Goal: Check status: Check status

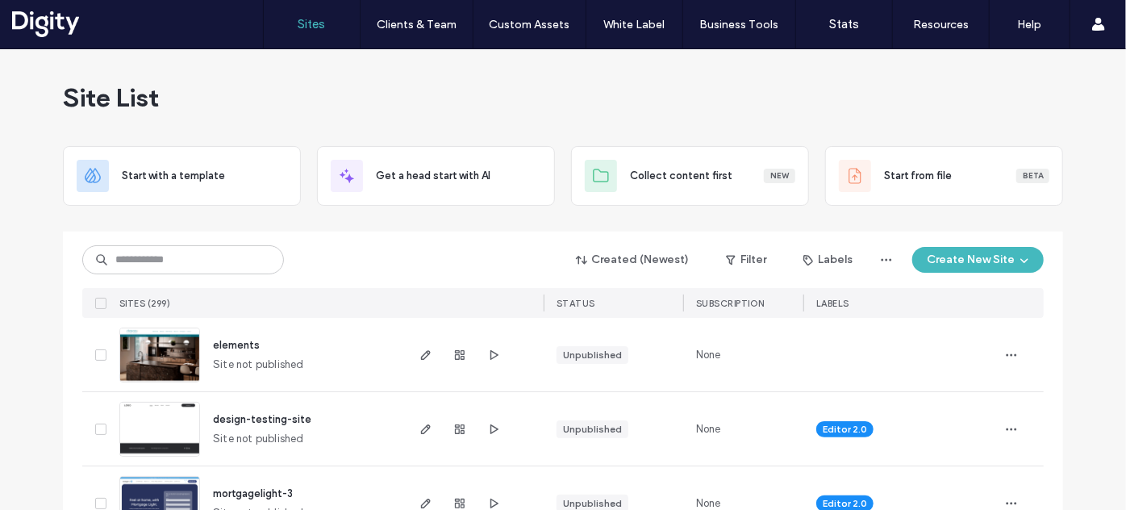
click at [335, 240] on div "Created (Newest) Filter Labels Create New Site SITES (299) STATUS Subscription …" at bounding box center [563, 275] width 962 height 86
drag, startPoint x: 212, startPoint y: 264, endPoint x: 207, endPoint y: 254, distance: 10.8
click at [207, 254] on input at bounding box center [183, 259] width 202 height 29
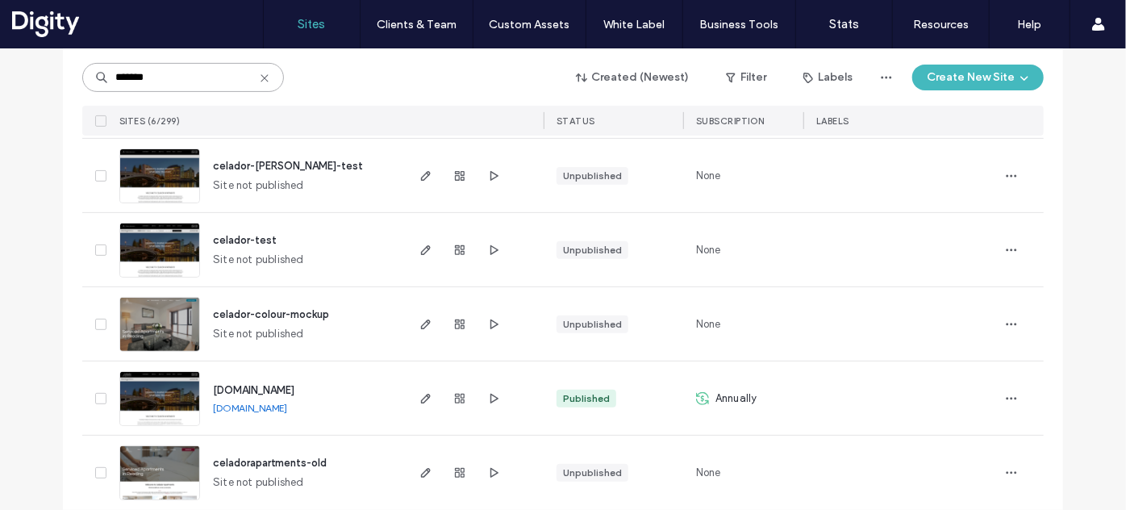
scroll to position [272, 0]
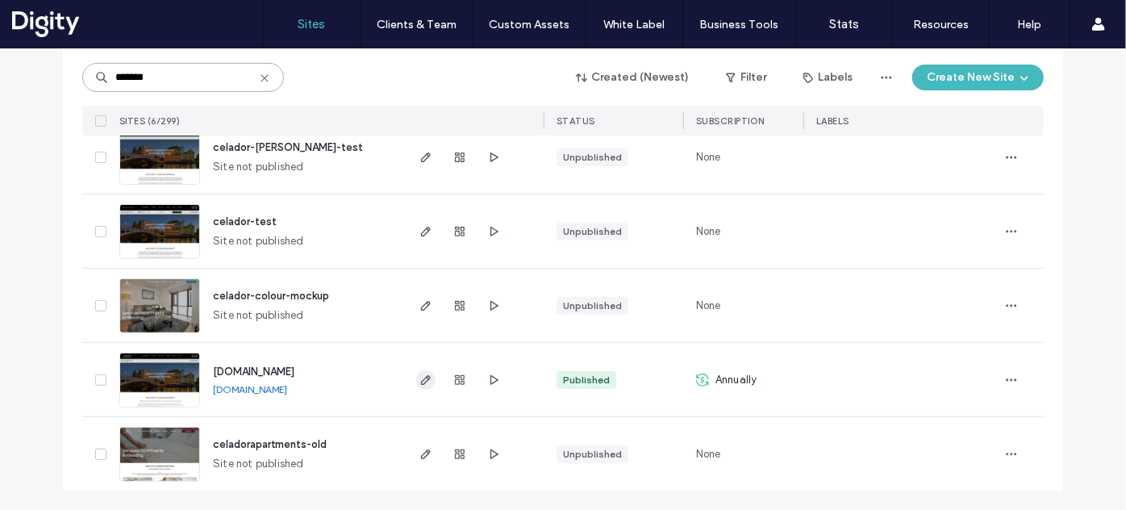
type input "*******"
click at [421, 375] on use "button" at bounding box center [426, 380] width 10 height 10
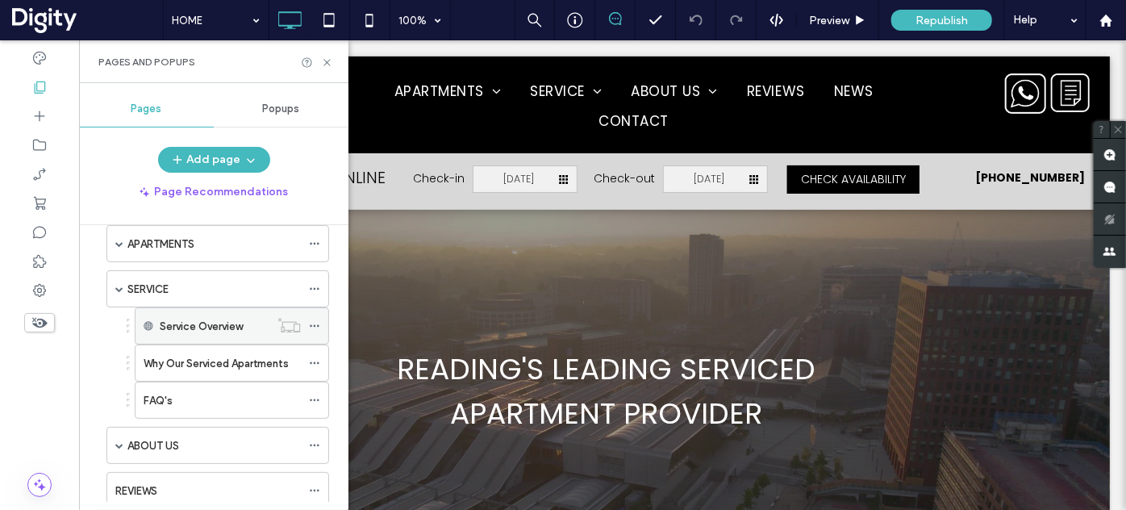
click at [190, 328] on label "Service Overview" at bounding box center [201, 326] width 83 height 28
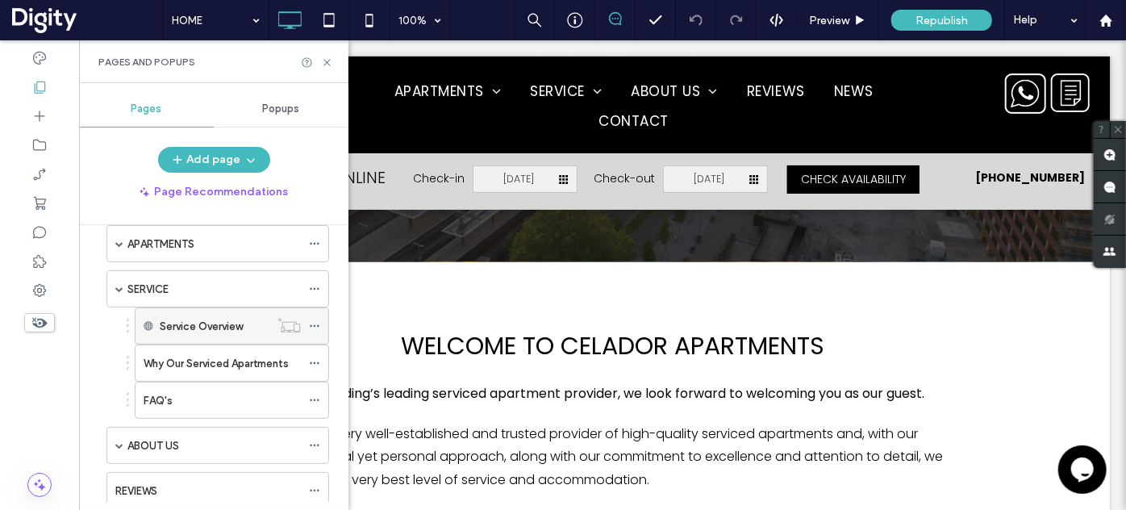
click at [174, 319] on label "Service Overview" at bounding box center [201, 326] width 83 height 28
click at [200, 328] on label "Service Overview" at bounding box center [201, 326] width 83 height 28
click at [168, 320] on label "Service Overview" at bounding box center [201, 326] width 83 height 28
click at [219, 322] on label "Service Overview" at bounding box center [201, 326] width 83 height 28
click at [203, 328] on label "Service Overview" at bounding box center [201, 326] width 83 height 28
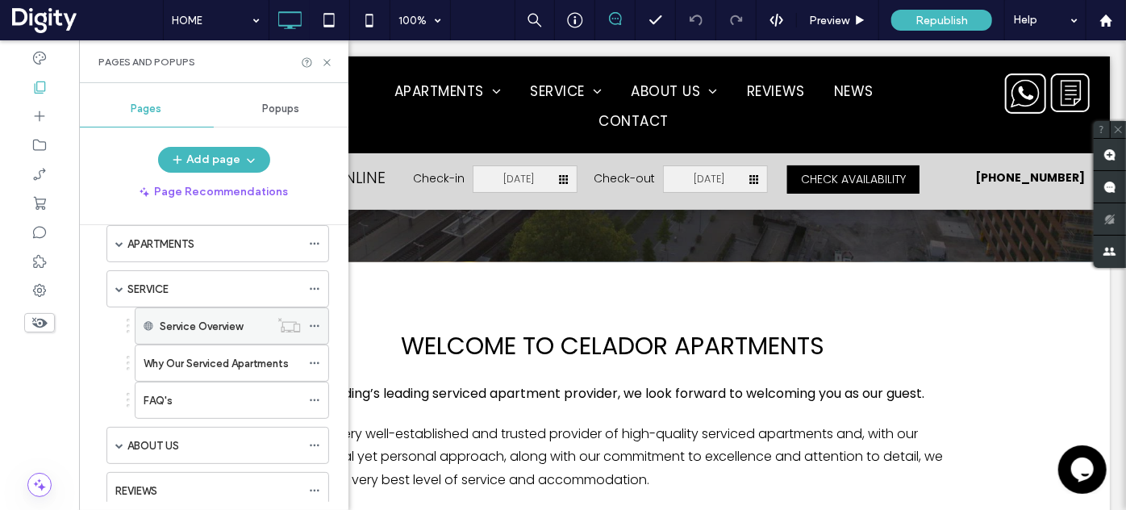
click at [230, 326] on label "Service Overview" at bounding box center [201, 326] width 83 height 28
click at [206, 324] on label "Service Overview" at bounding box center [201, 326] width 83 height 28
click at [190, 364] on label "Why Our Serviced Apartments" at bounding box center [216, 363] width 145 height 28
click at [177, 322] on label "Service Overview" at bounding box center [201, 326] width 83 height 28
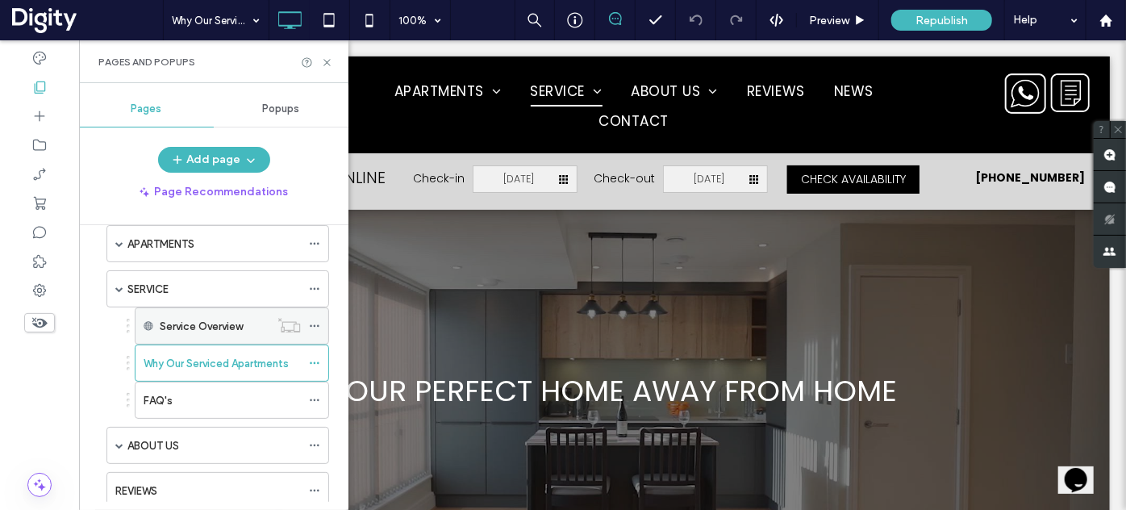
click at [316, 324] on icon at bounding box center [314, 325] width 11 height 11
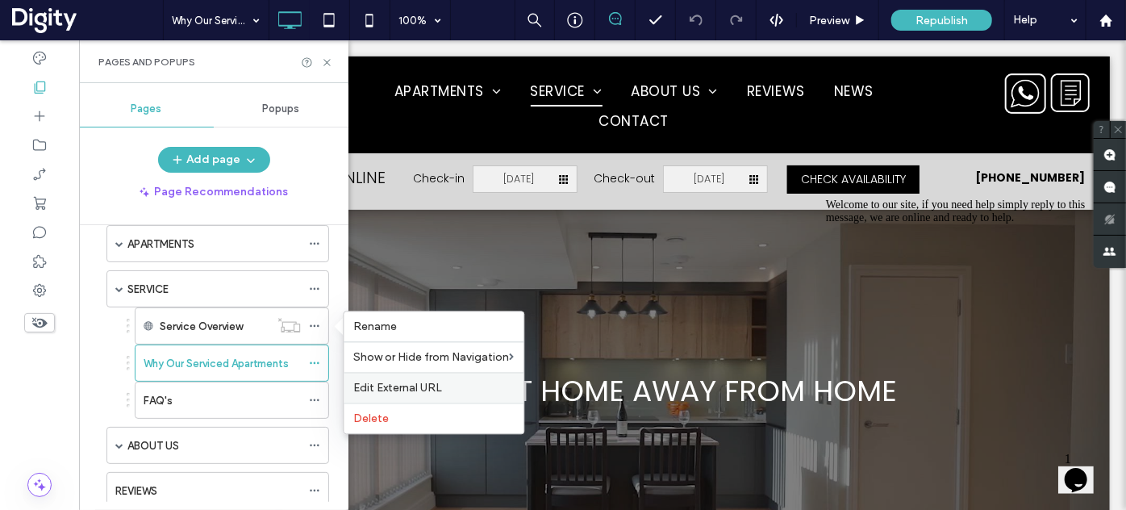
click at [431, 387] on span "Edit External URL" at bounding box center [397, 388] width 89 height 14
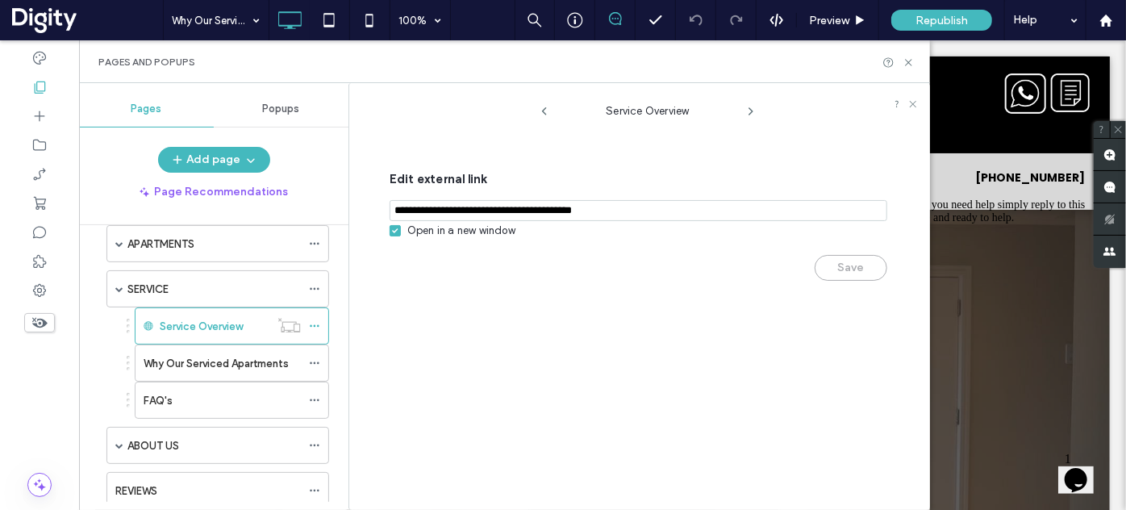
click at [529, 208] on input "notEmpty,url" at bounding box center [639, 210] width 498 height 21
click at [910, 61] on icon at bounding box center [909, 62] width 12 height 12
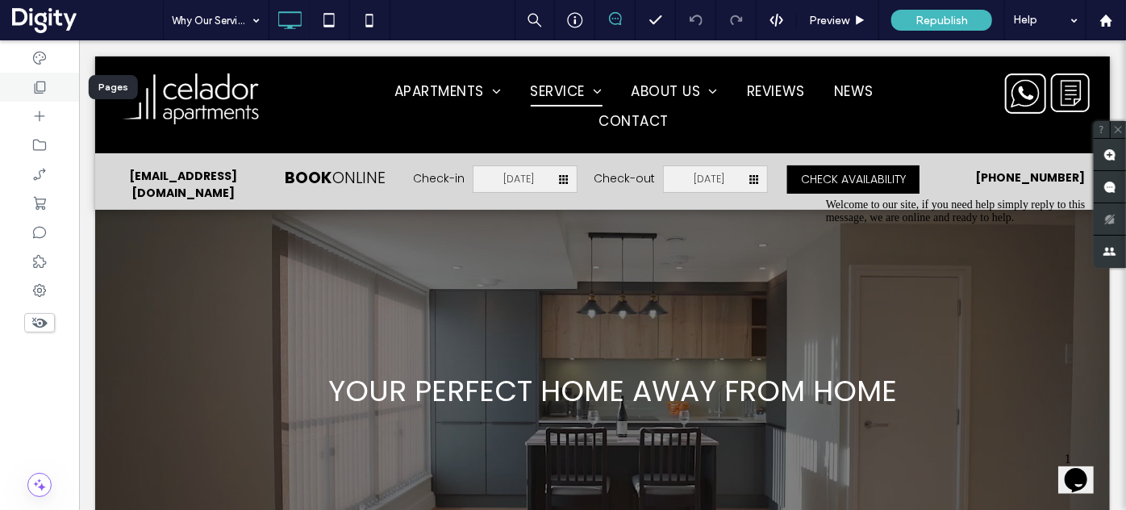
click at [42, 92] on icon at bounding box center [39, 87] width 16 height 16
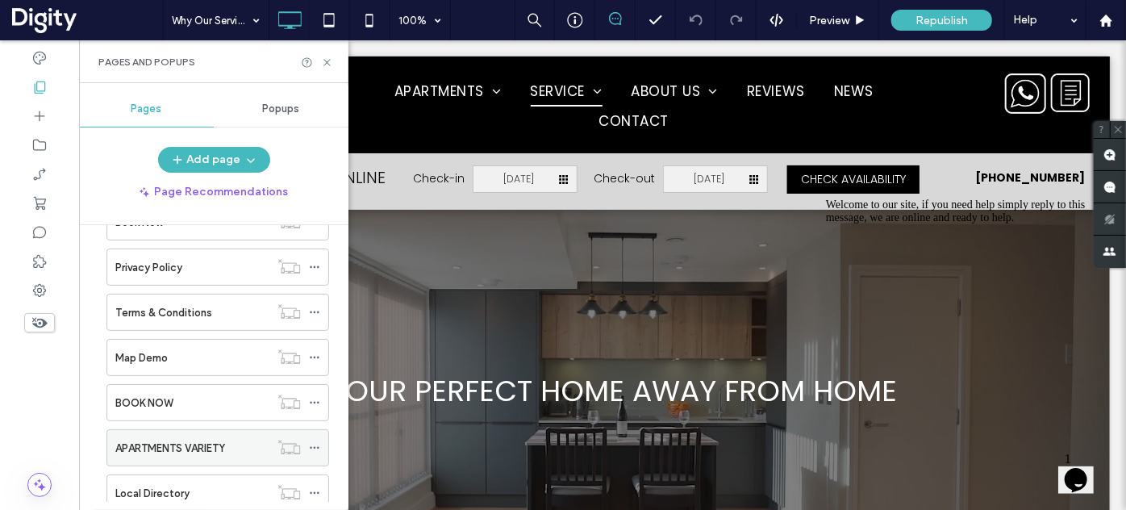
scroll to position [449, 0]
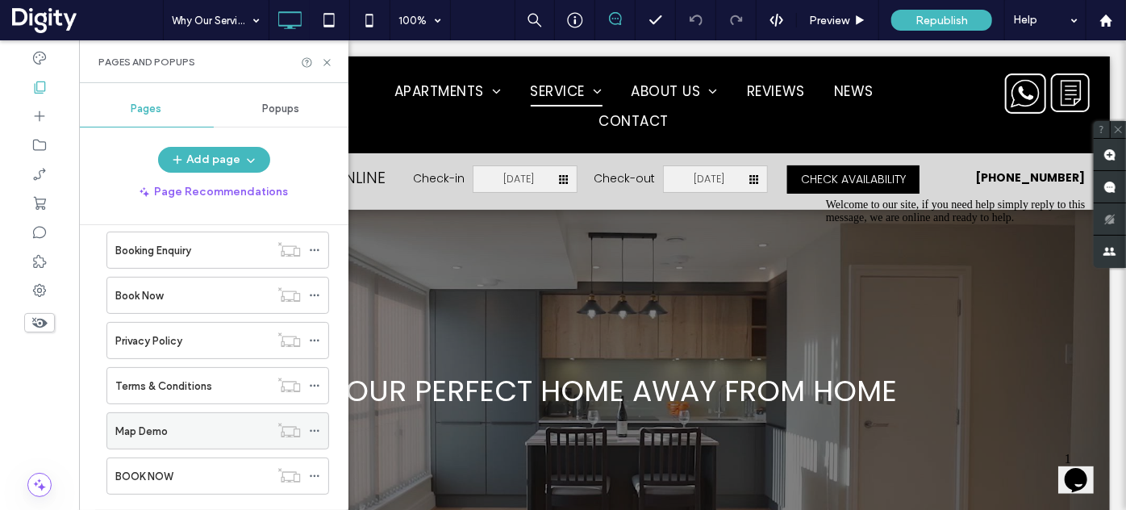
click at [169, 428] on div "Map Demo" at bounding box center [192, 431] width 154 height 17
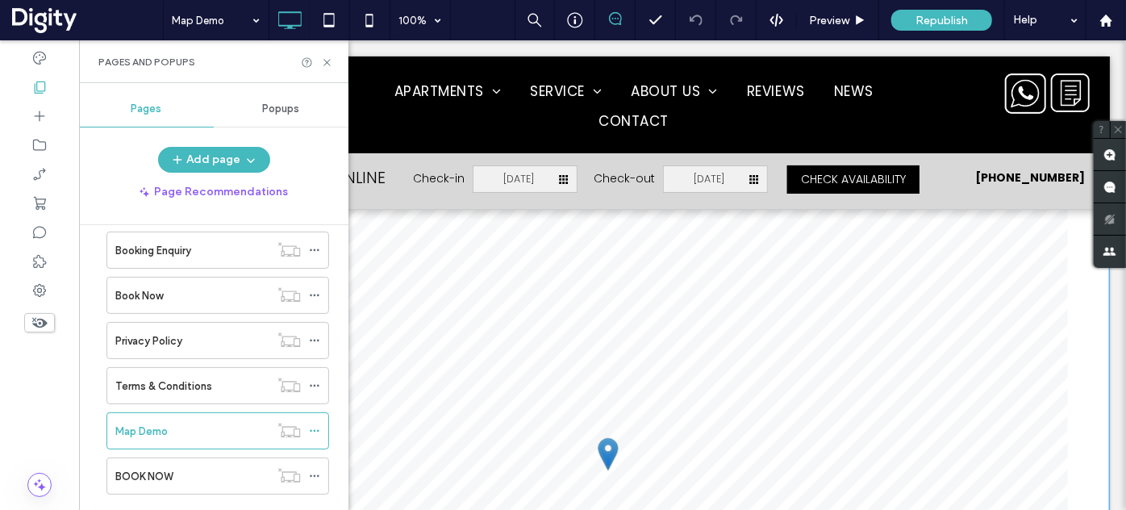
scroll to position [440, 0]
click at [326, 69] on div "Pages and Popups" at bounding box center [214, 61] width 270 height 43
click at [331, 64] on icon at bounding box center [327, 62] width 12 height 12
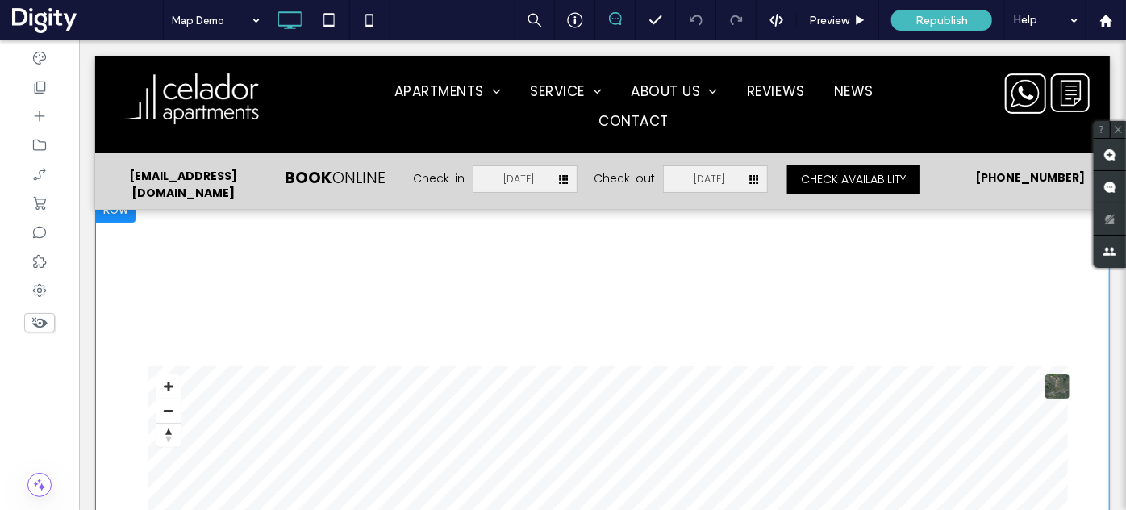
scroll to position [0, 0]
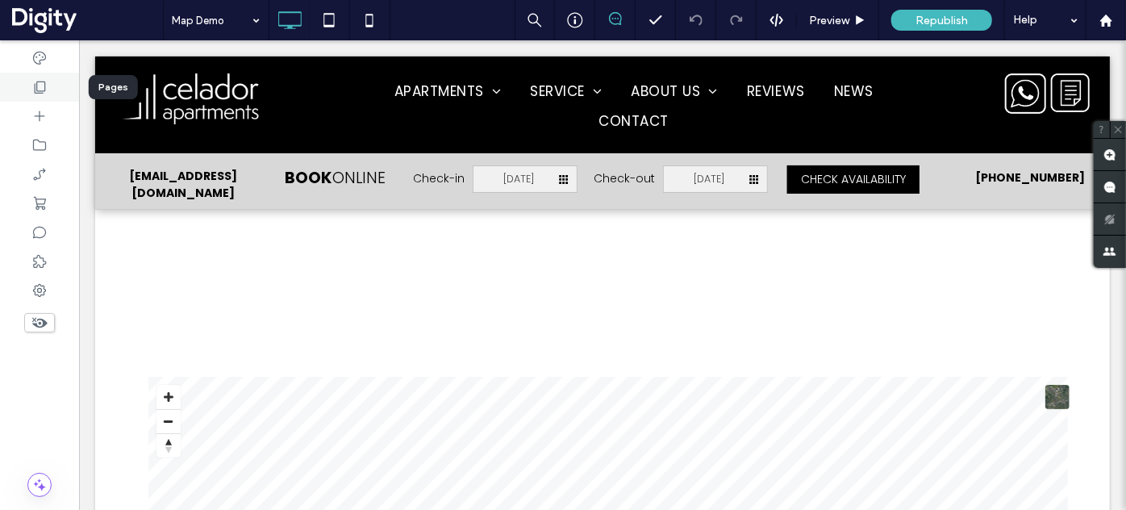
click at [27, 92] on div at bounding box center [39, 87] width 79 height 29
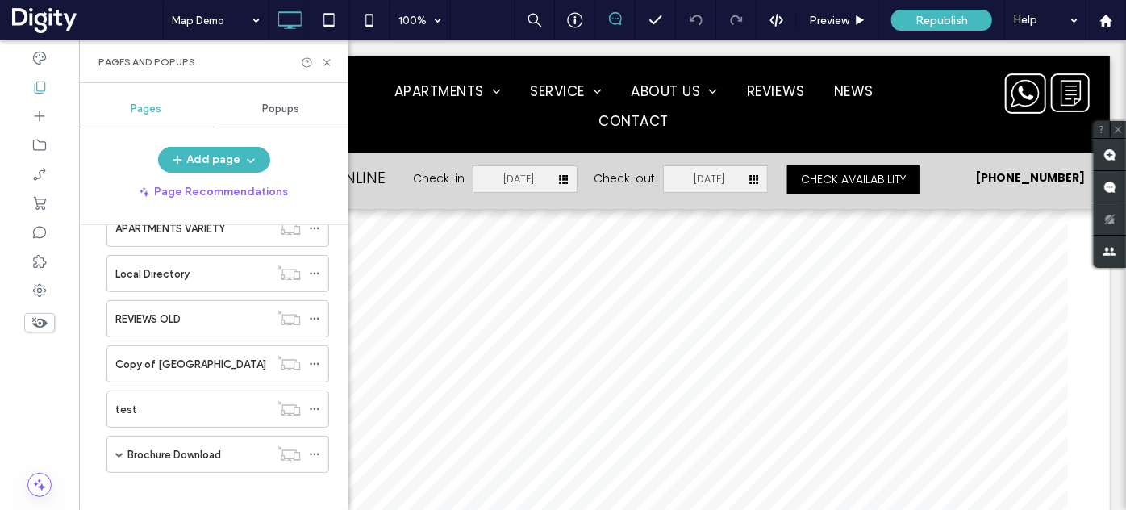
scroll to position [742, 0]
click at [194, 354] on label "Copy of Wellington House" at bounding box center [190, 363] width 151 height 28
click at [329, 66] on icon at bounding box center [327, 62] width 12 height 12
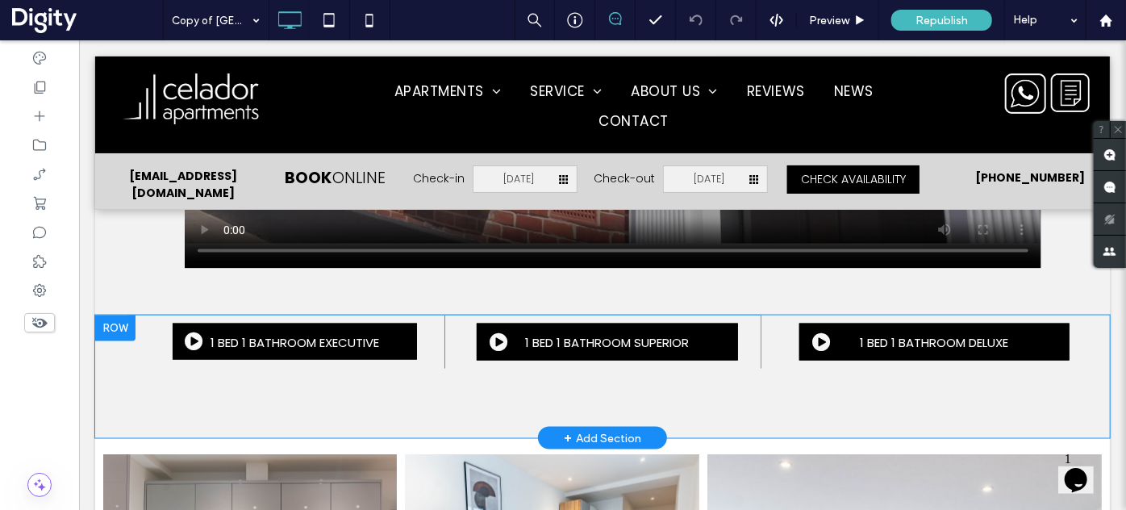
scroll to position [1100, 0]
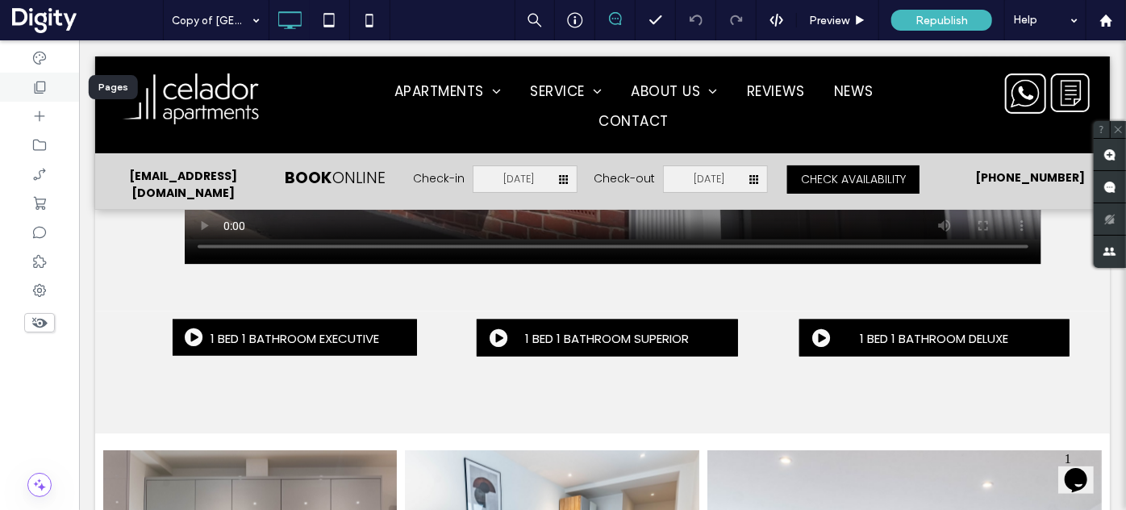
click at [48, 91] on div at bounding box center [39, 87] width 79 height 29
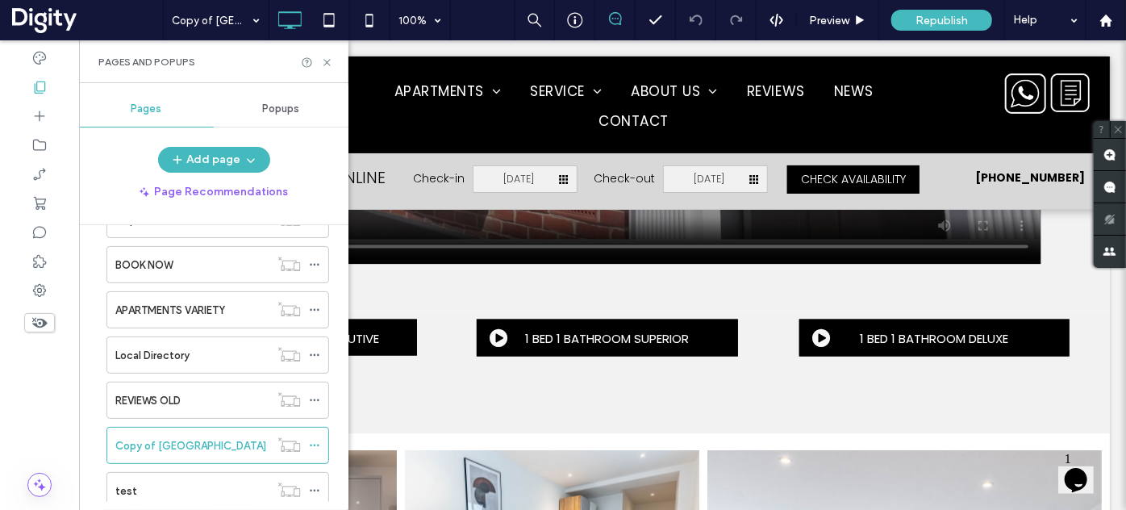
scroll to position [733, 0]
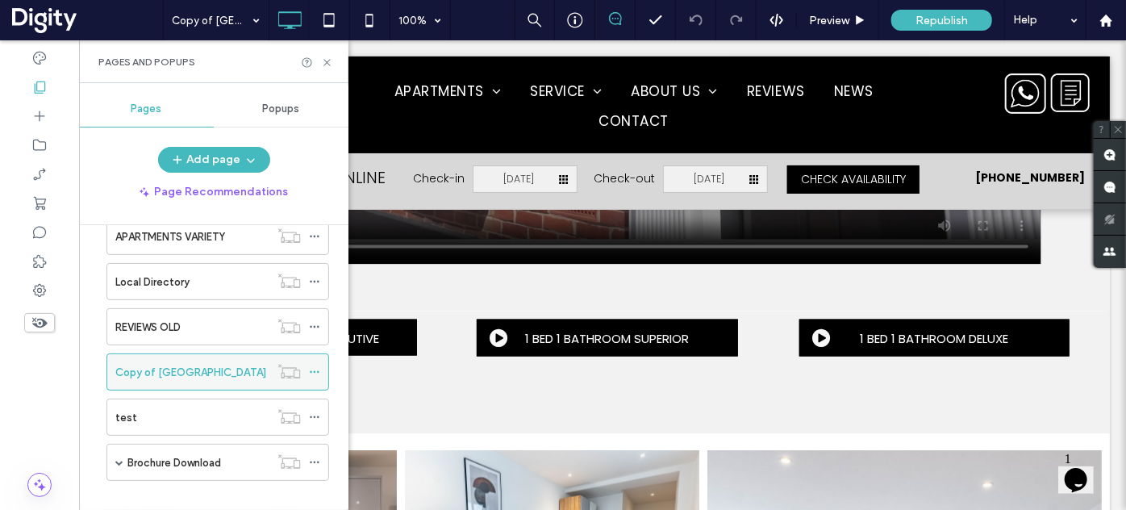
click at [314, 366] on icon at bounding box center [314, 371] width 11 height 11
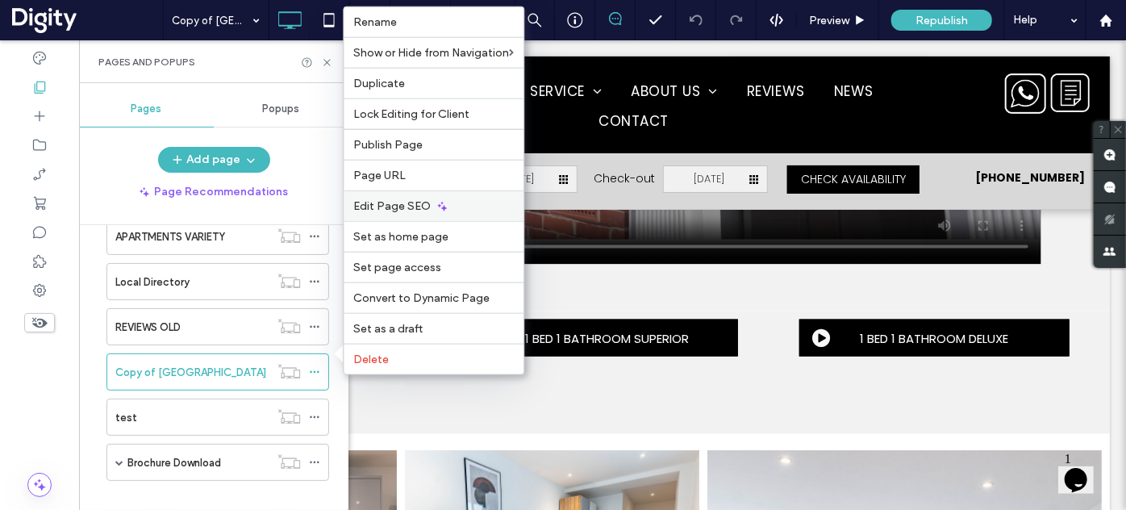
click at [375, 212] on span "Edit Page SEO" at bounding box center [391, 206] width 77 height 14
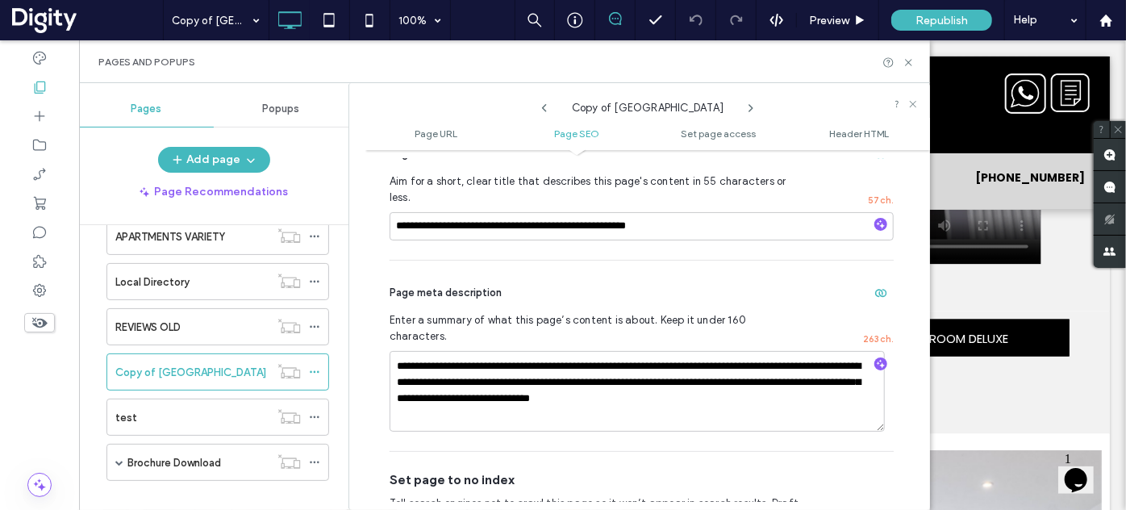
scroll to position [440, 0]
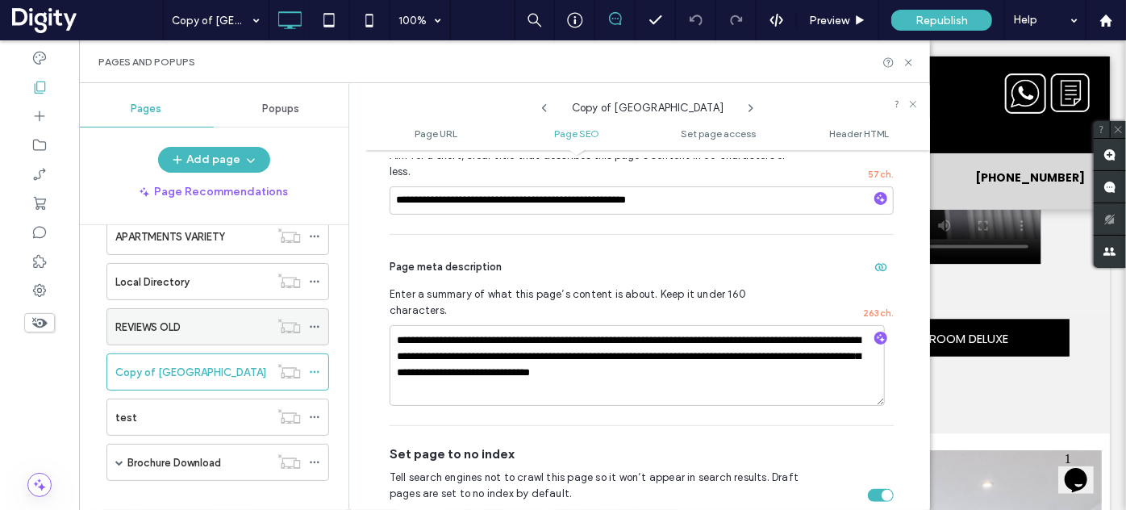
click at [186, 322] on div "REVIEWS OLD" at bounding box center [192, 327] width 154 height 17
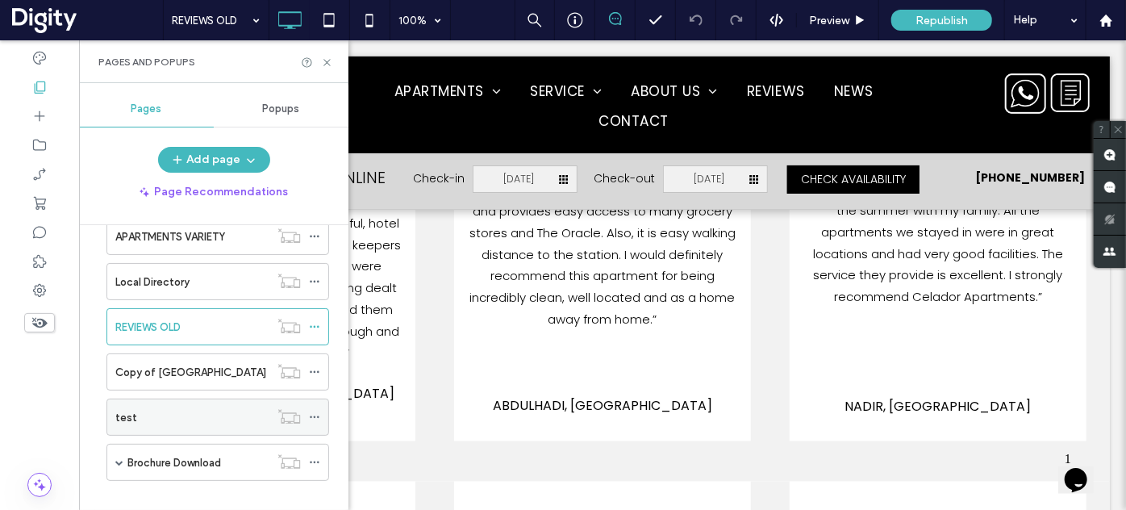
scroll to position [742, 0]
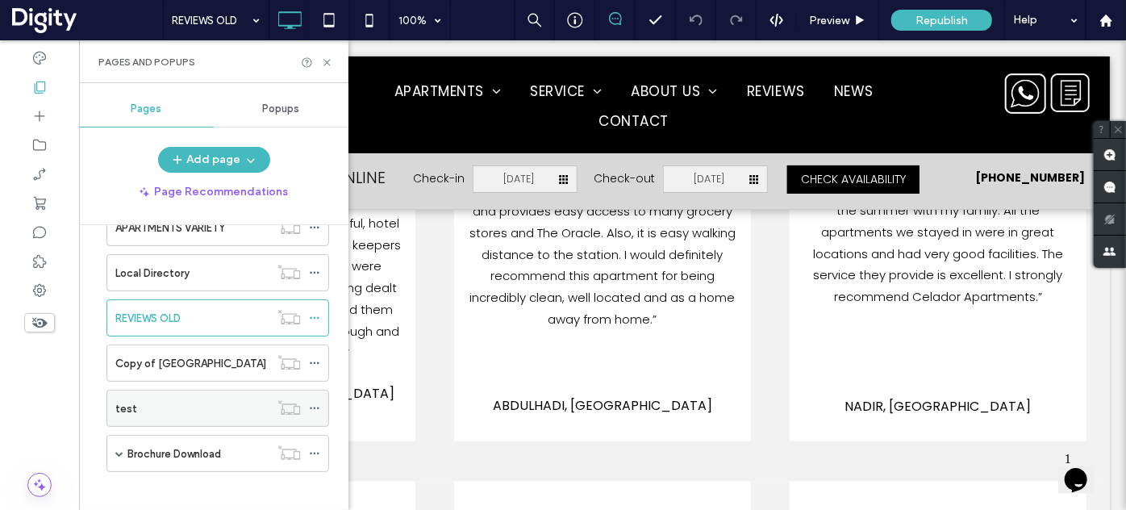
click at [200, 400] on div "test" at bounding box center [192, 408] width 154 height 17
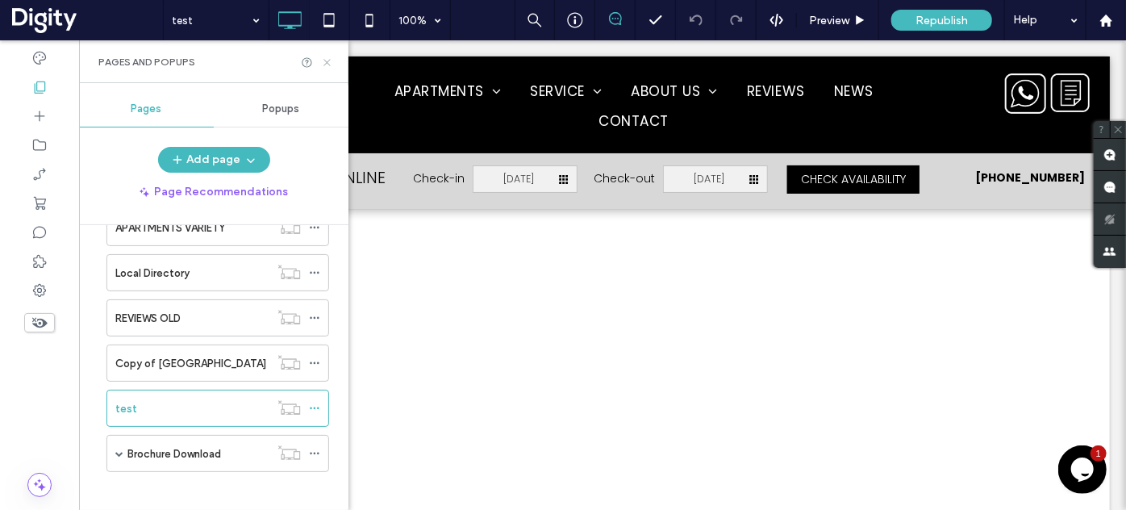
click at [329, 66] on icon at bounding box center [327, 62] width 12 height 12
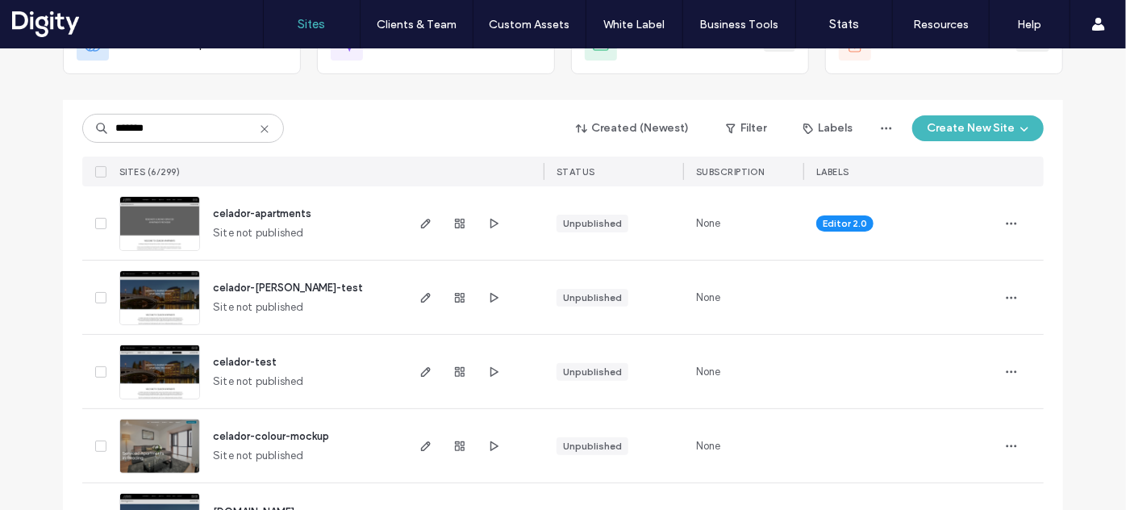
scroll to position [272, 0]
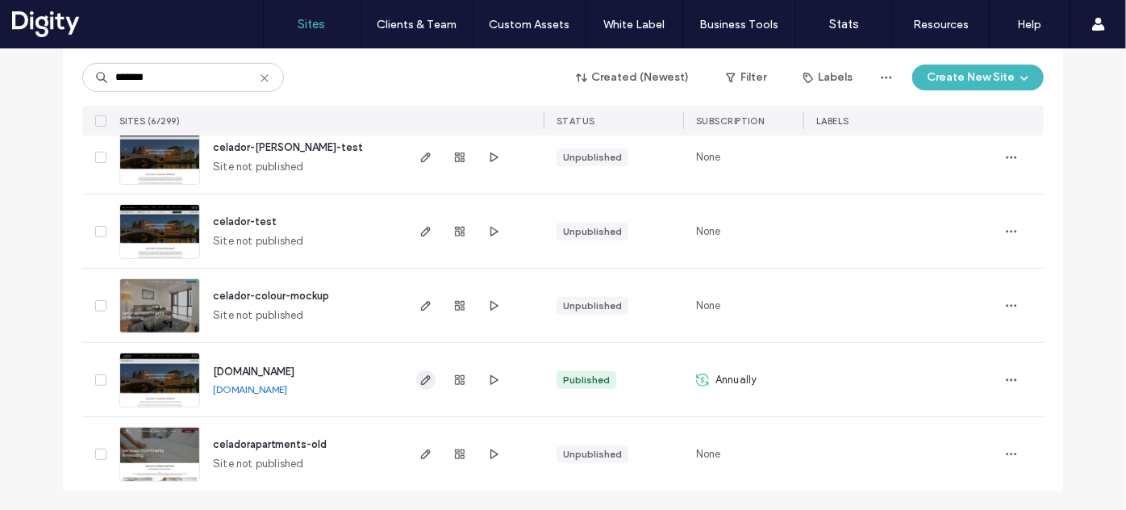
type input "*******"
click at [420, 376] on icon "button" at bounding box center [426, 380] width 13 height 13
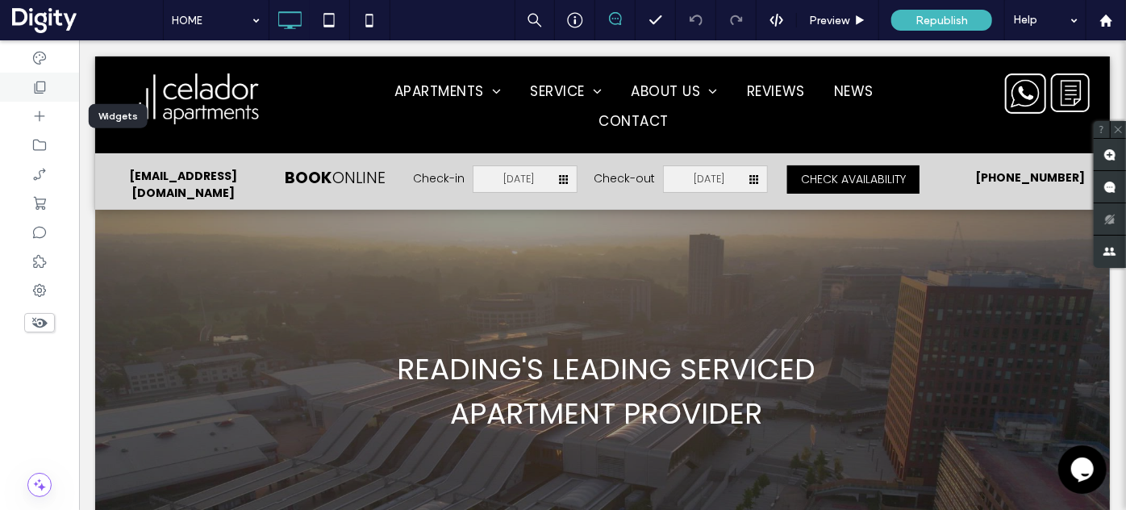
click at [37, 83] on icon at bounding box center [39, 87] width 16 height 16
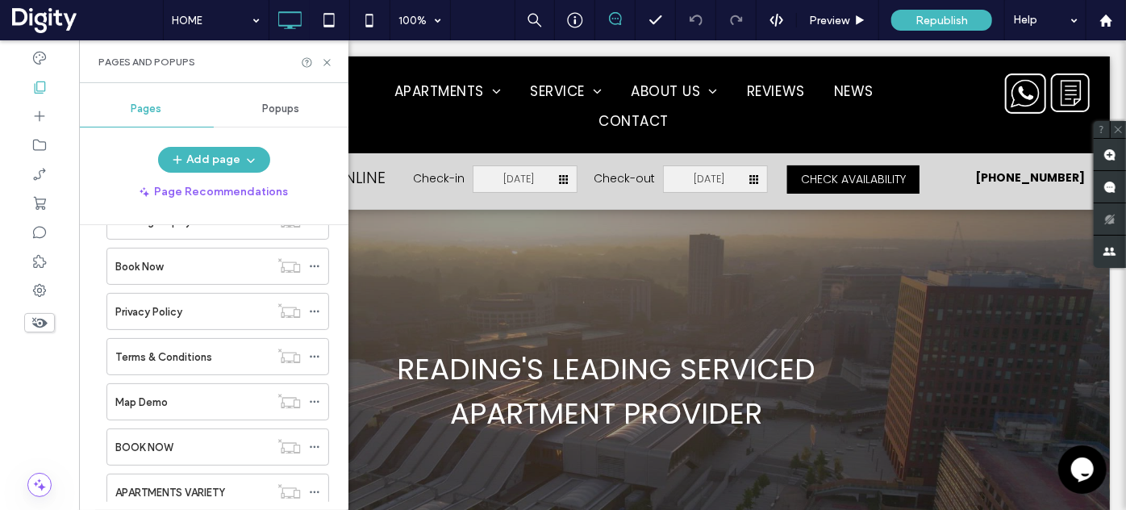
scroll to position [513, 0]
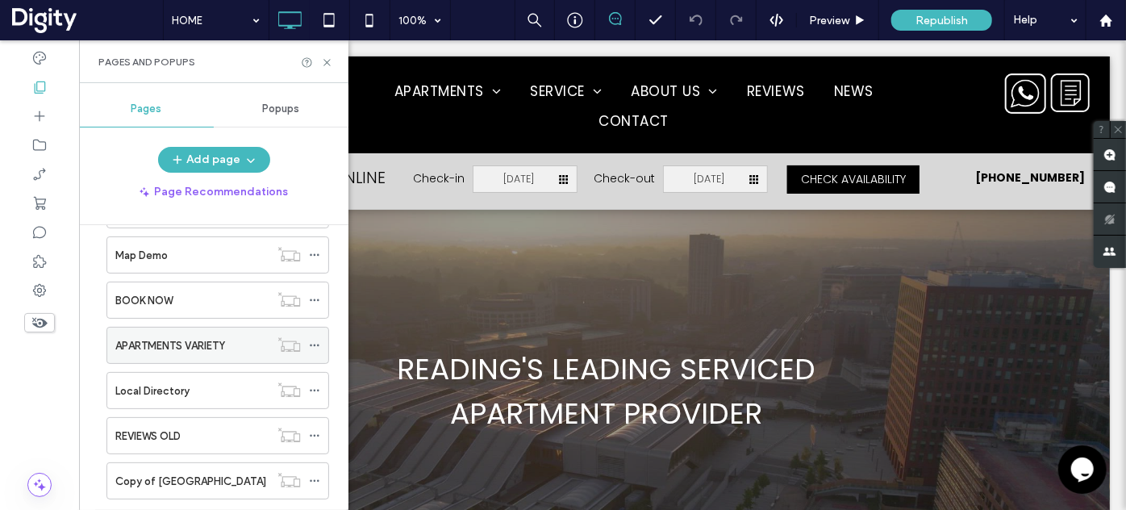
click at [144, 335] on label "APARTMENTS VARIETY" at bounding box center [170, 346] width 110 height 28
click at [324, 64] on use at bounding box center [327, 62] width 6 height 6
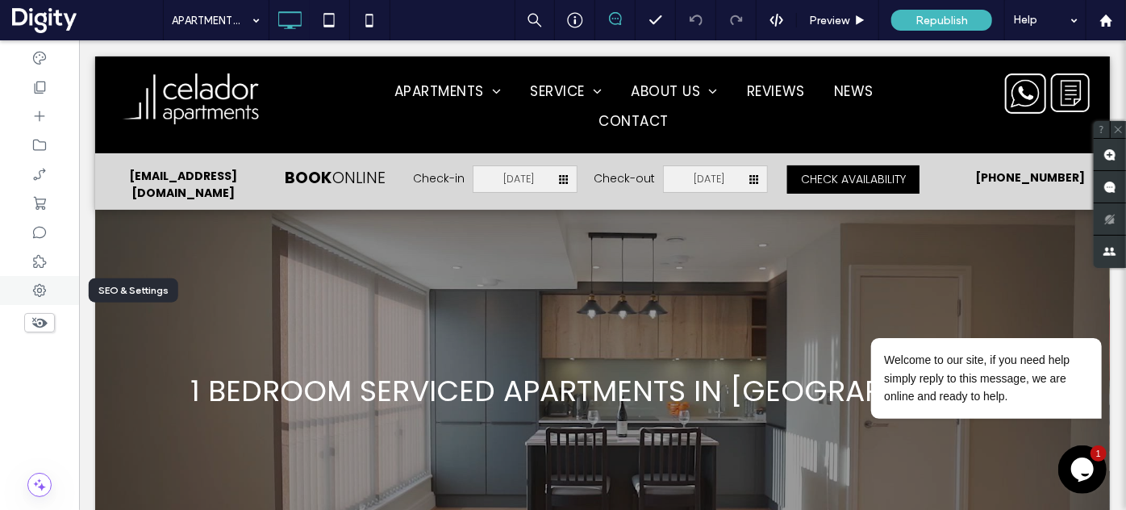
click at [36, 296] on icon at bounding box center [39, 290] width 16 height 16
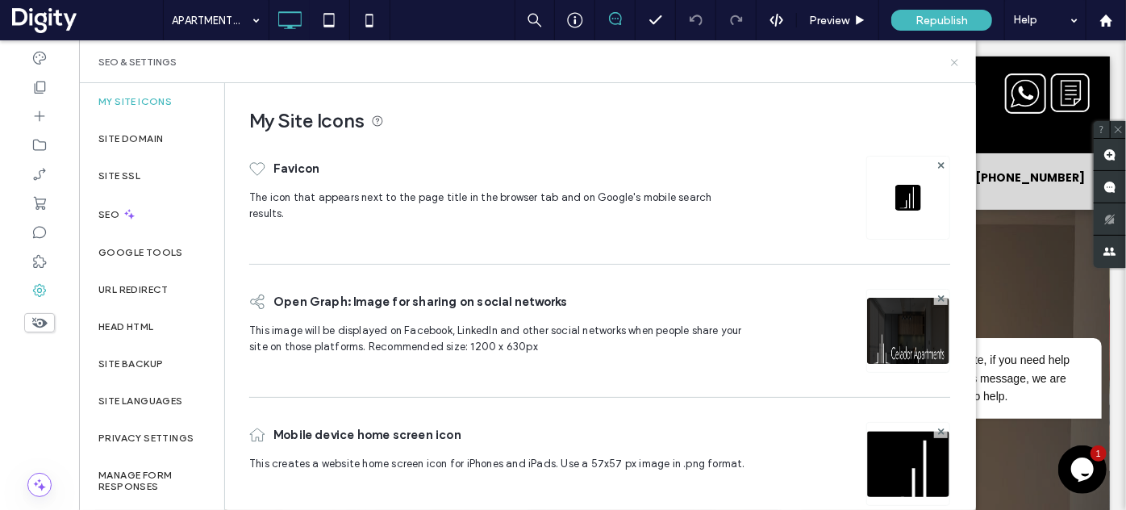
click at [955, 59] on icon at bounding box center [955, 62] width 12 height 12
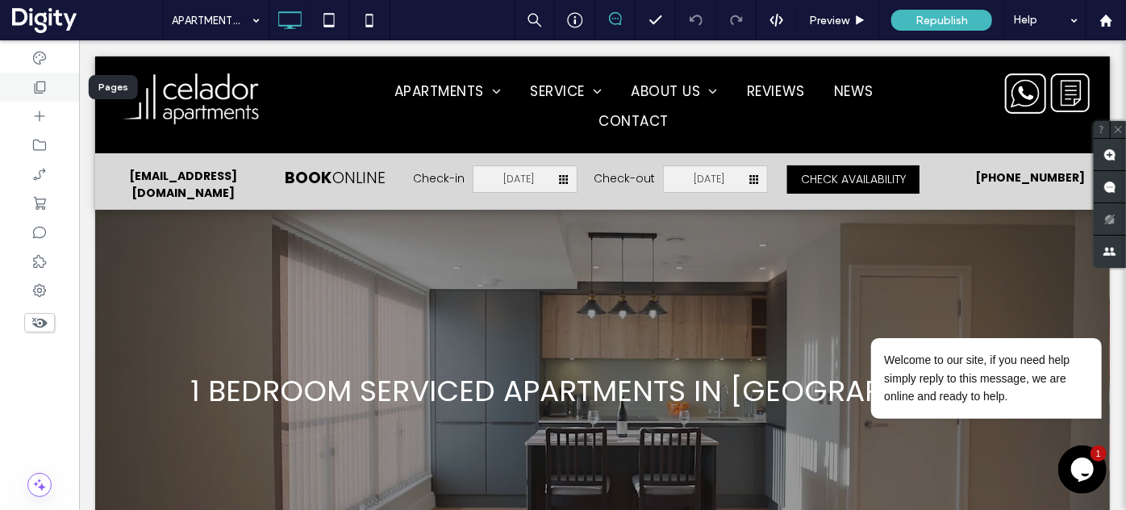
click at [42, 86] on icon at bounding box center [39, 87] width 16 height 16
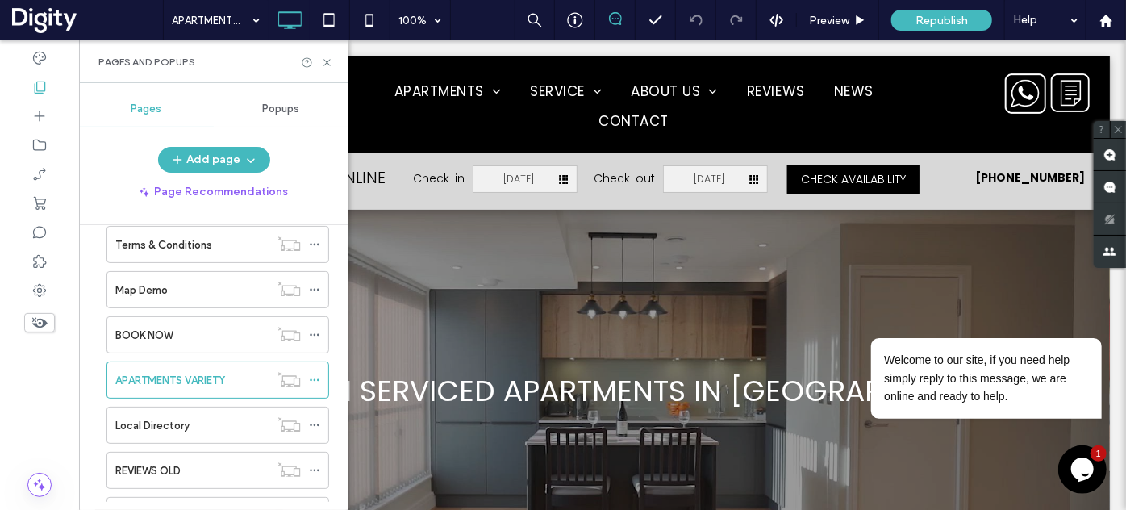
scroll to position [513, 0]
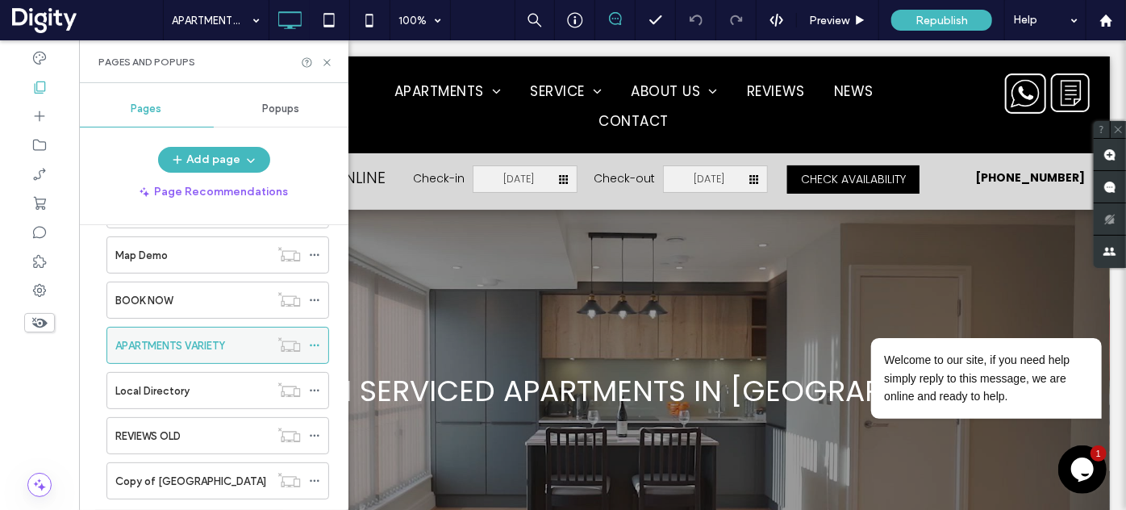
click at [311, 341] on icon at bounding box center [314, 345] width 11 height 11
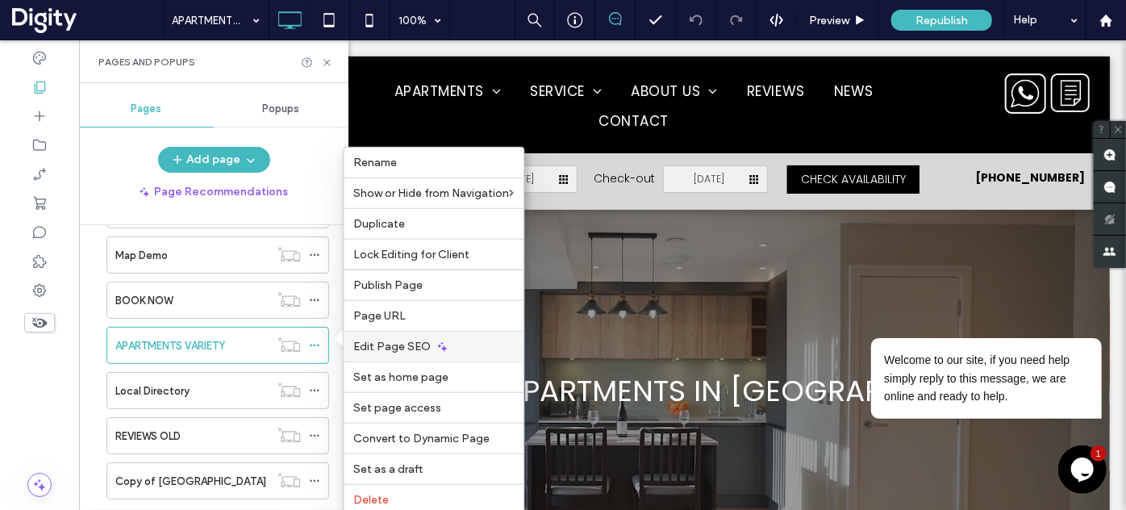
click at [376, 341] on span "Edit Page SEO" at bounding box center [391, 347] width 77 height 14
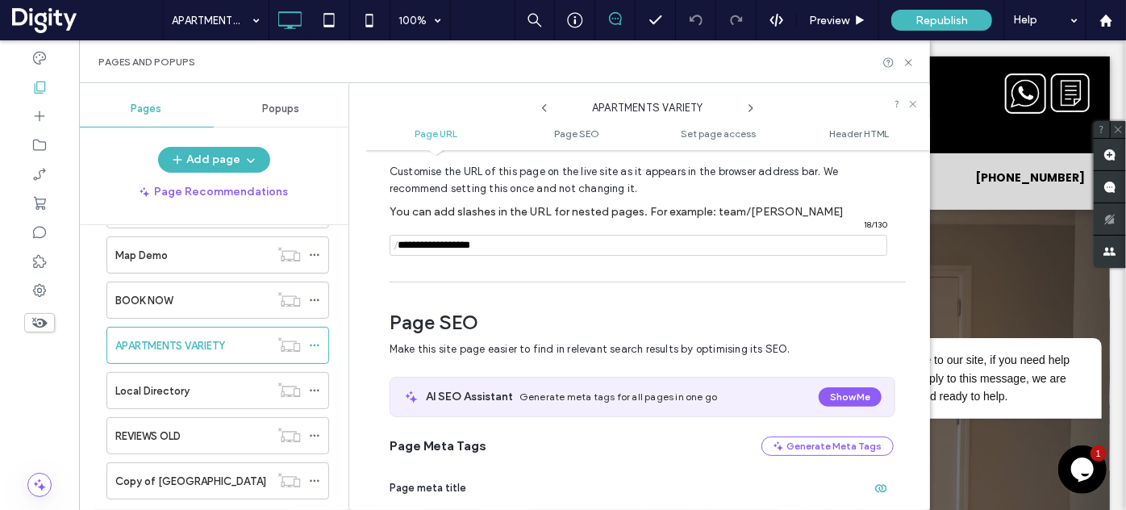
scroll to position [0, 0]
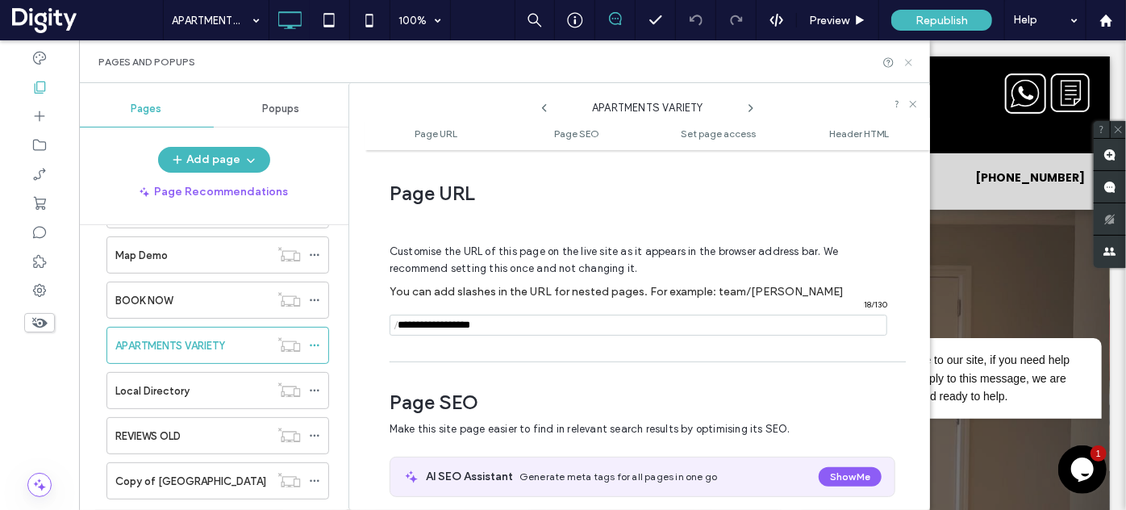
click at [910, 63] on use at bounding box center [908, 62] width 6 height 6
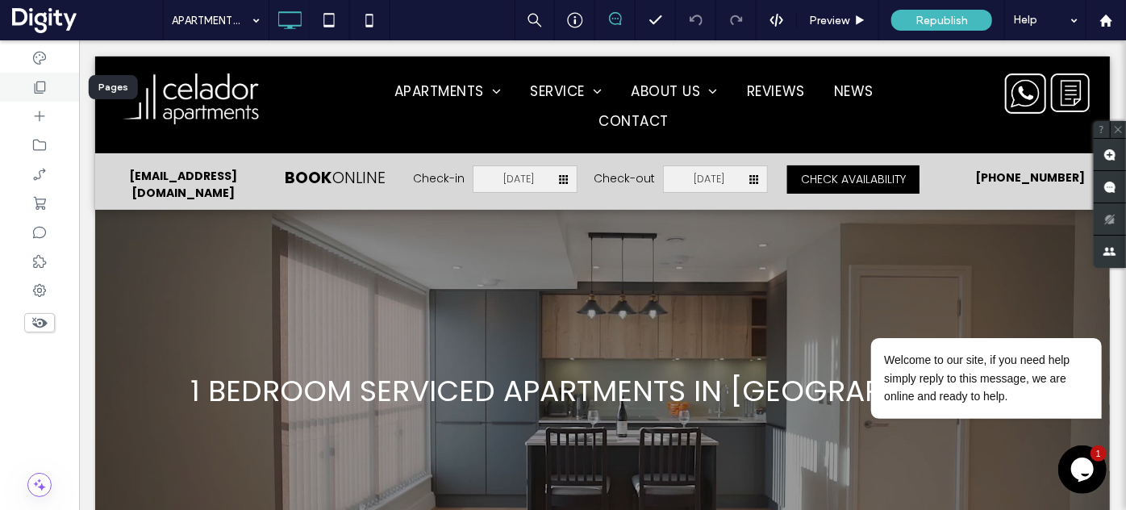
click at [38, 93] on use at bounding box center [40, 87] width 11 height 12
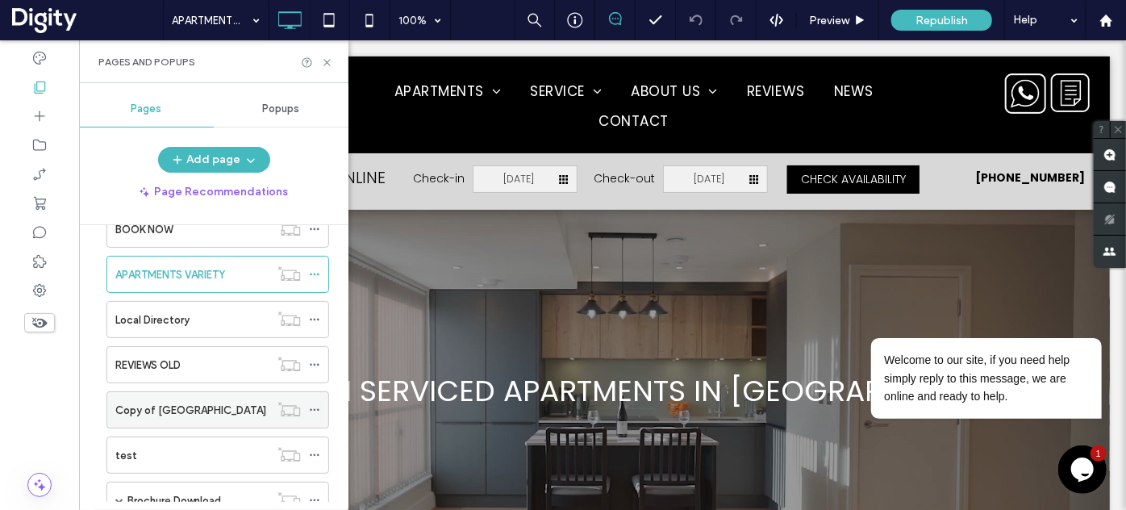
scroll to position [559, 0]
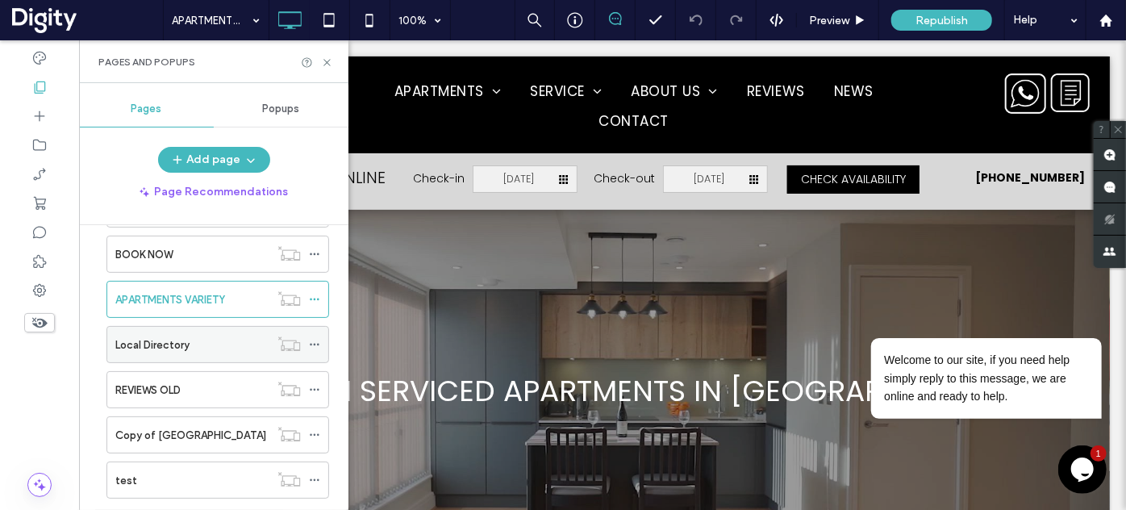
click at [176, 348] on div "Local Directory" at bounding box center [192, 345] width 154 height 36
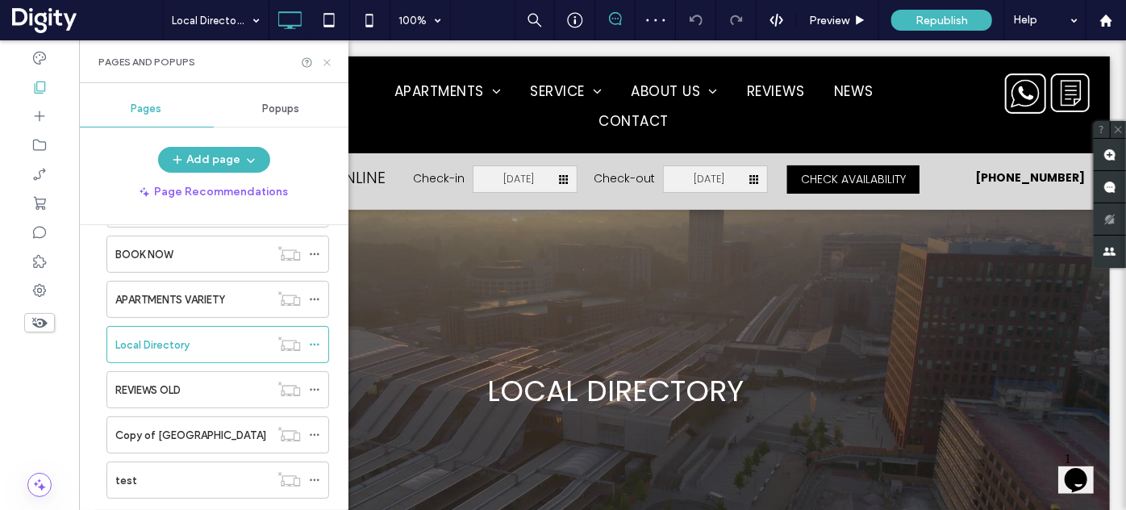
click at [328, 64] on icon at bounding box center [327, 62] width 12 height 12
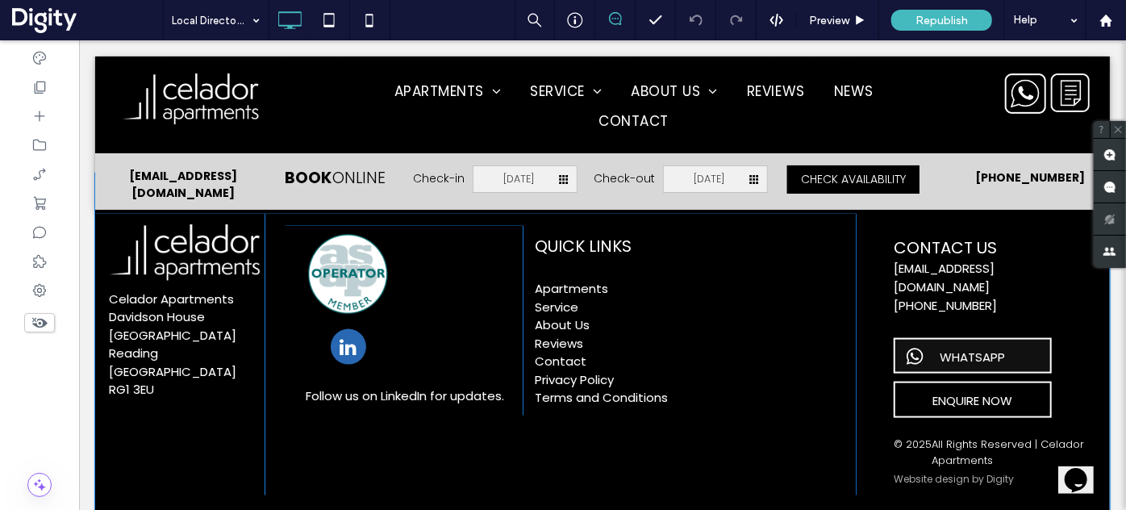
scroll to position [4057, 0]
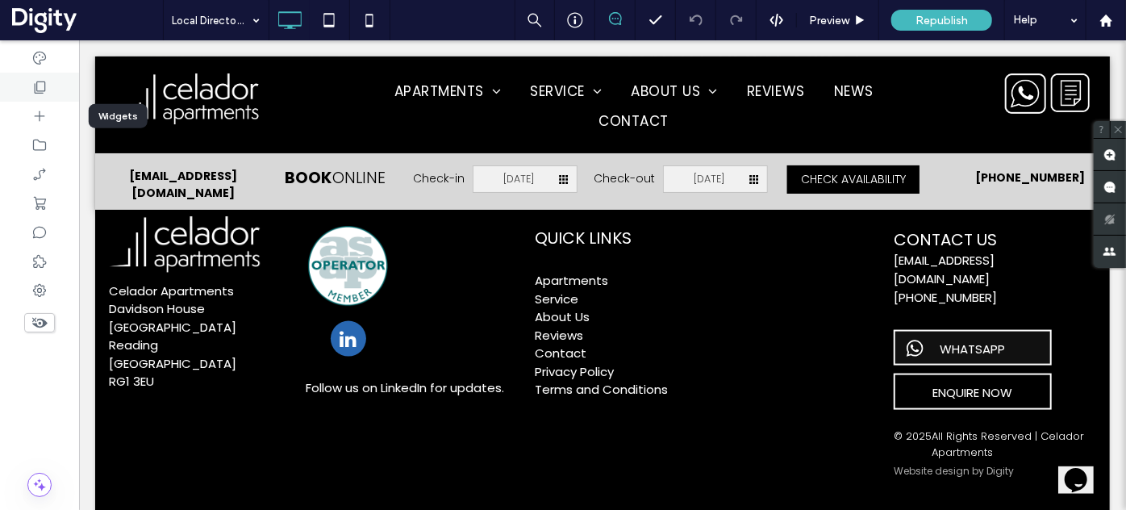
click at [47, 90] on icon at bounding box center [39, 87] width 16 height 16
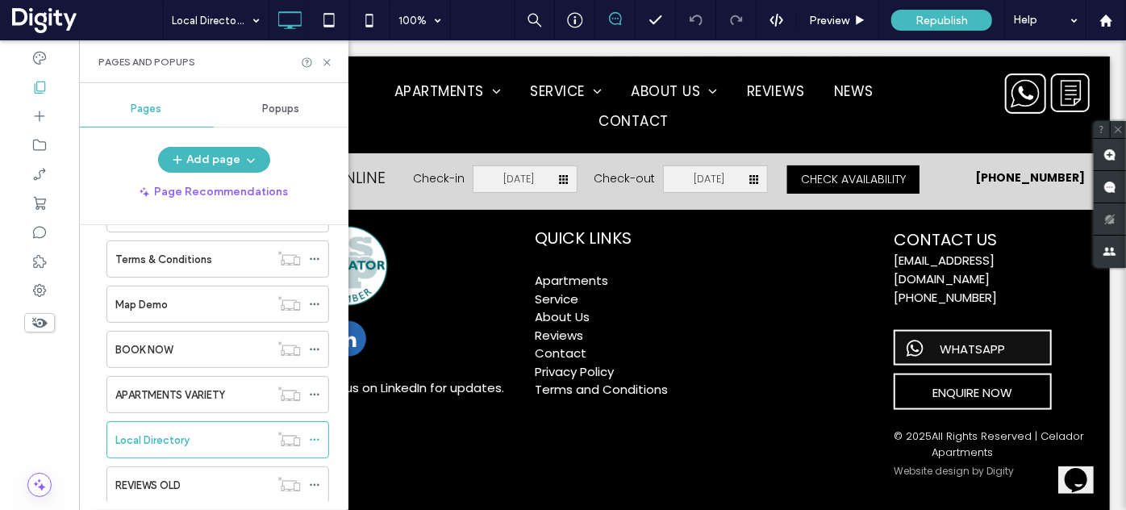
scroll to position [633, 0]
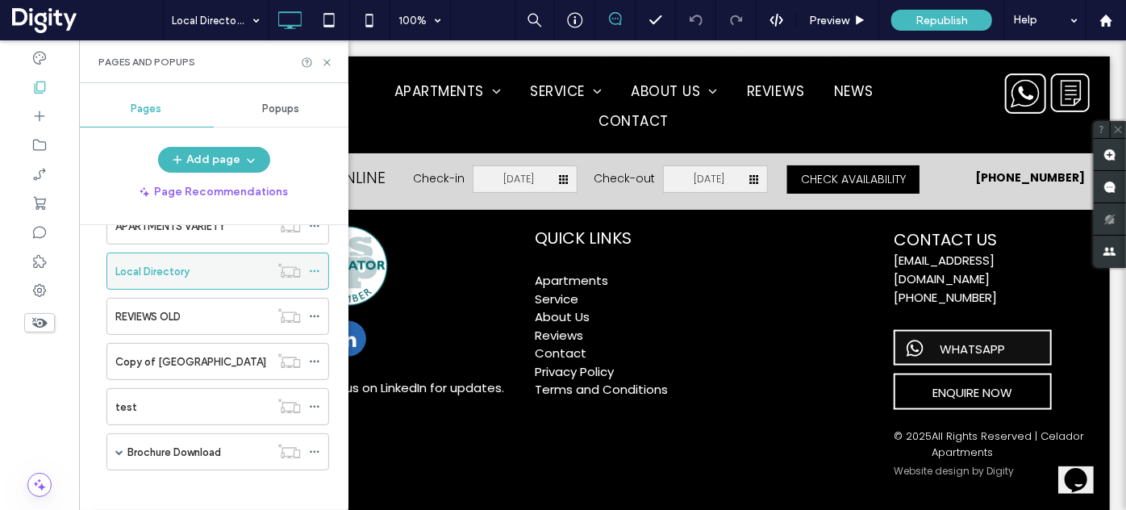
click at [312, 265] on icon at bounding box center [314, 270] width 11 height 11
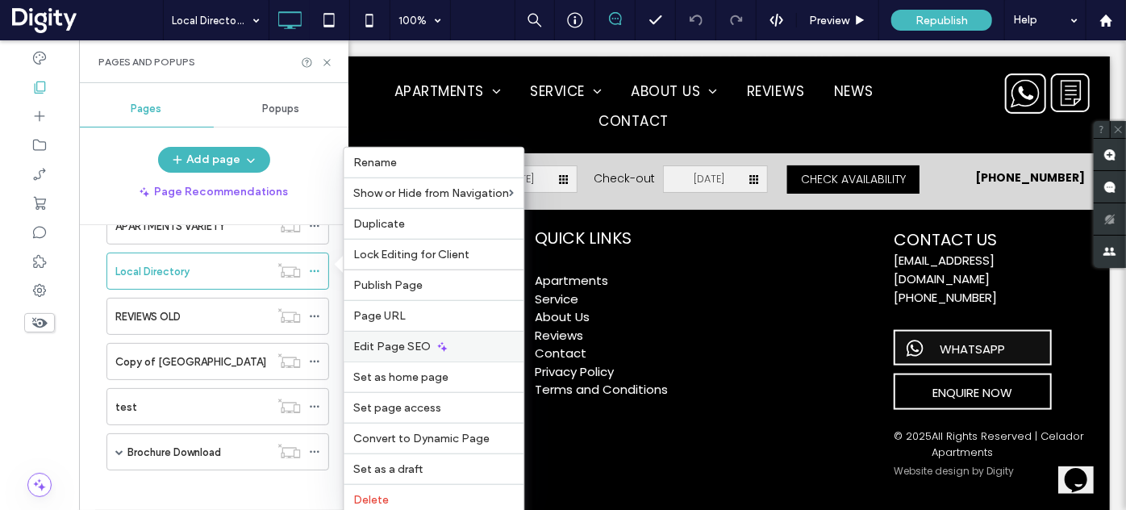
click at [382, 340] on span "Edit Page SEO" at bounding box center [391, 347] width 77 height 14
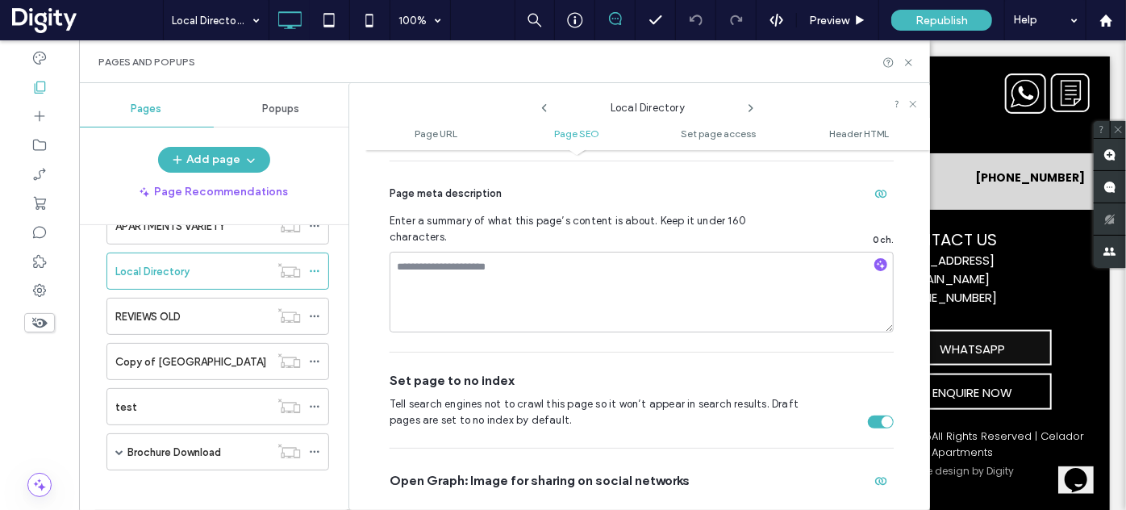
scroll to position [807, 0]
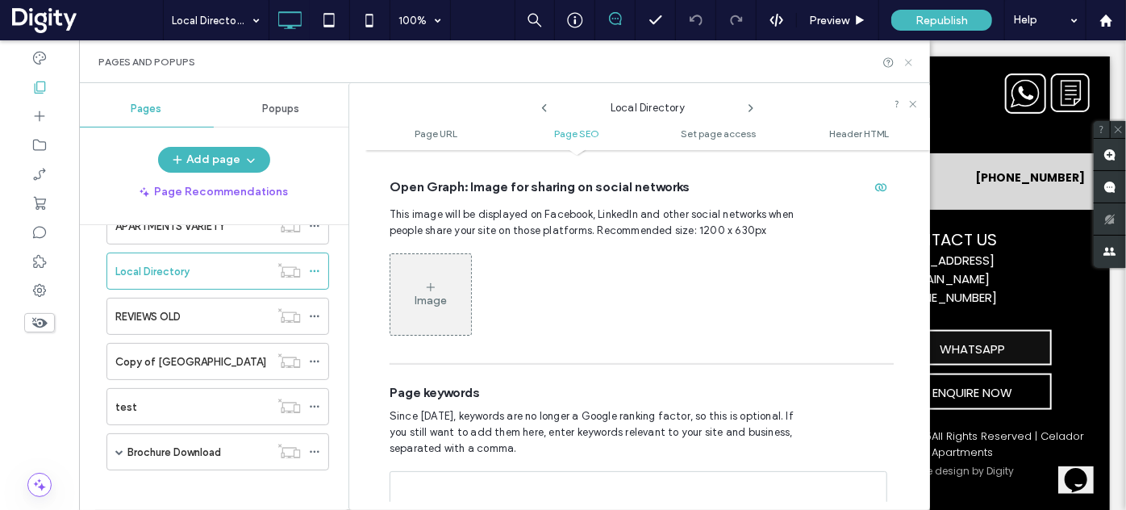
click at [910, 62] on icon at bounding box center [909, 62] width 12 height 12
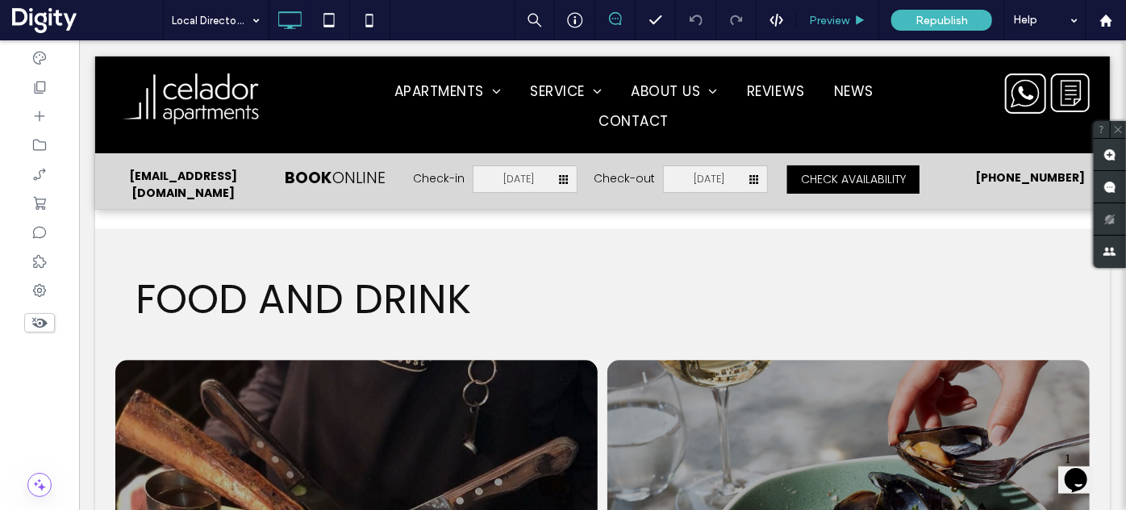
scroll to position [1930, 0]
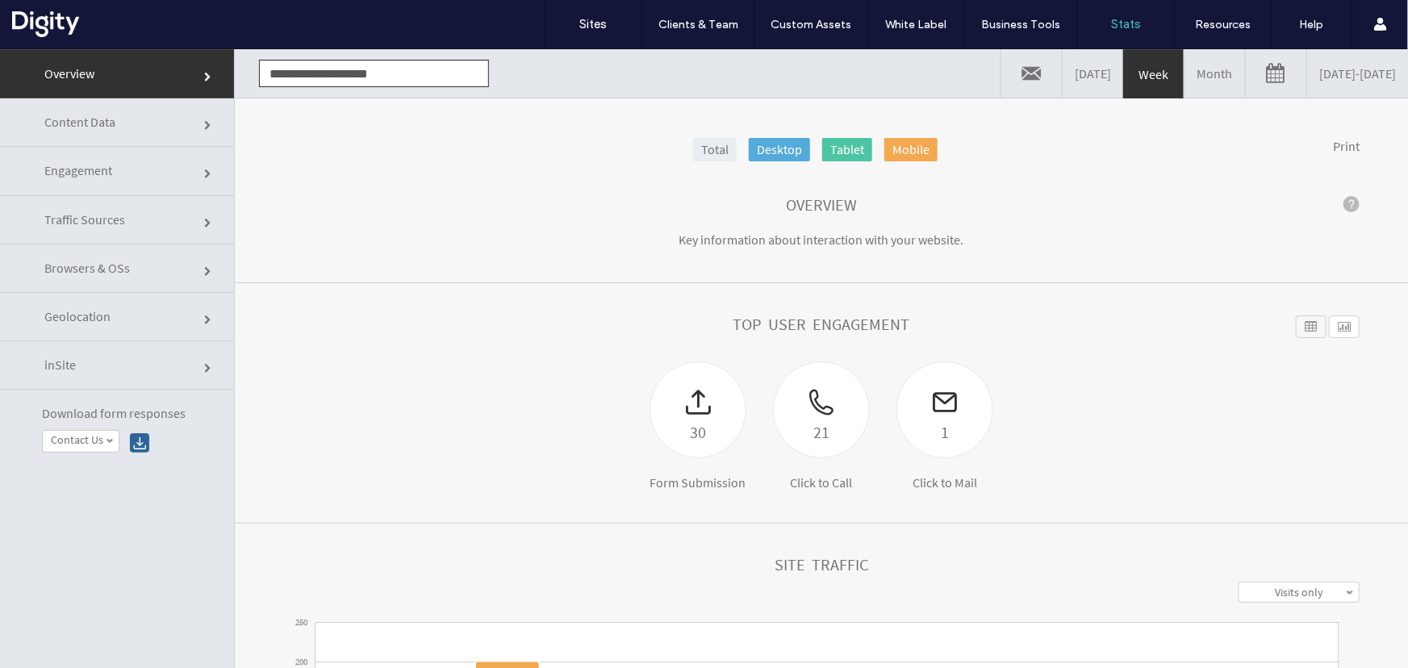
click at [1325, 77] on link "[DATE] - [DATE]" at bounding box center [1357, 72] width 101 height 48
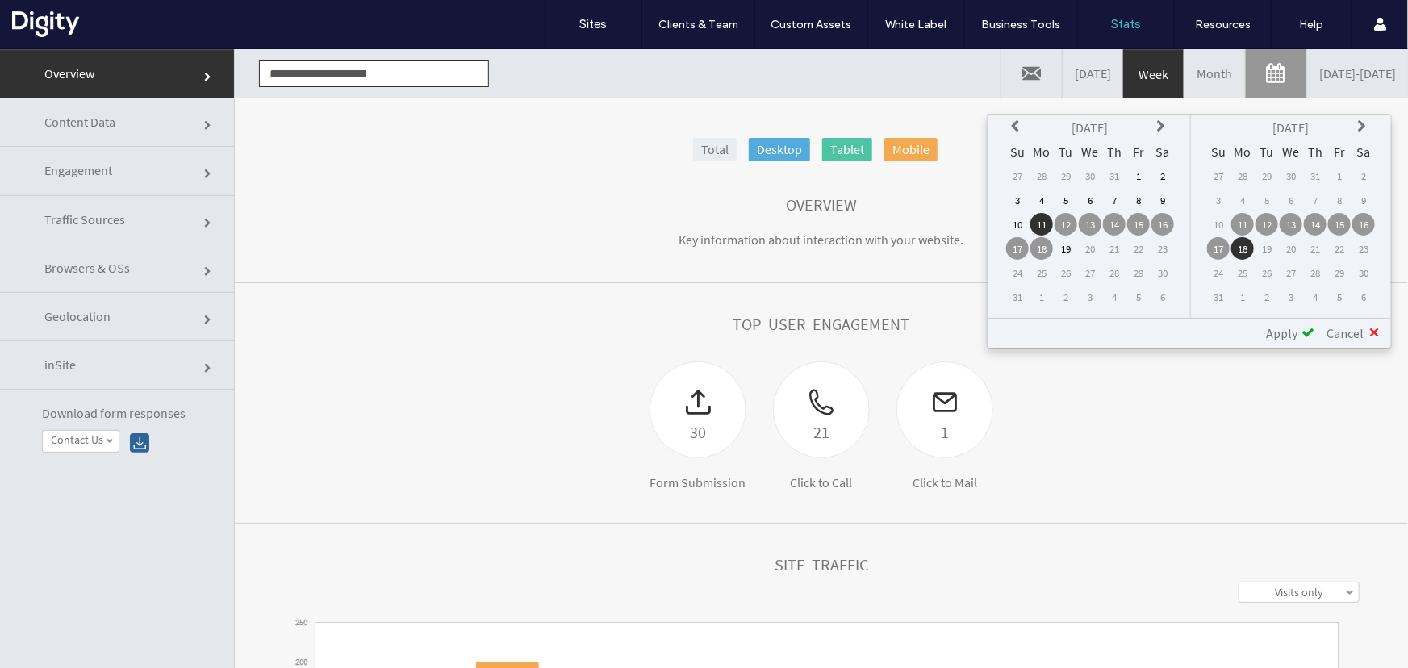
click at [1018, 123] on icon at bounding box center [1017, 125] width 13 height 13
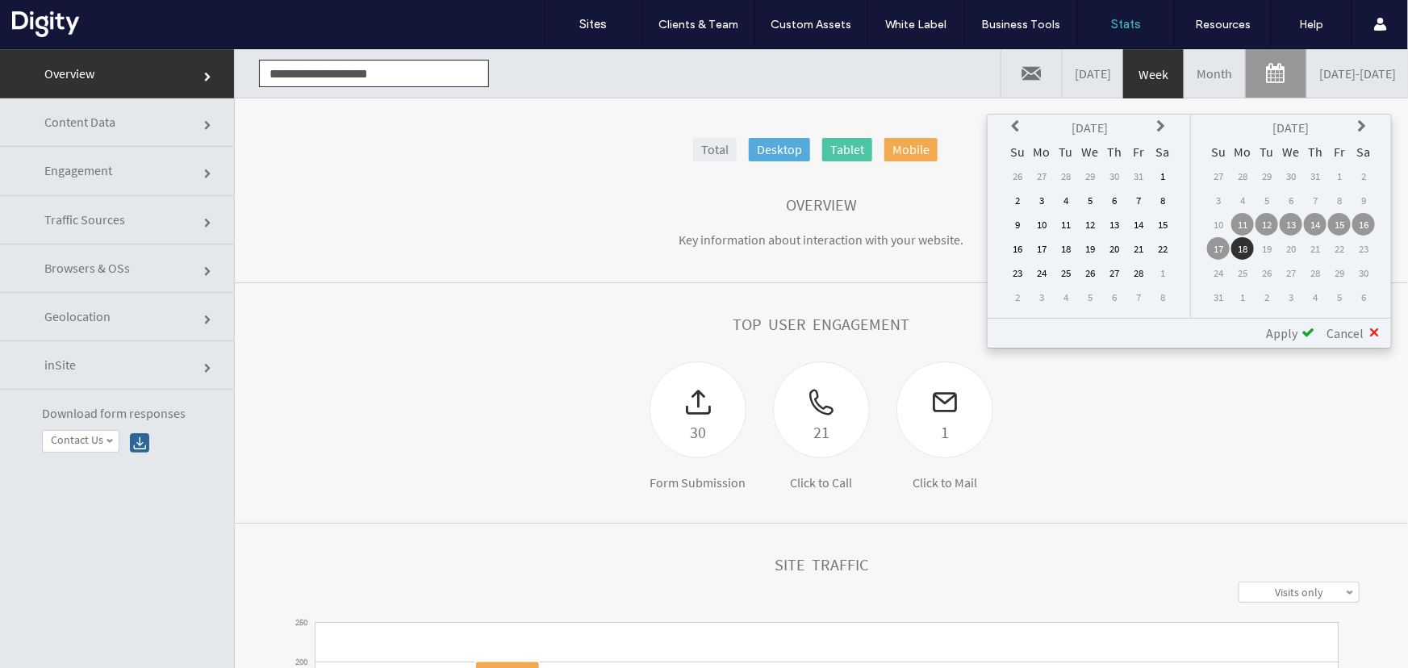
click at [1018, 123] on icon at bounding box center [1017, 125] width 13 height 13
click at [1089, 175] on td "1" at bounding box center [1090, 175] width 23 height 23
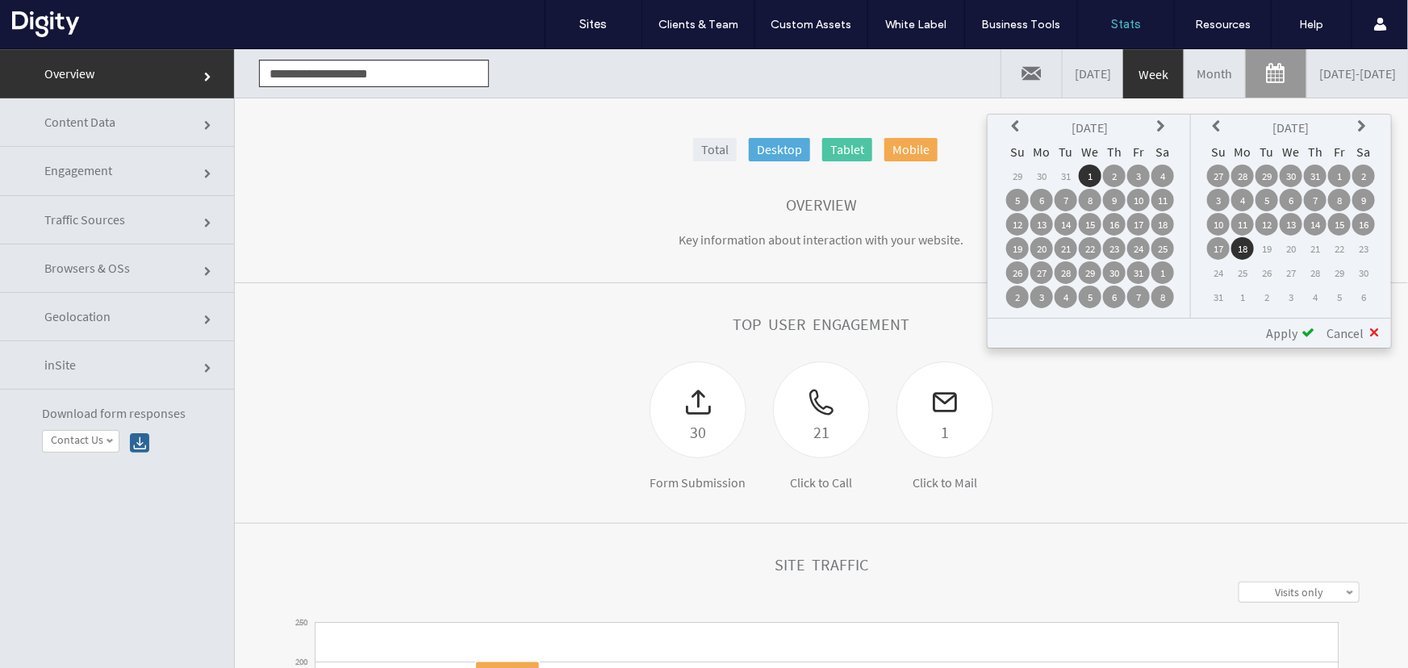
click at [1216, 120] on icon at bounding box center [1218, 125] width 13 height 13
click at [1215, 120] on icon at bounding box center [1218, 125] width 13 height 13
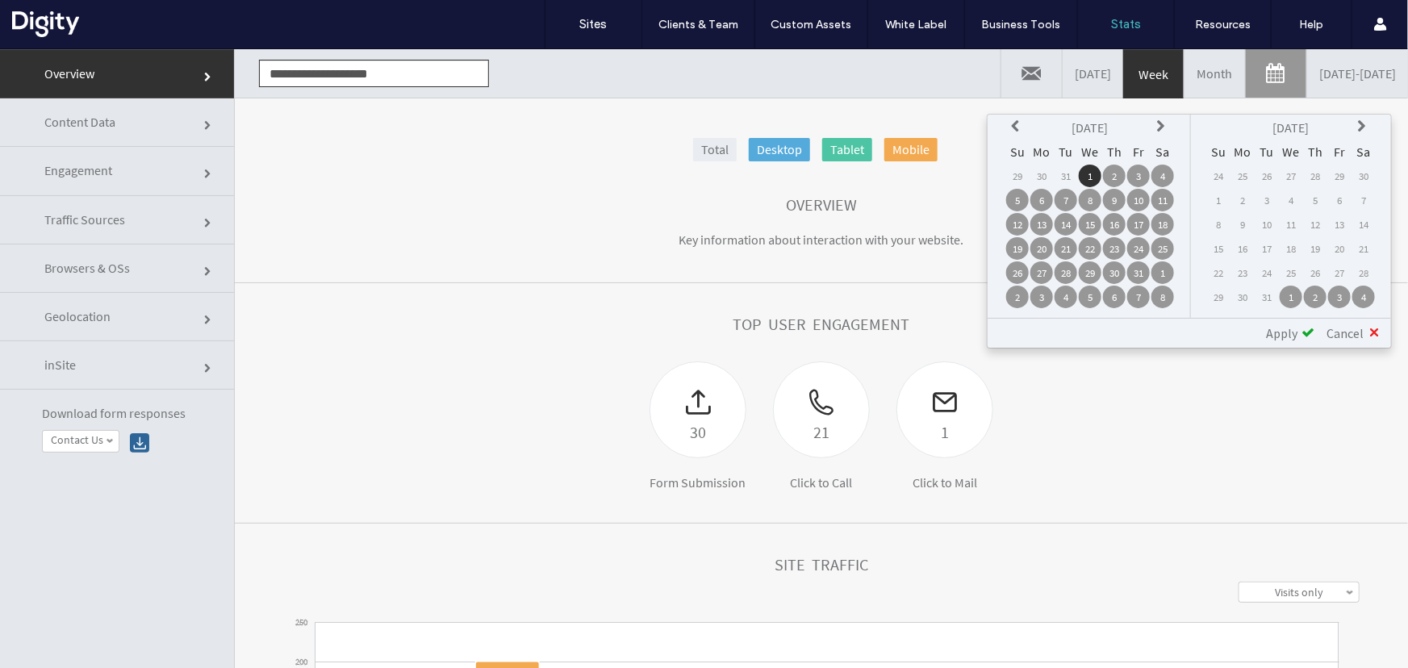
click at [1363, 127] on icon at bounding box center [1363, 125] width 13 height 13
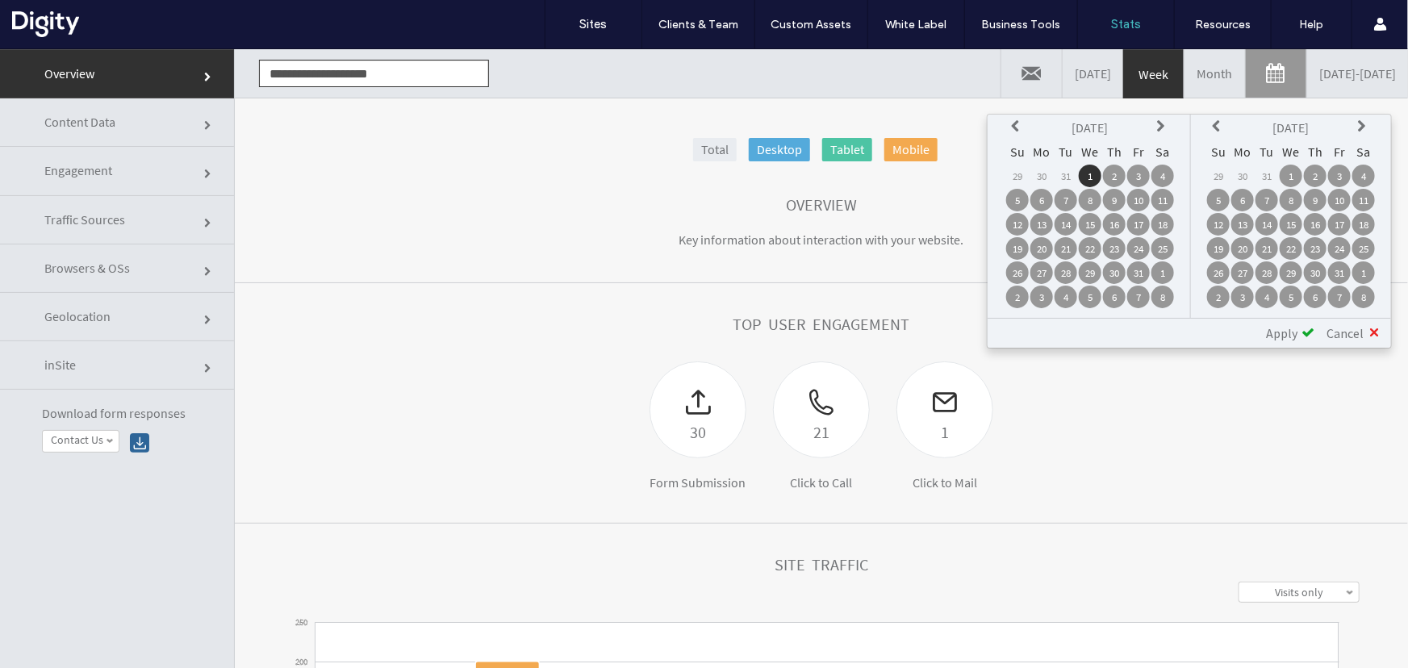
click at [1341, 266] on td "31" at bounding box center [1339, 272] width 23 height 23
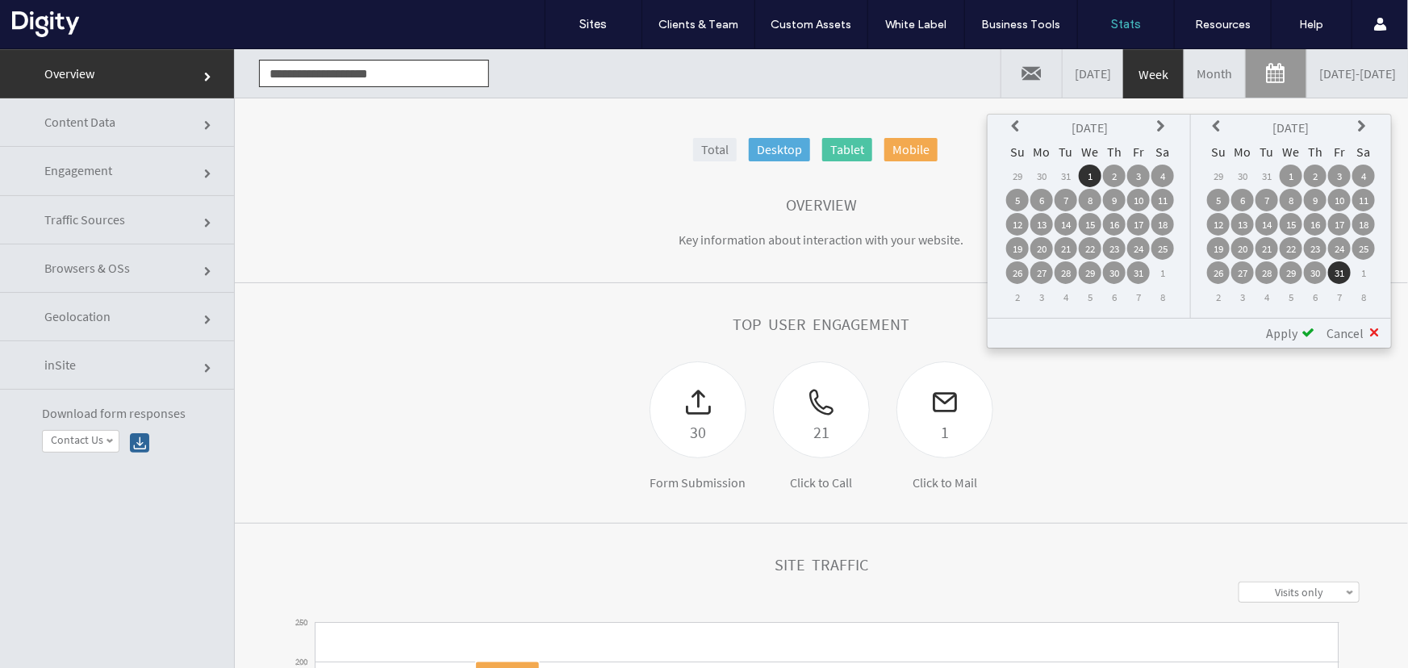
click at [1293, 330] on span "Apply" at bounding box center [1281, 332] width 31 height 16
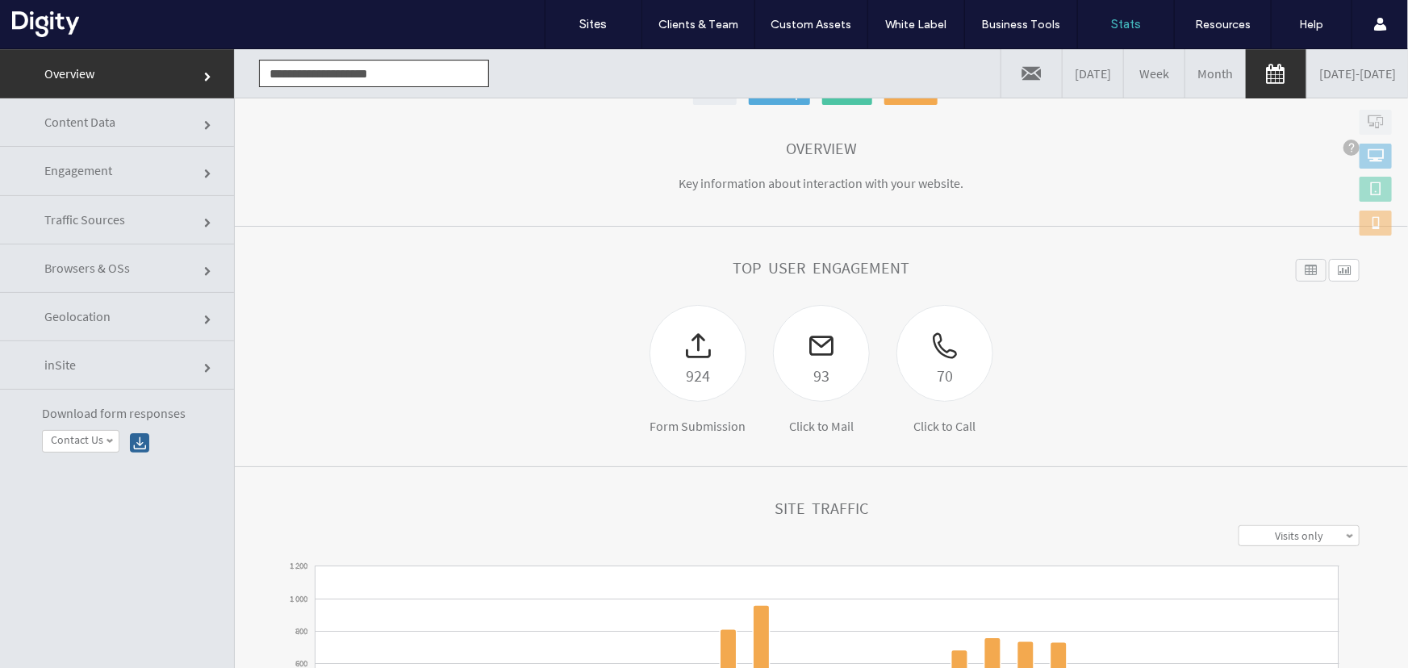
scroll to position [366, 0]
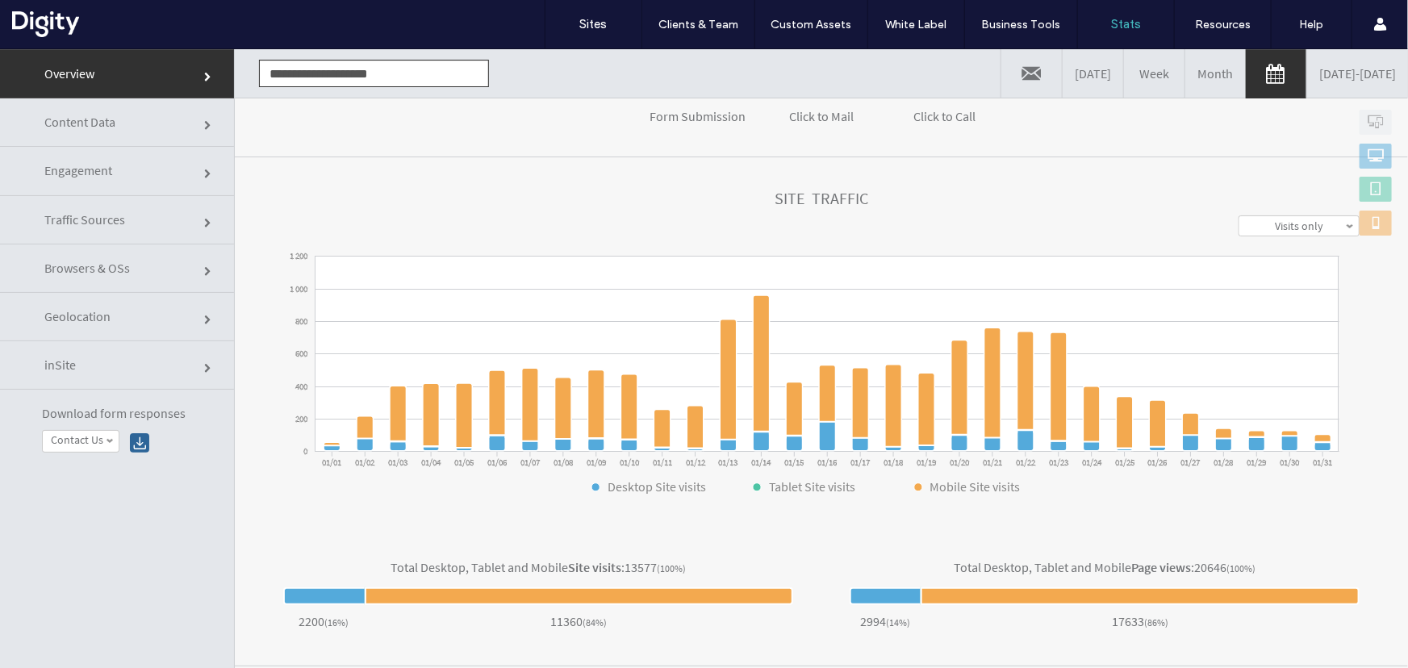
click at [1307, 67] on link "[DATE] - [DATE]" at bounding box center [1357, 72] width 101 height 48
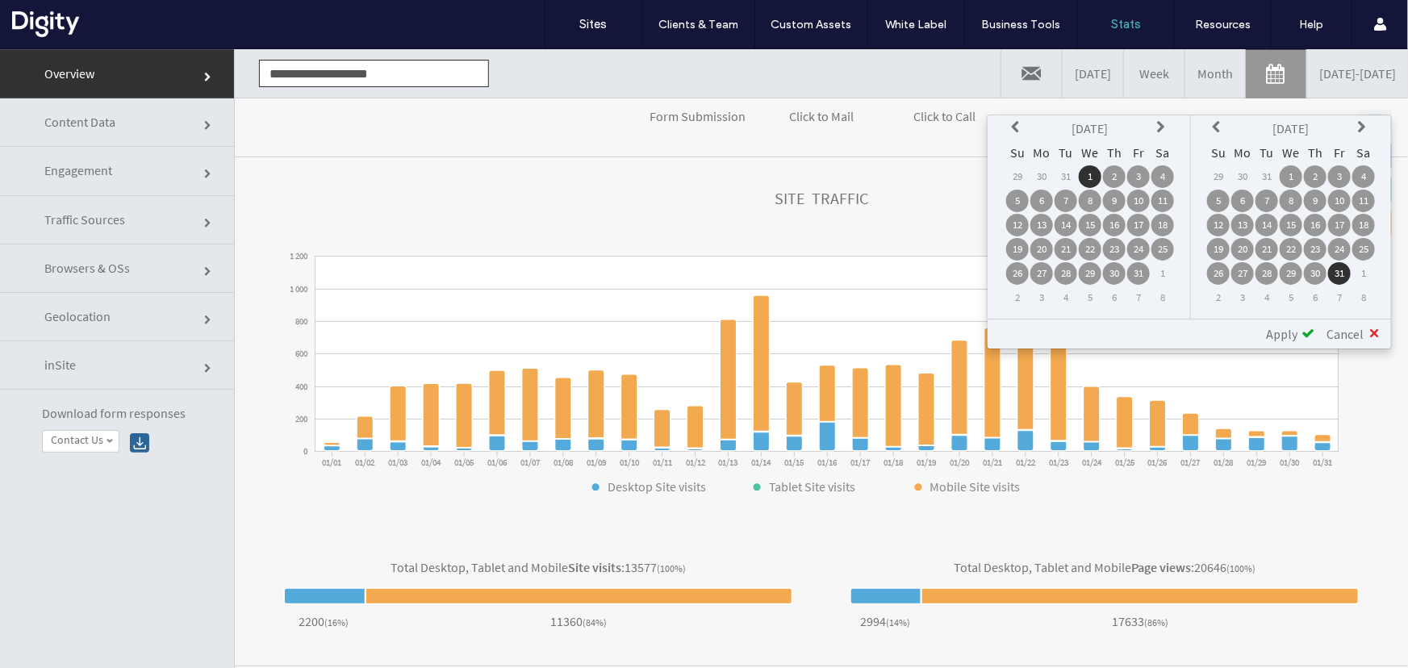
click at [1155, 136] on th at bounding box center [1162, 127] width 23 height 23
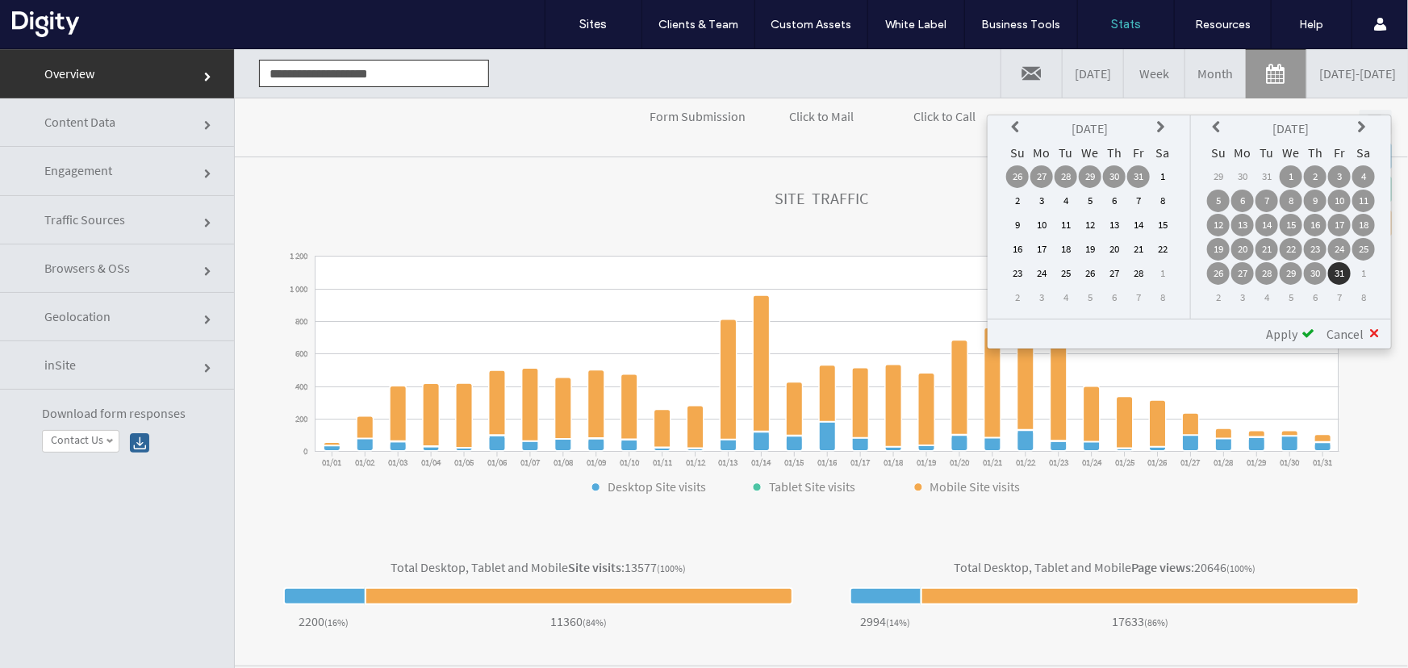
click at [1161, 172] on td "1" at bounding box center [1162, 176] width 23 height 23
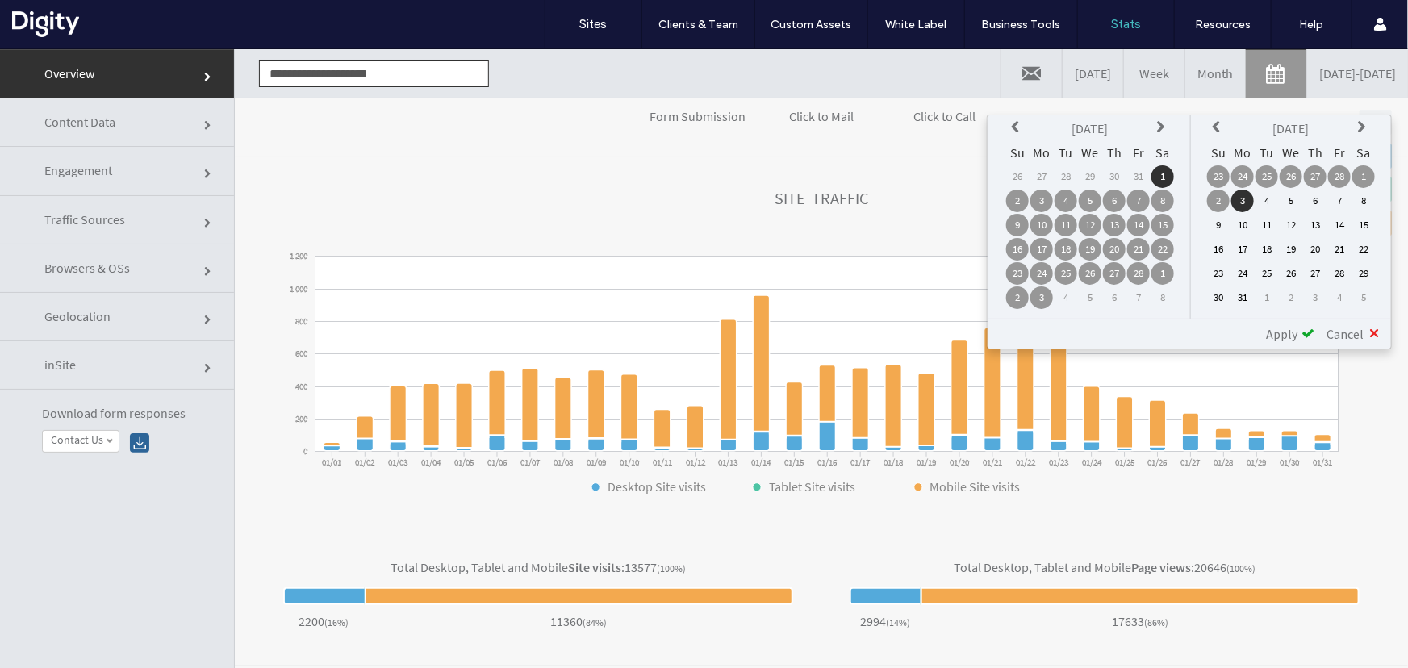
click at [1220, 128] on icon at bounding box center [1218, 126] width 13 height 13
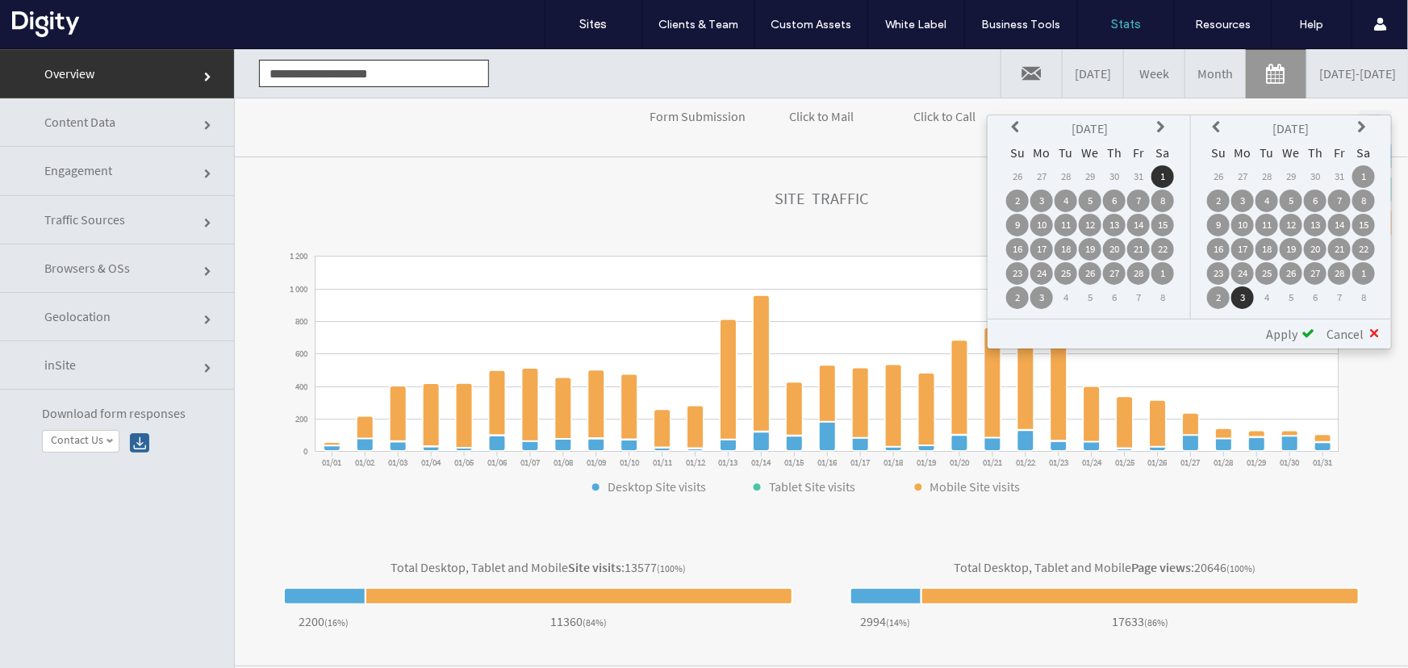
click at [1344, 269] on td "28" at bounding box center [1339, 272] width 23 height 23
click at [1278, 336] on span "Apply" at bounding box center [1281, 333] width 31 height 16
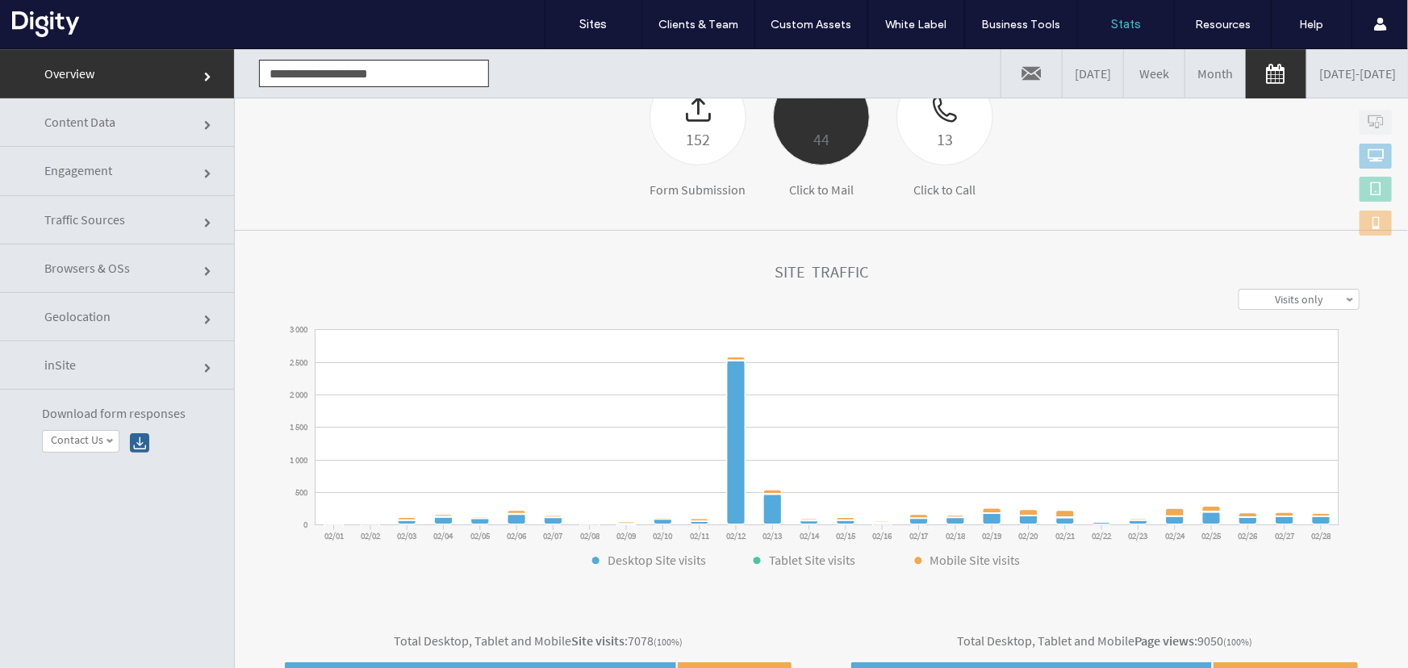
scroll to position [440, 0]
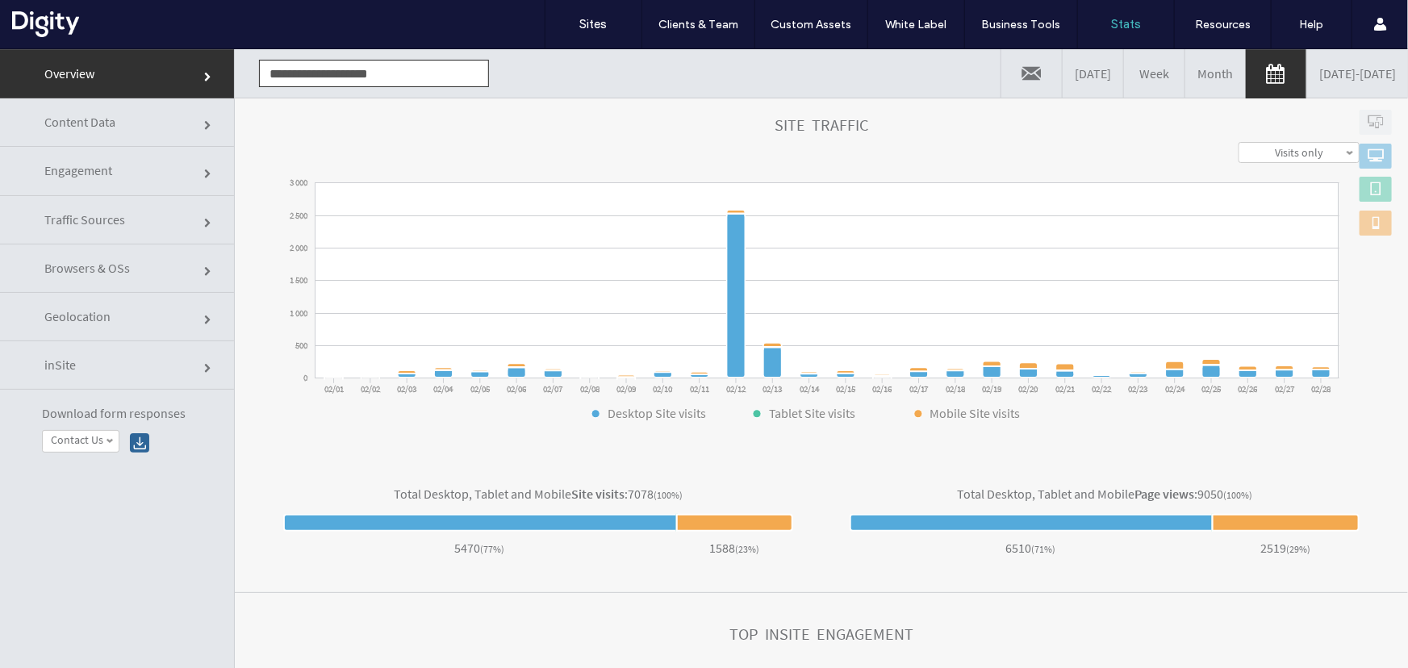
click at [1327, 76] on link "[DATE] - [DATE]" at bounding box center [1357, 72] width 101 height 48
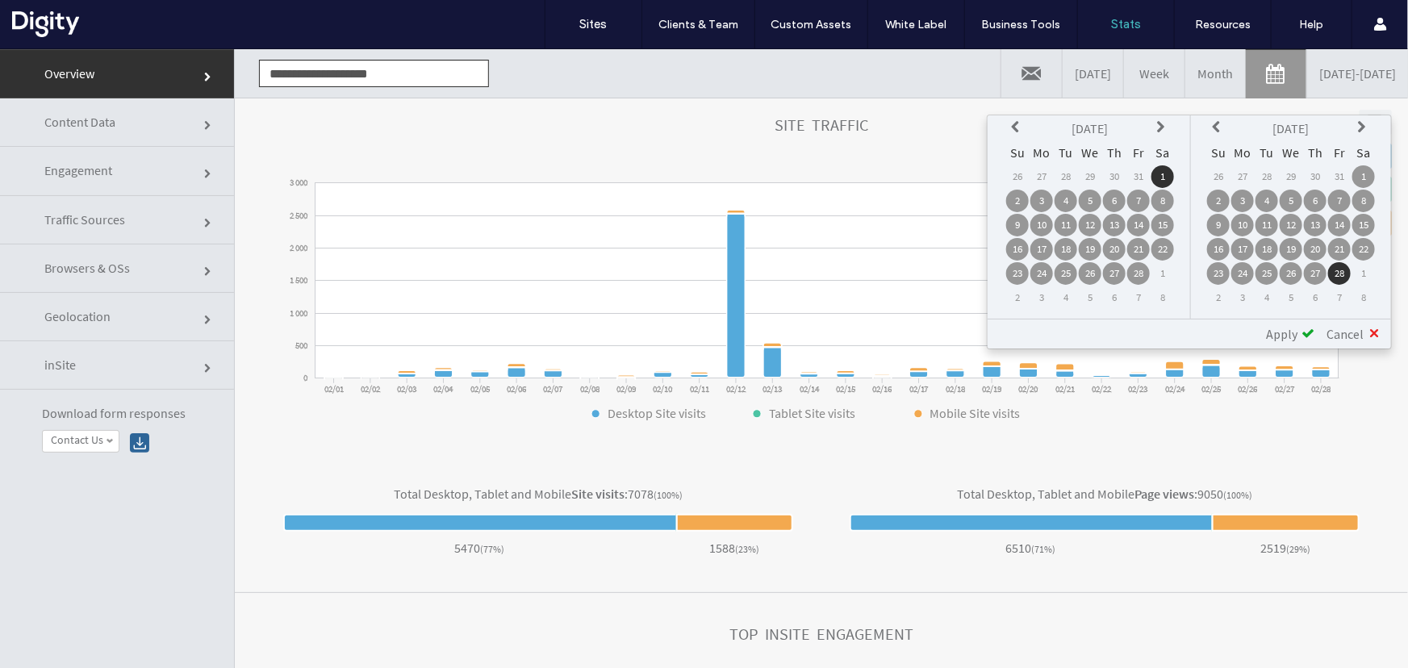
click at [1164, 126] on icon at bounding box center [1162, 126] width 13 height 13
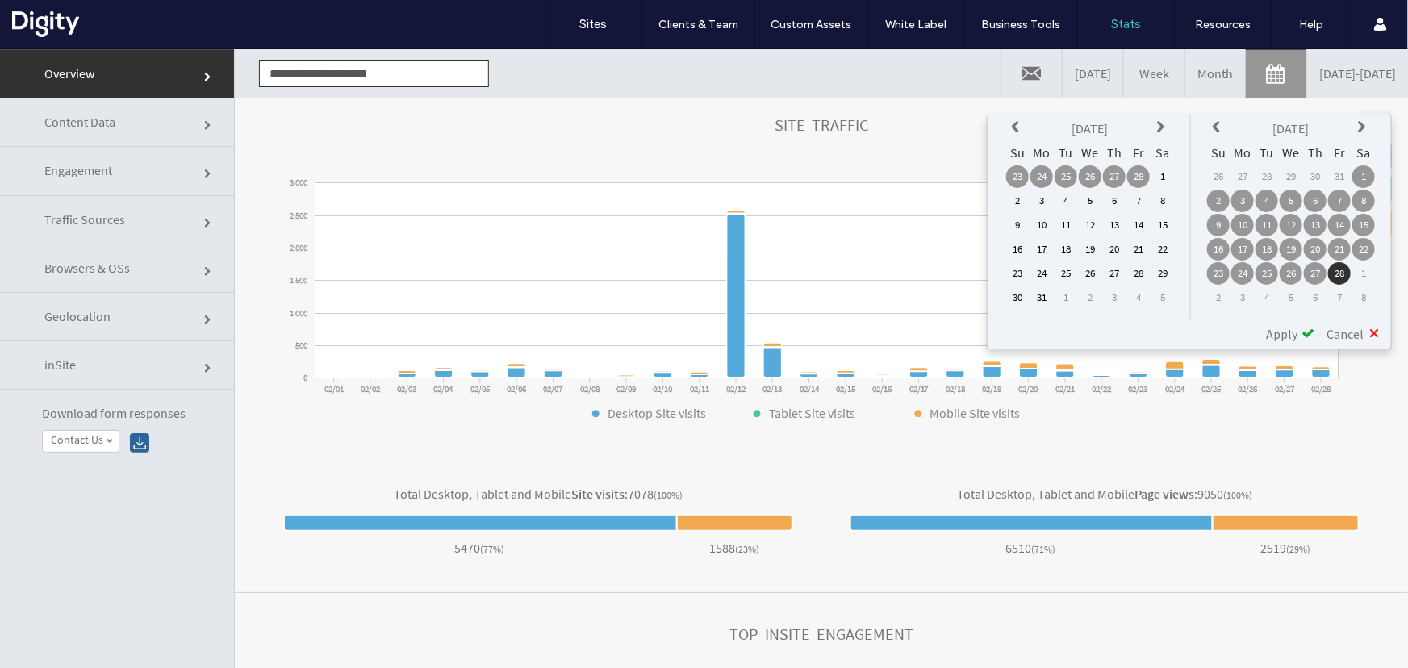
click at [1162, 173] on td "1" at bounding box center [1162, 176] width 23 height 23
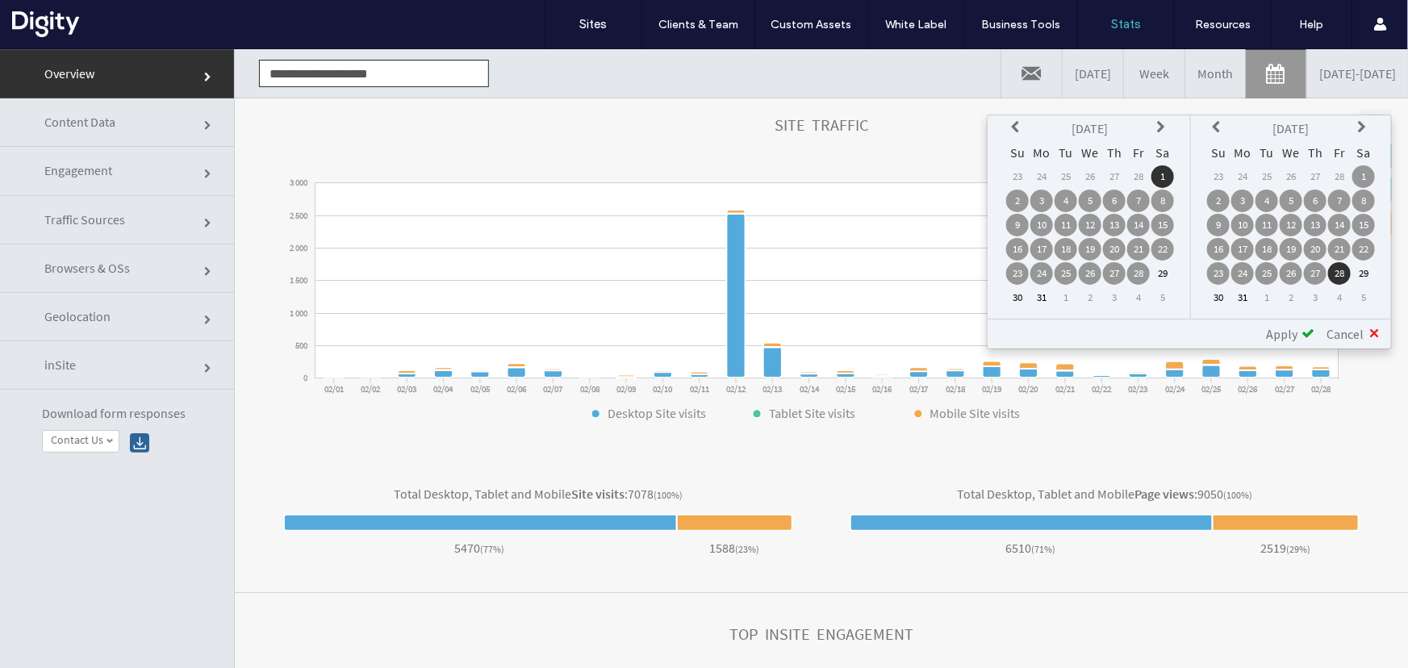
click at [1218, 123] on icon at bounding box center [1218, 126] width 13 height 13
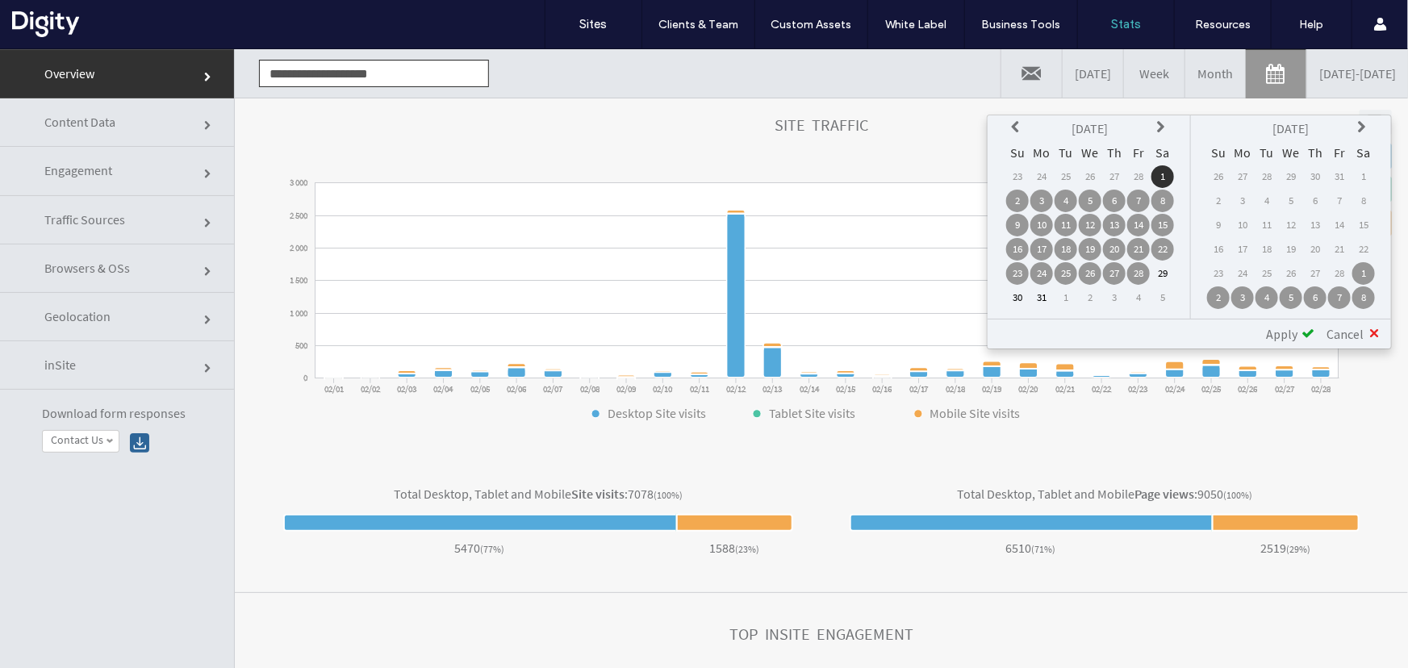
click at [1362, 123] on icon at bounding box center [1363, 126] width 13 height 13
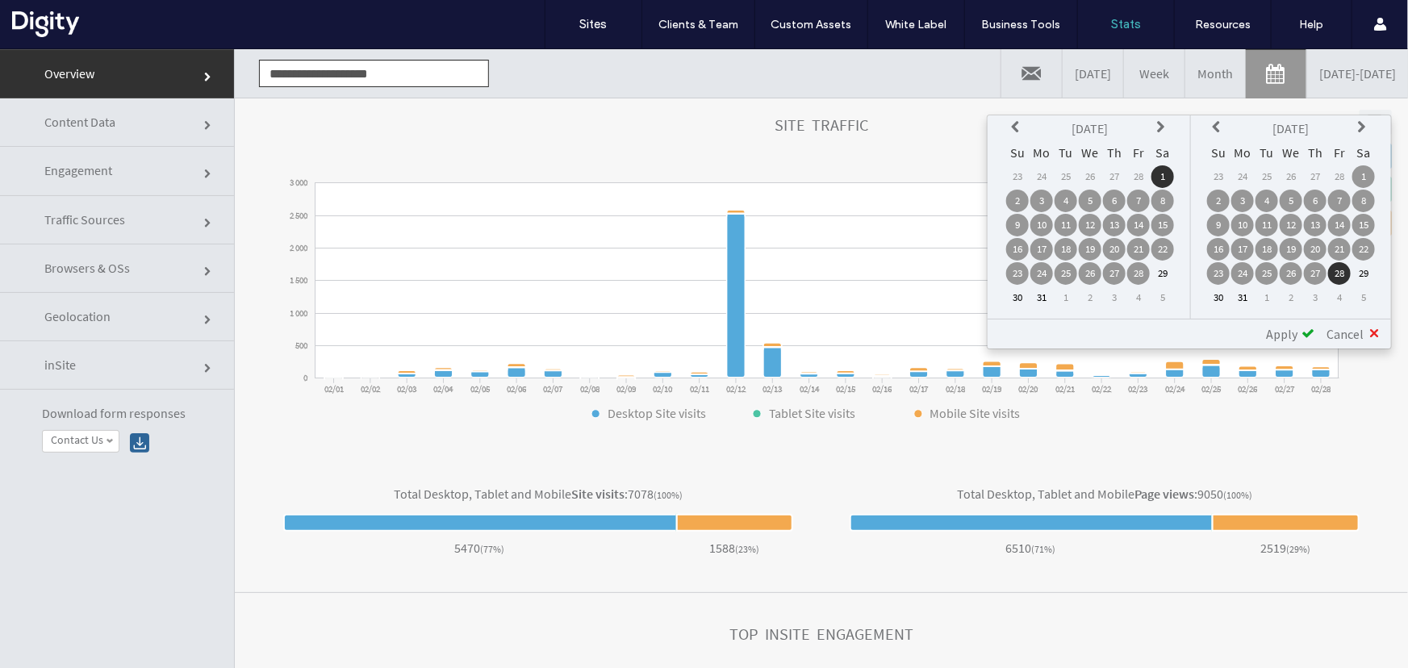
click at [1242, 295] on td "31" at bounding box center [1242, 297] width 23 height 23
click at [1277, 335] on span "Apply" at bounding box center [1281, 333] width 31 height 16
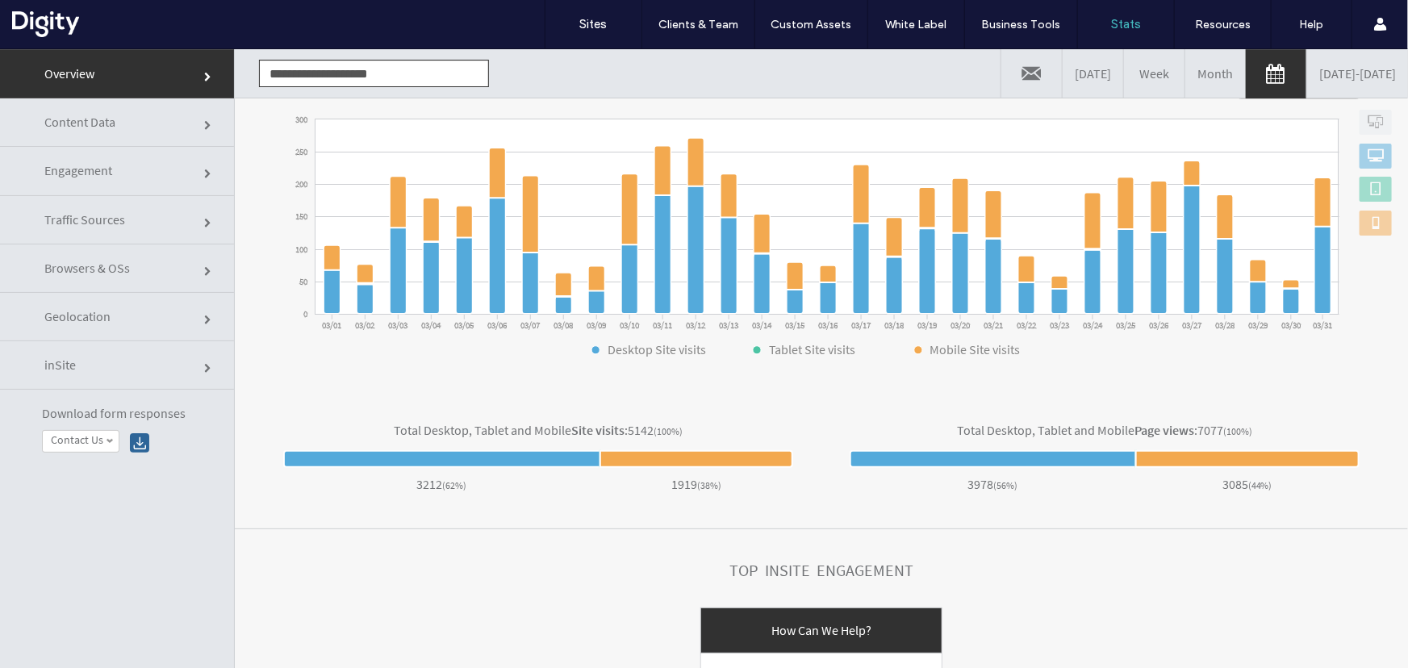
scroll to position [554, 0]
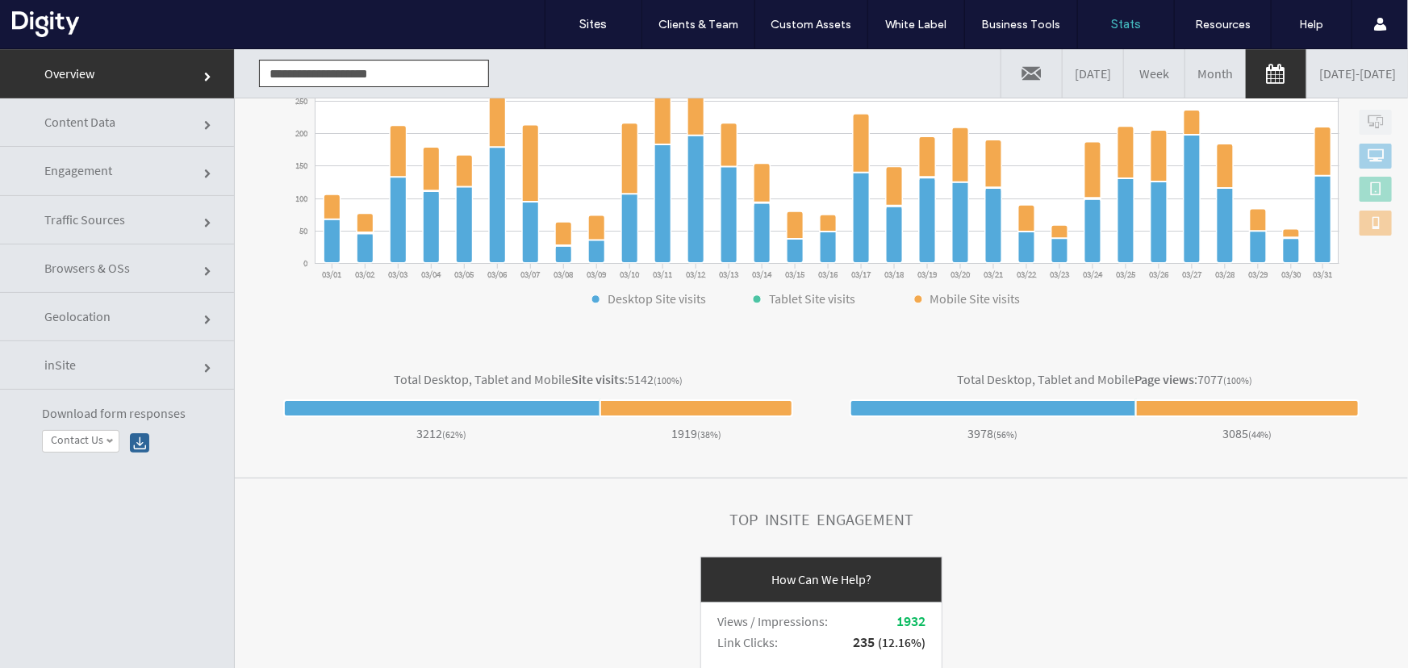
click at [1385, 77] on link "[DATE] - [DATE]" at bounding box center [1357, 72] width 101 height 48
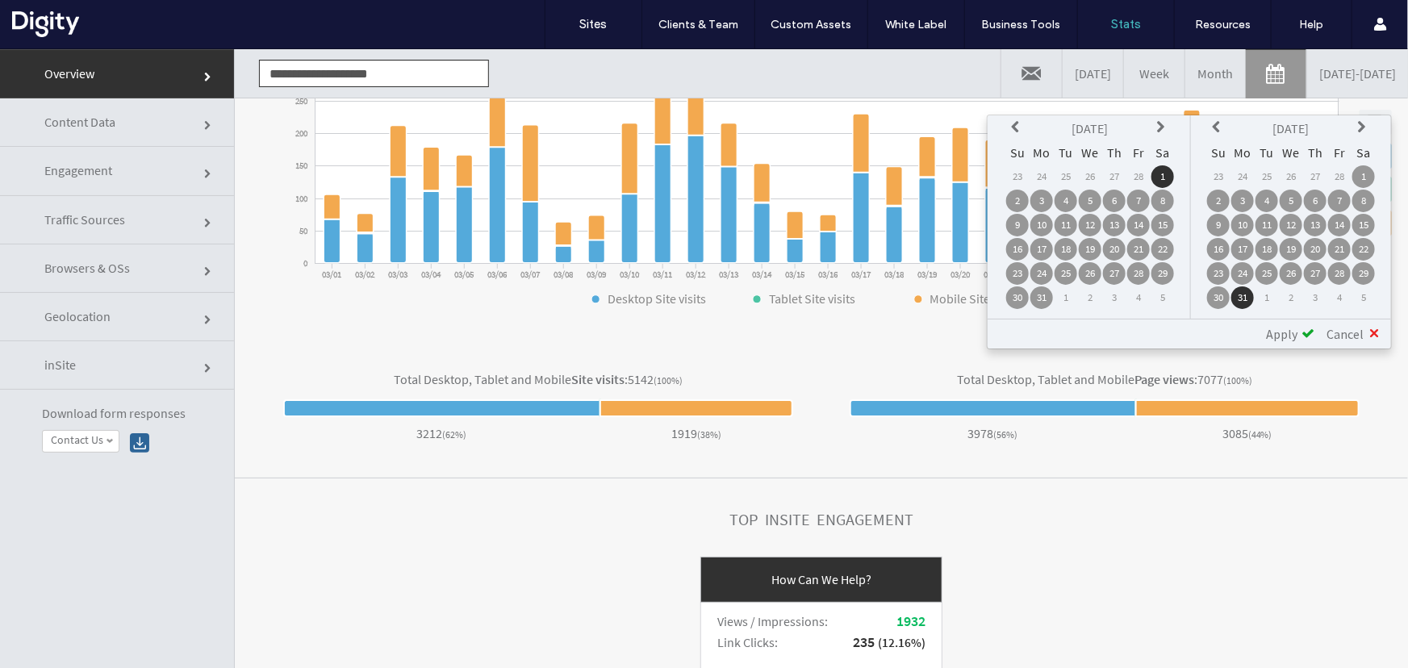
click at [1155, 129] on th at bounding box center [1162, 127] width 23 height 23
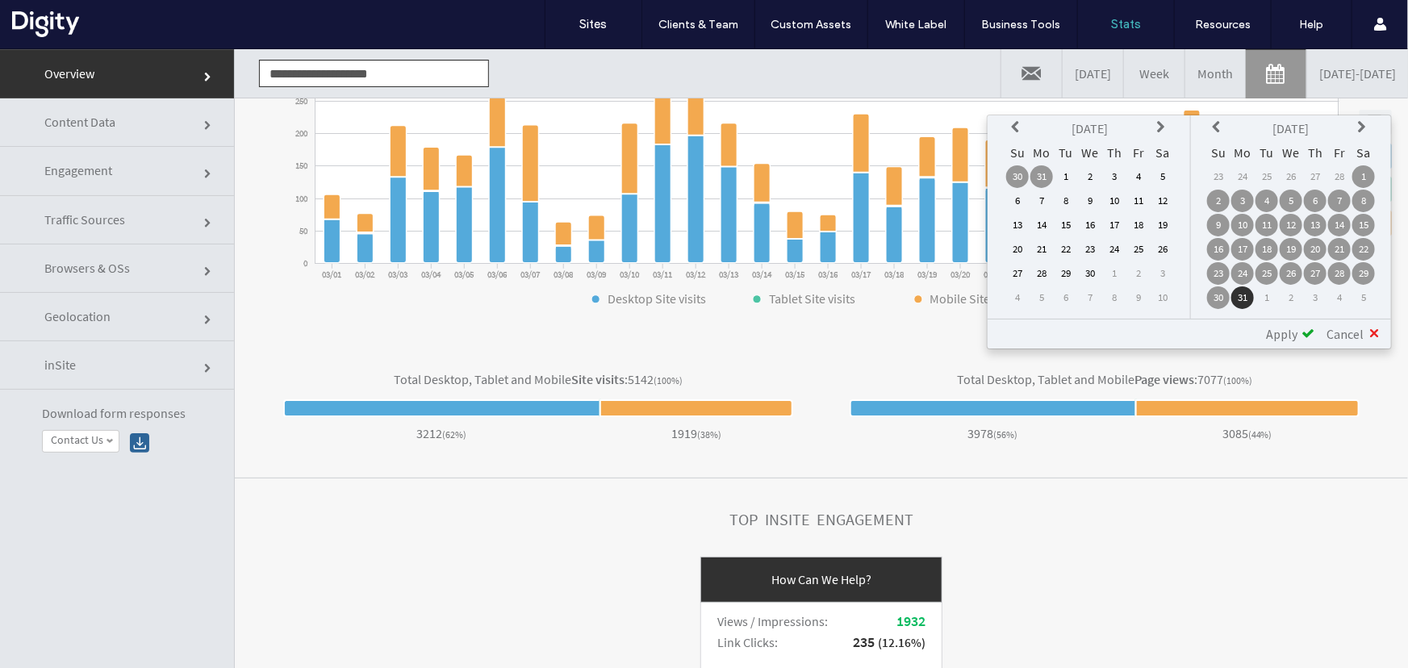
click at [1062, 180] on td "1" at bounding box center [1066, 176] width 23 height 23
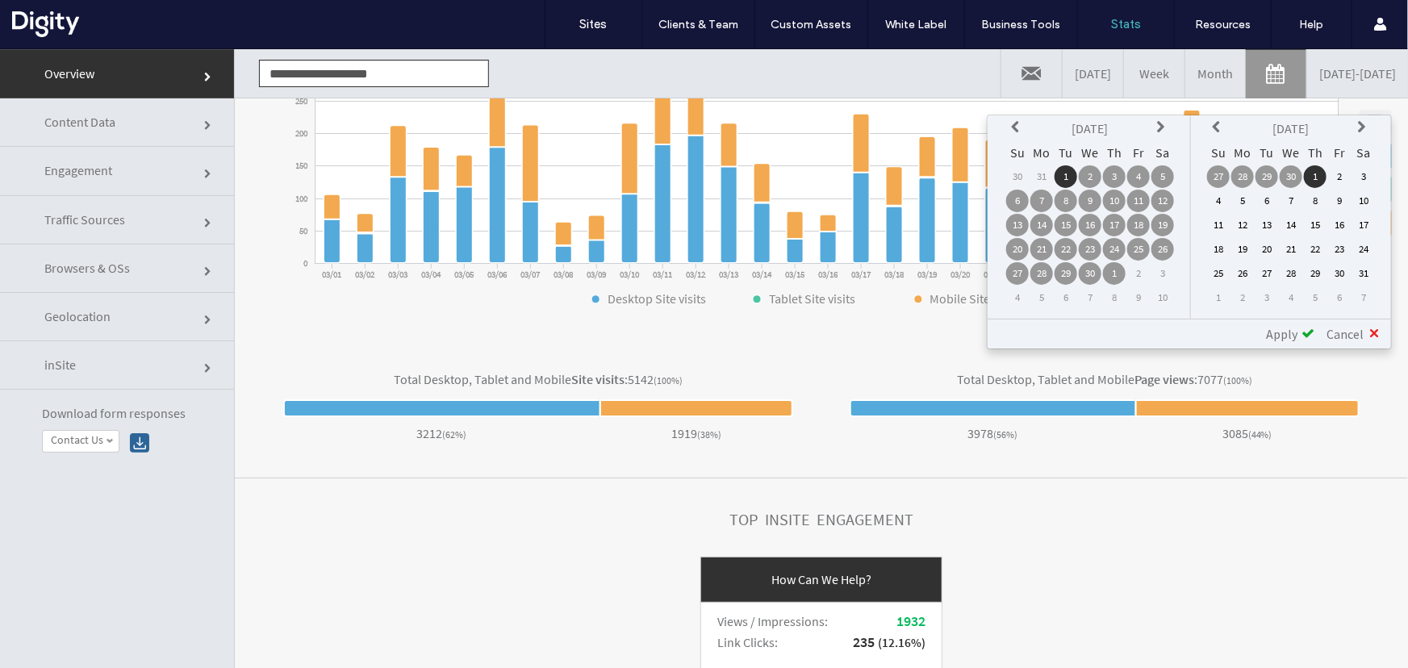
click at [1214, 127] on icon at bounding box center [1218, 126] width 13 height 13
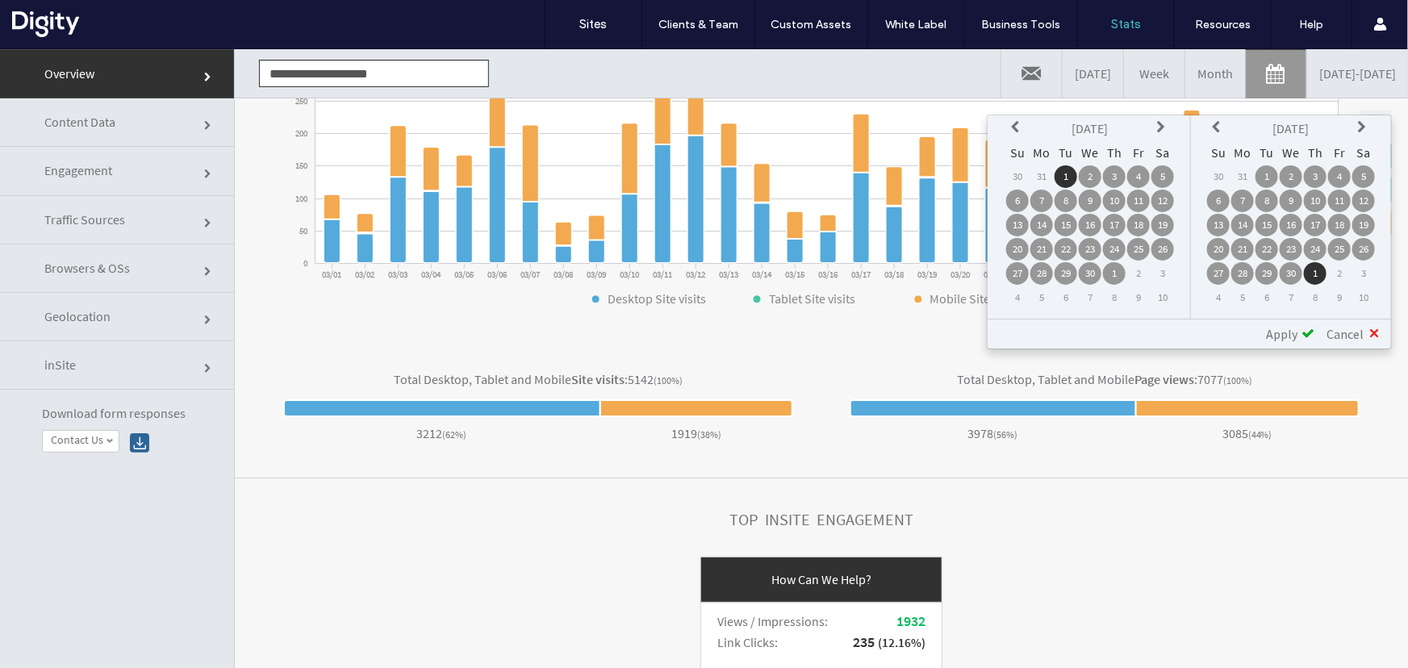
click at [1291, 274] on td "30" at bounding box center [1291, 272] width 23 height 23
click at [1287, 332] on span "Apply" at bounding box center [1281, 333] width 31 height 16
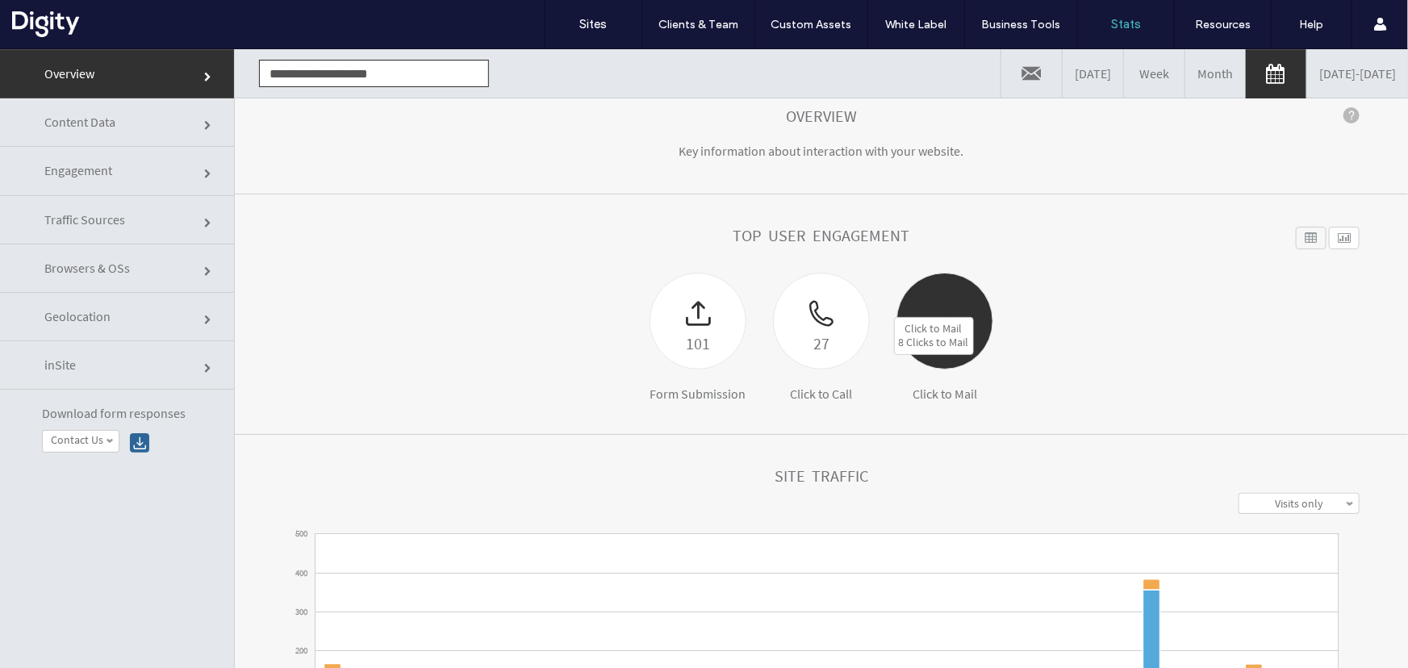
scroll to position [440, 0]
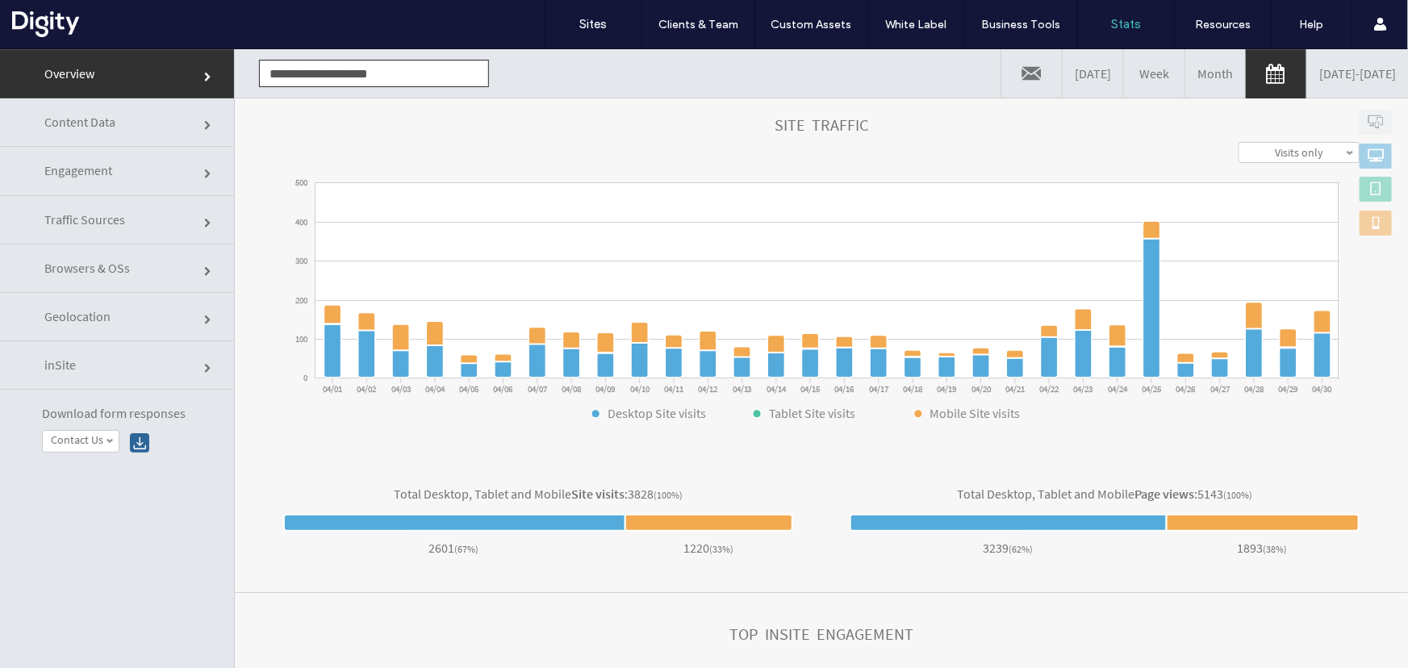
click at [1307, 77] on link "[DATE] - [DATE]" at bounding box center [1357, 72] width 101 height 48
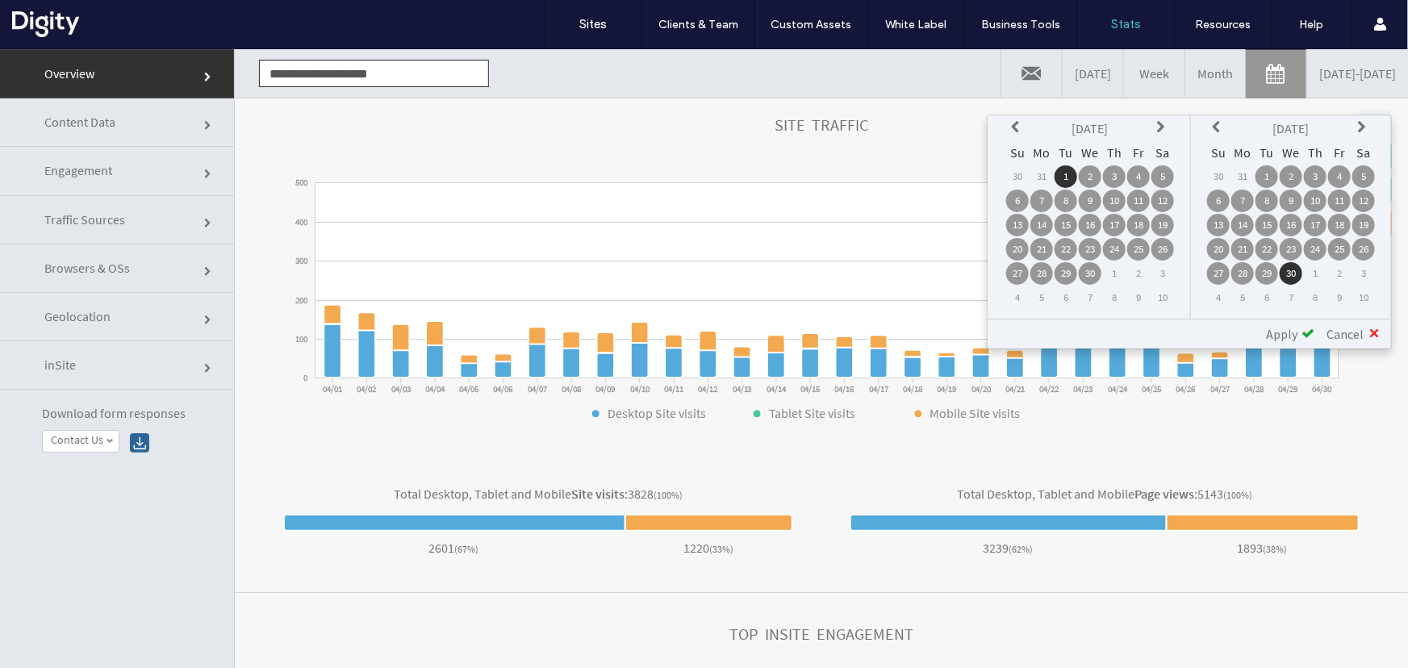
click at [1164, 130] on icon at bounding box center [1162, 126] width 13 height 13
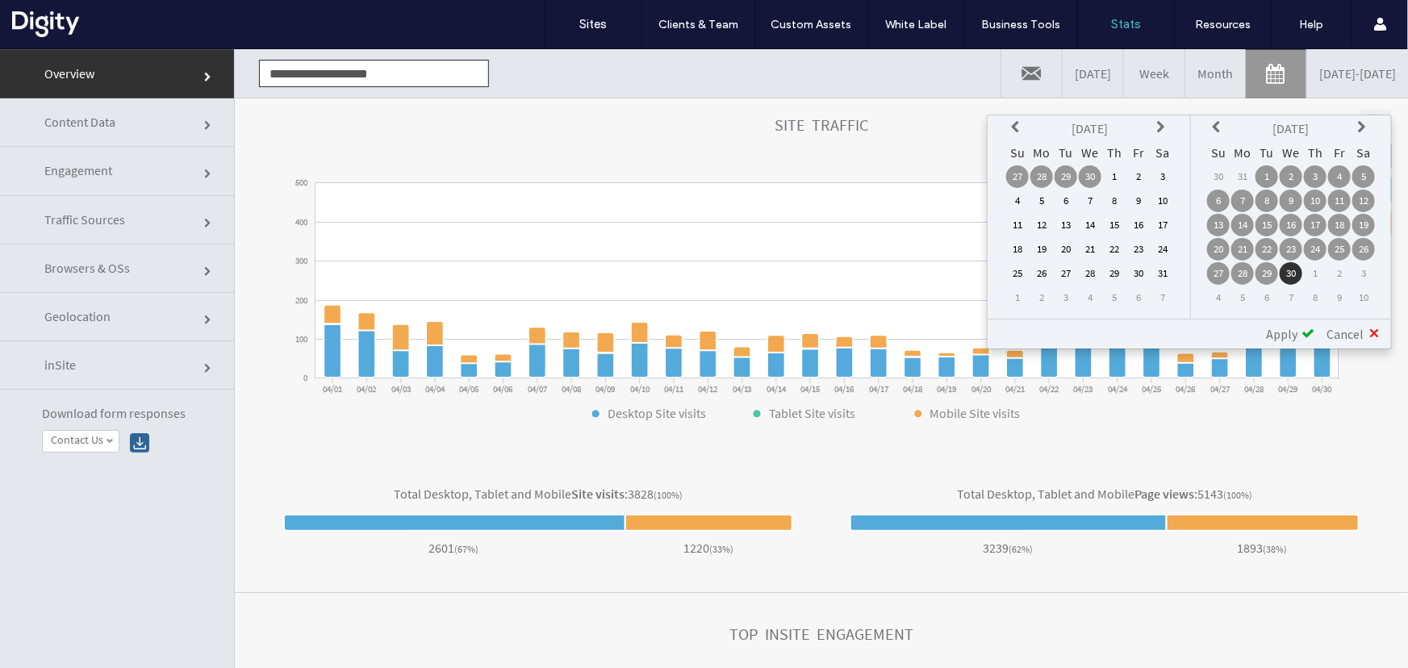
click at [1114, 178] on td "1" at bounding box center [1114, 176] width 23 height 23
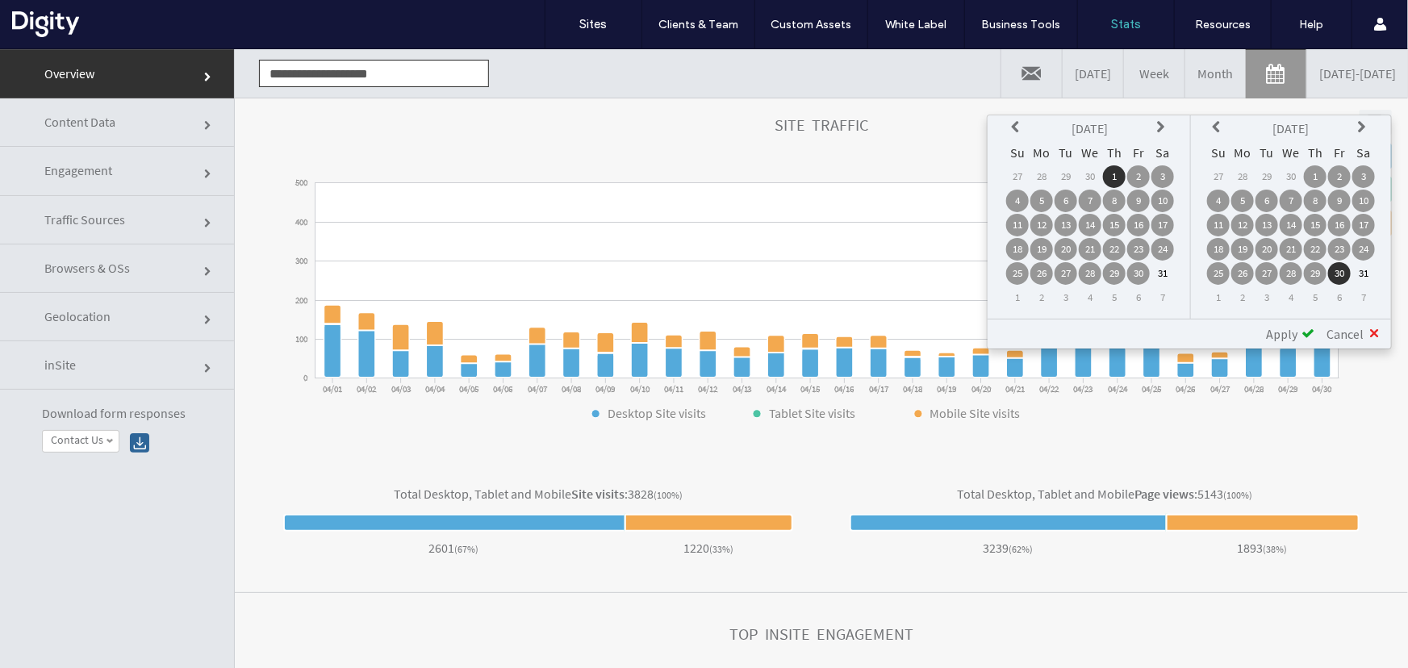
click at [1363, 269] on td "31" at bounding box center [1363, 272] width 23 height 23
click at [1294, 332] on span "Apply" at bounding box center [1281, 333] width 31 height 16
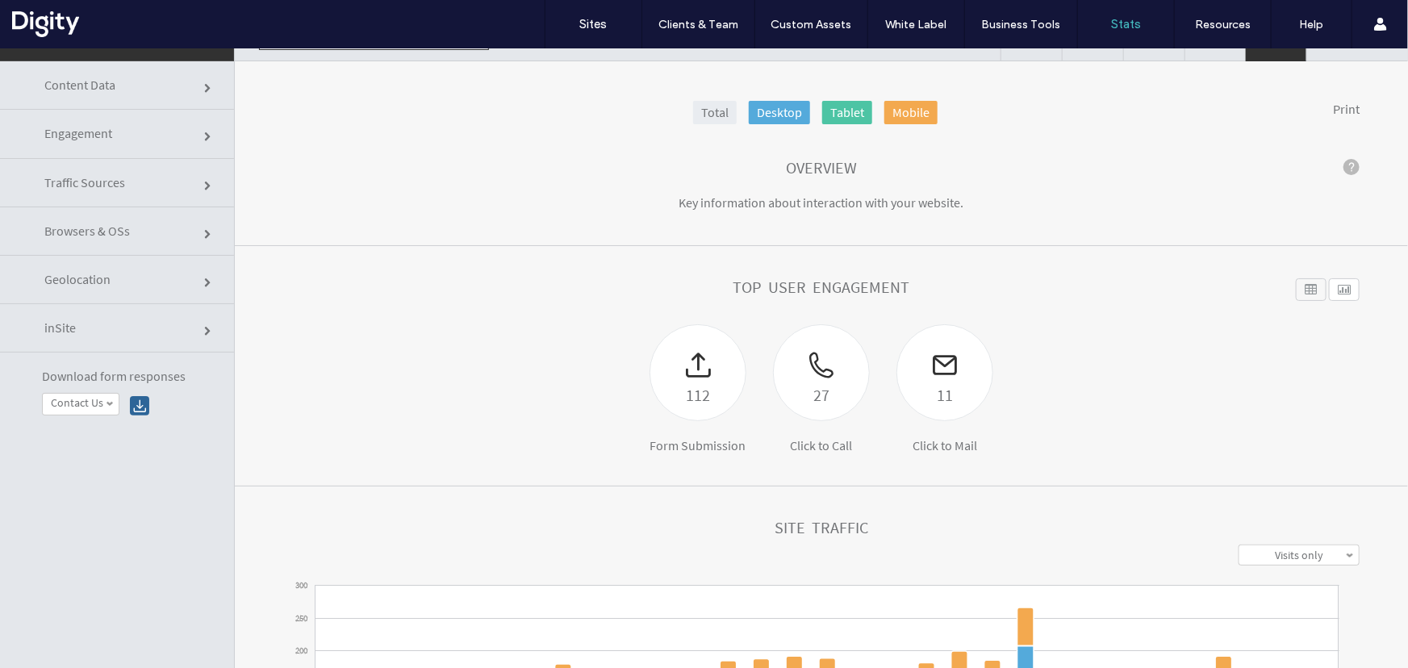
scroll to position [0, 0]
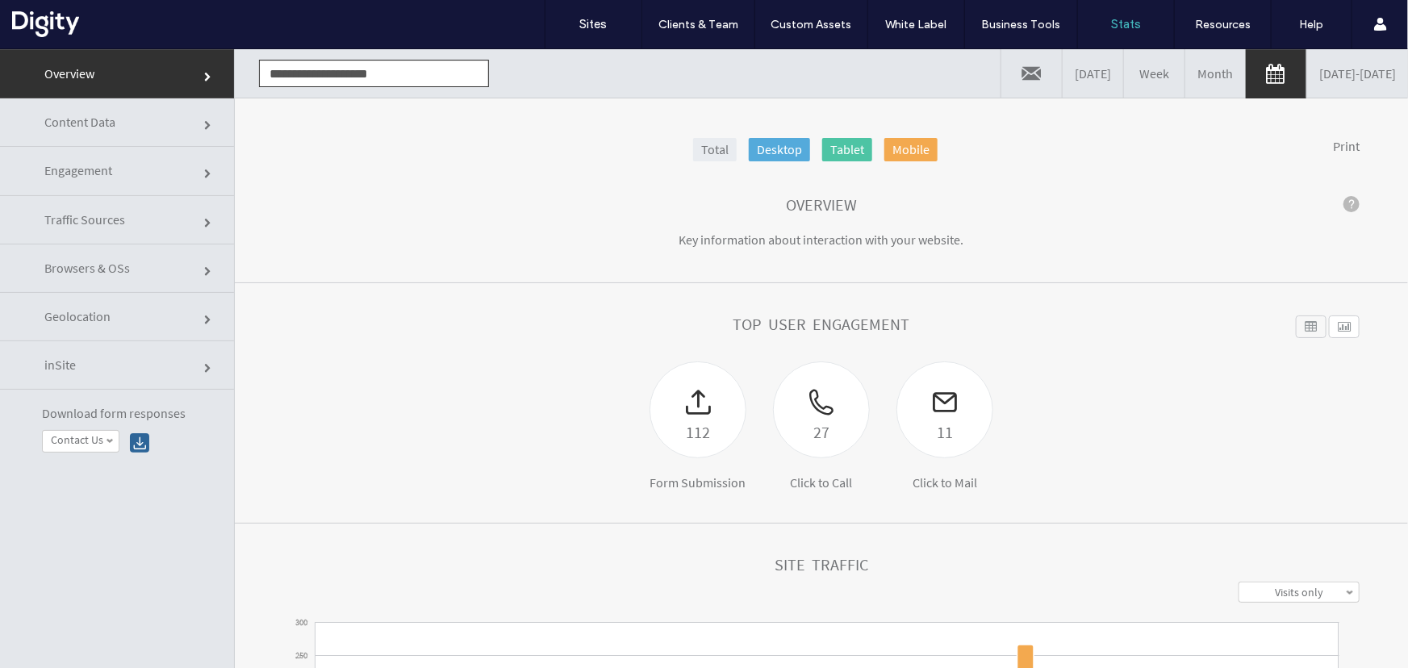
click at [1340, 70] on link "[DATE] - [DATE]" at bounding box center [1357, 72] width 101 height 48
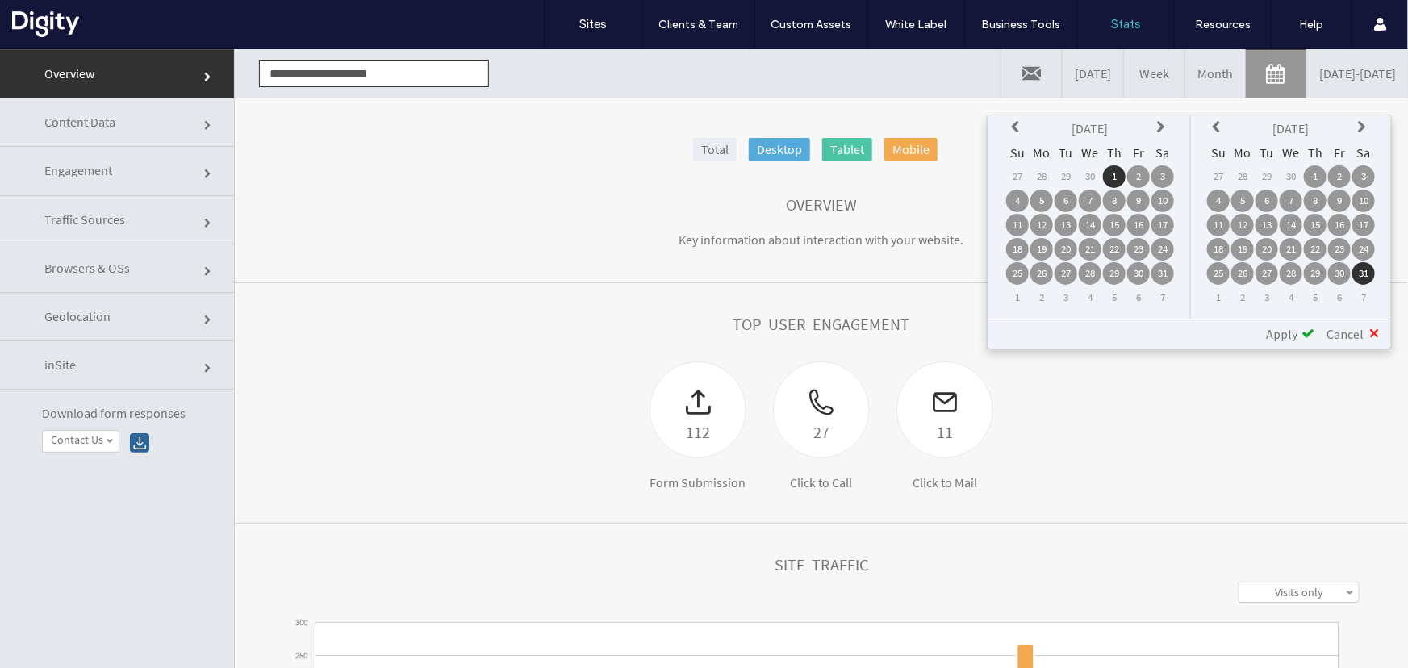
click at [1162, 130] on icon at bounding box center [1162, 126] width 13 height 13
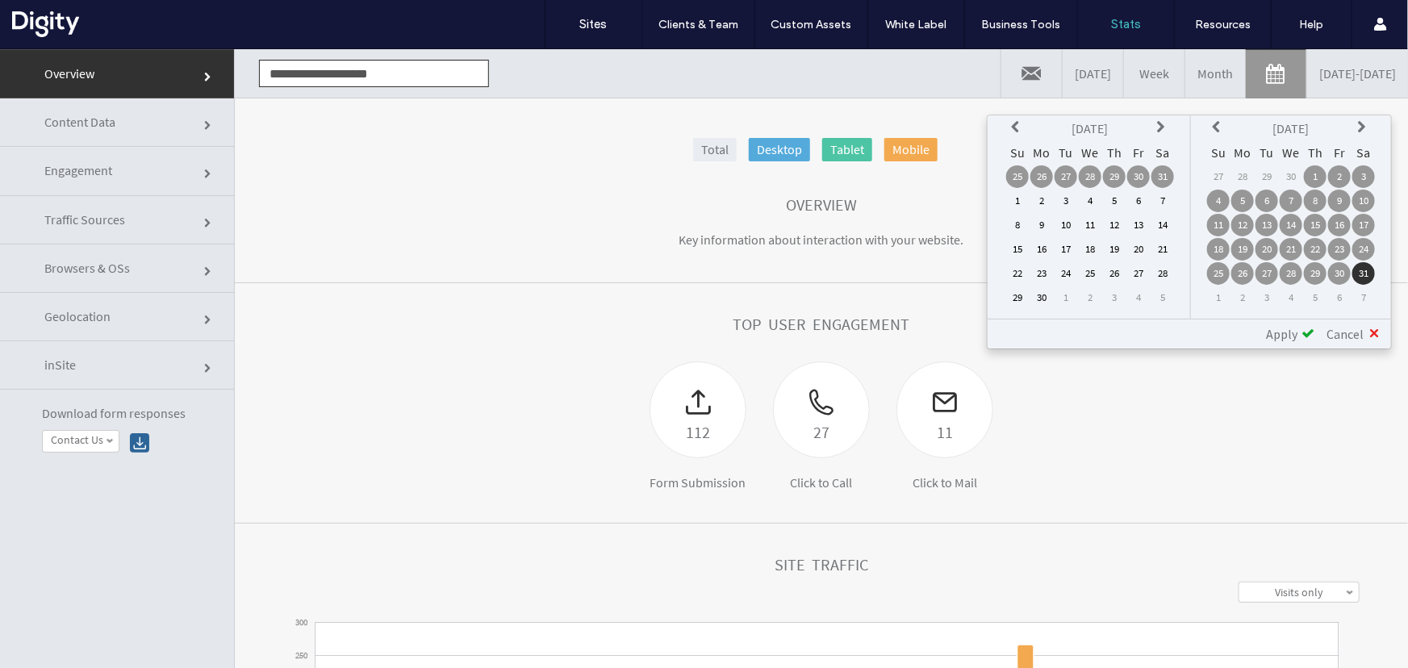
click at [1017, 201] on td "1" at bounding box center [1017, 200] width 23 height 23
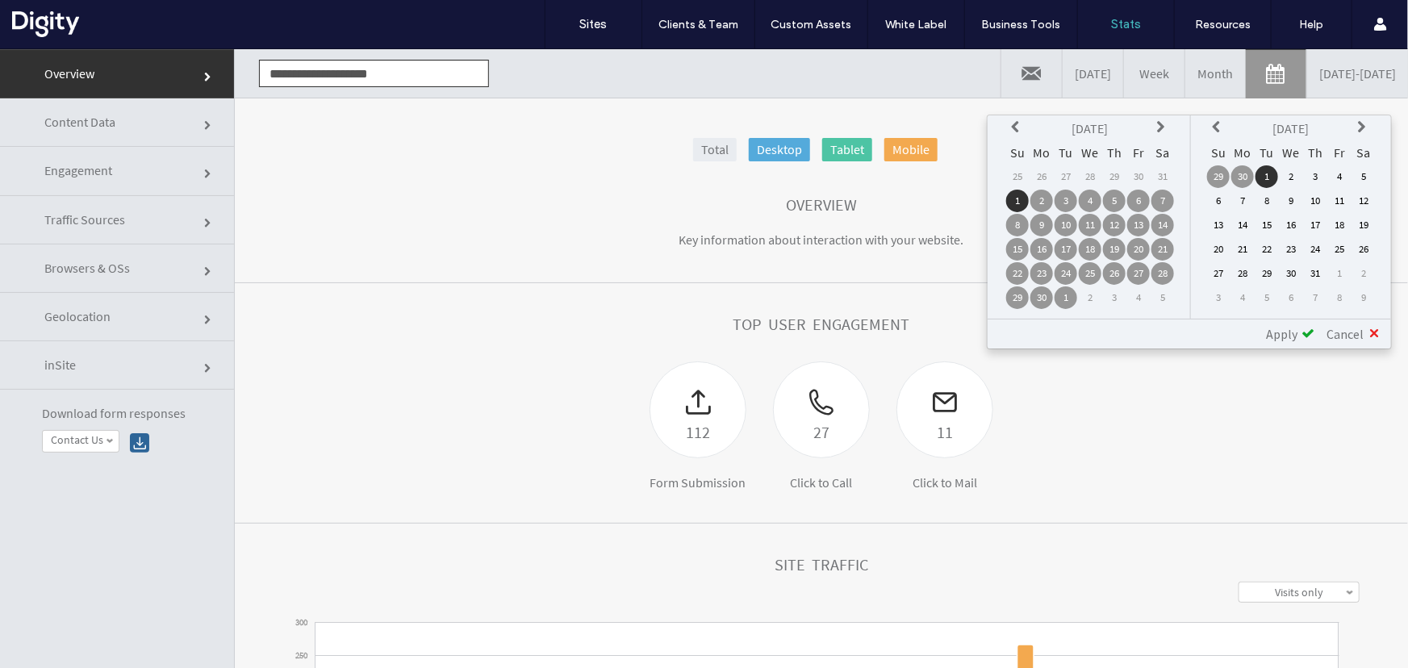
click at [1215, 128] on icon at bounding box center [1218, 126] width 13 height 13
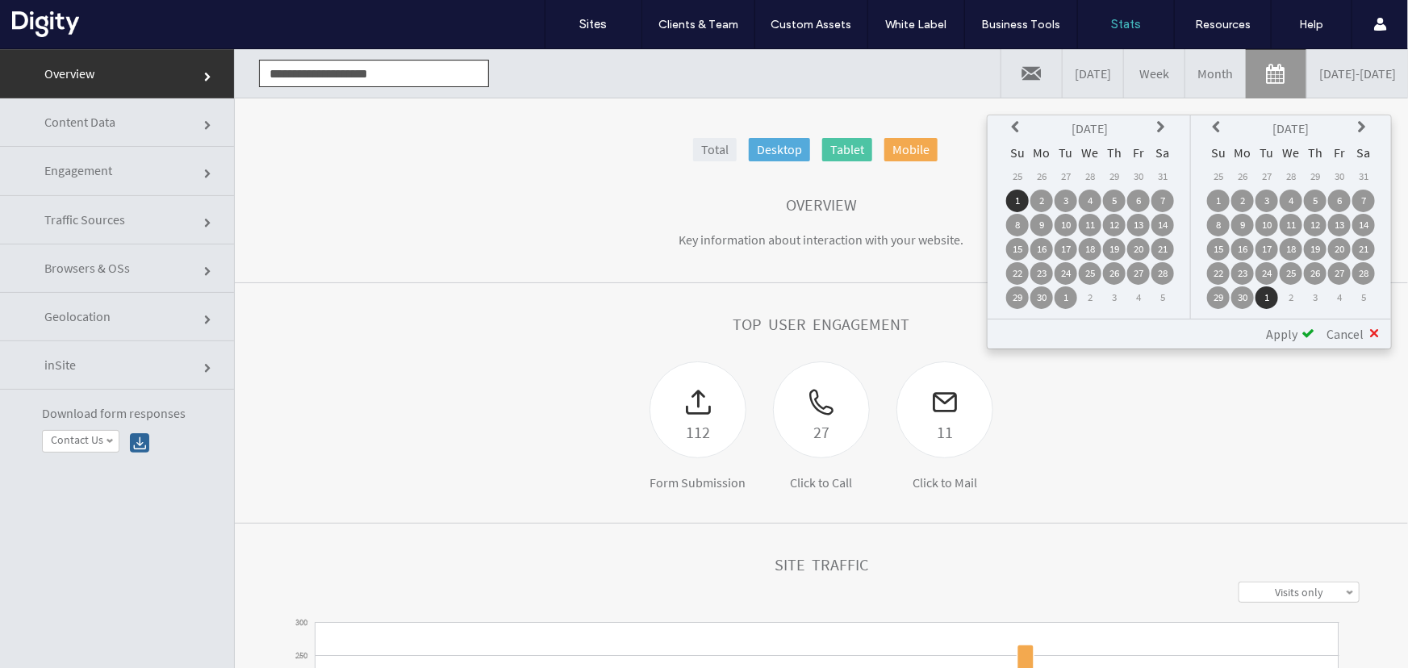
click at [1247, 298] on td "30" at bounding box center [1242, 297] width 23 height 23
click at [1272, 330] on span "Apply" at bounding box center [1281, 333] width 31 height 16
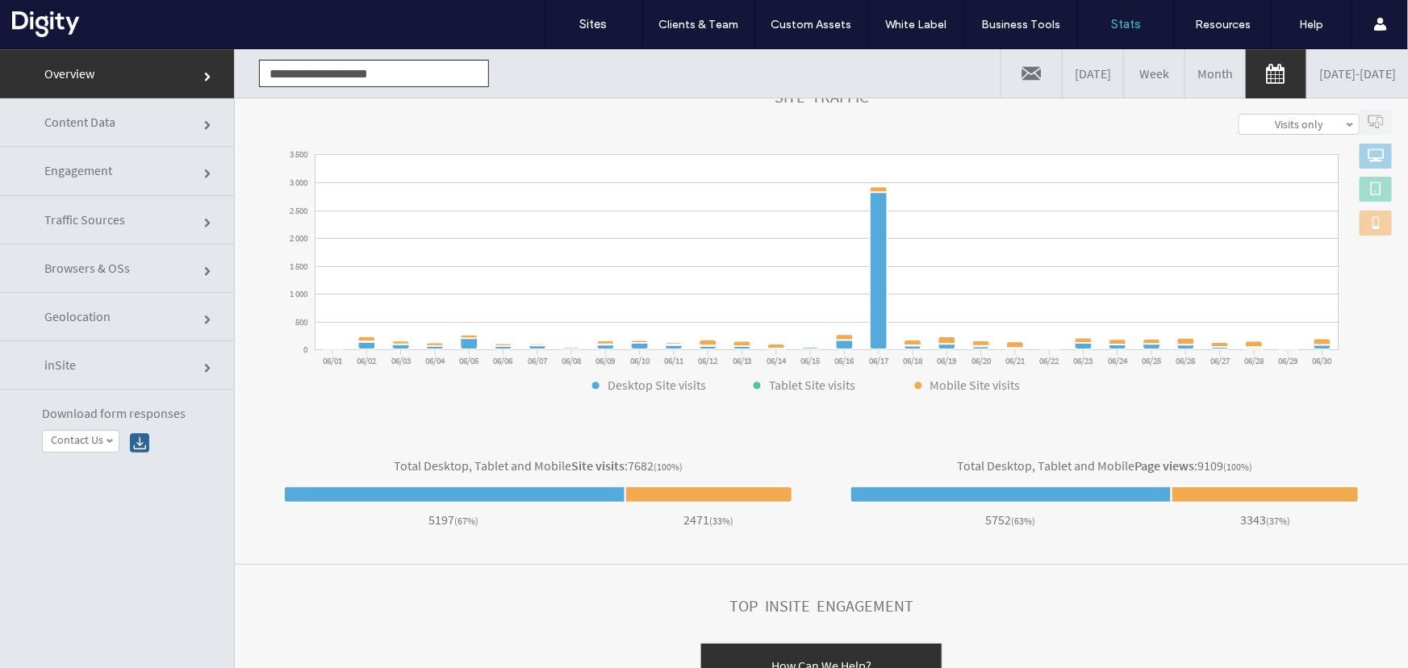
scroll to position [554, 0]
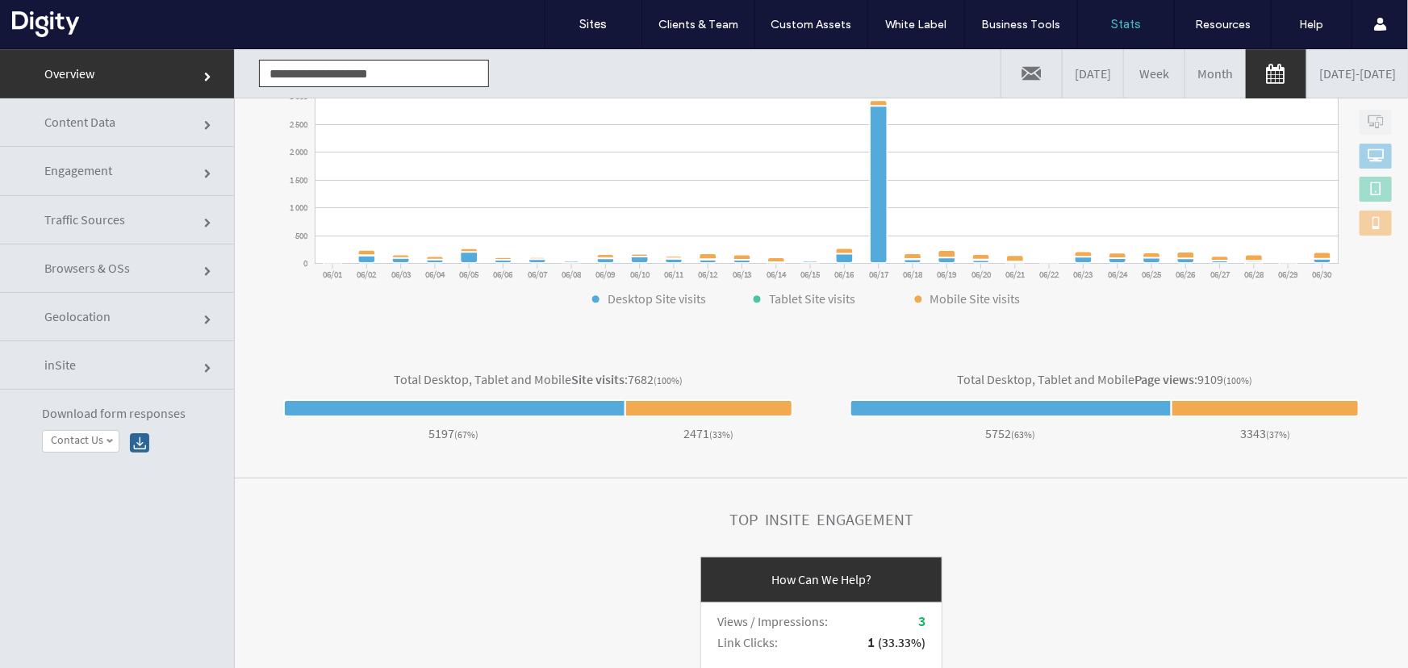
click at [1377, 69] on link "[DATE] - [DATE]" at bounding box center [1357, 72] width 101 height 48
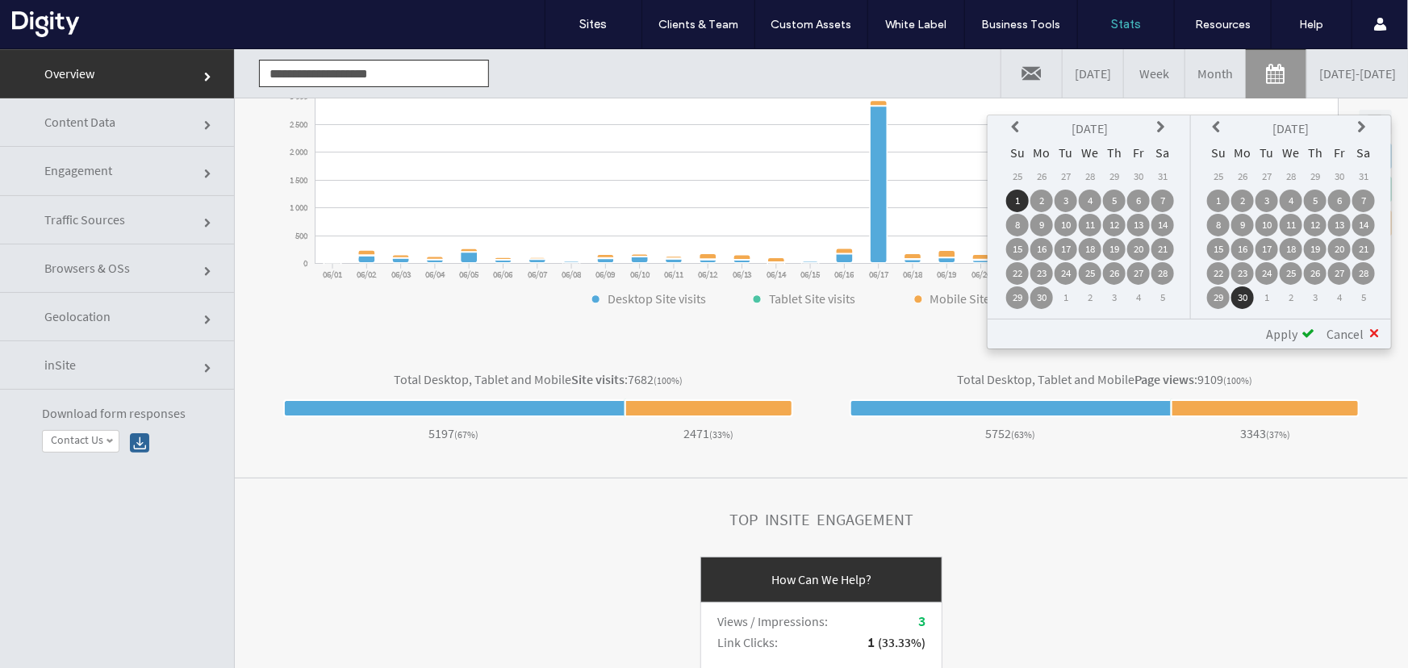
click at [1169, 127] on icon at bounding box center [1162, 126] width 13 height 13
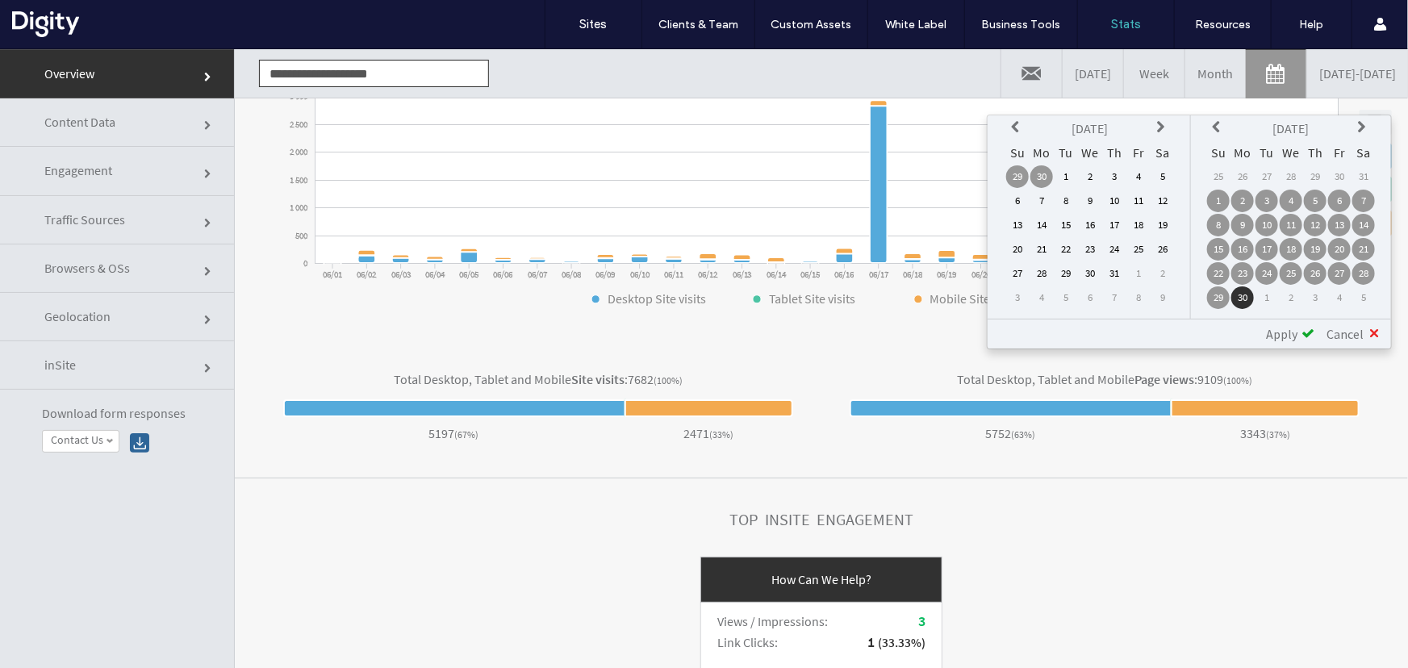
click at [1074, 178] on td "1" at bounding box center [1066, 176] width 23 height 23
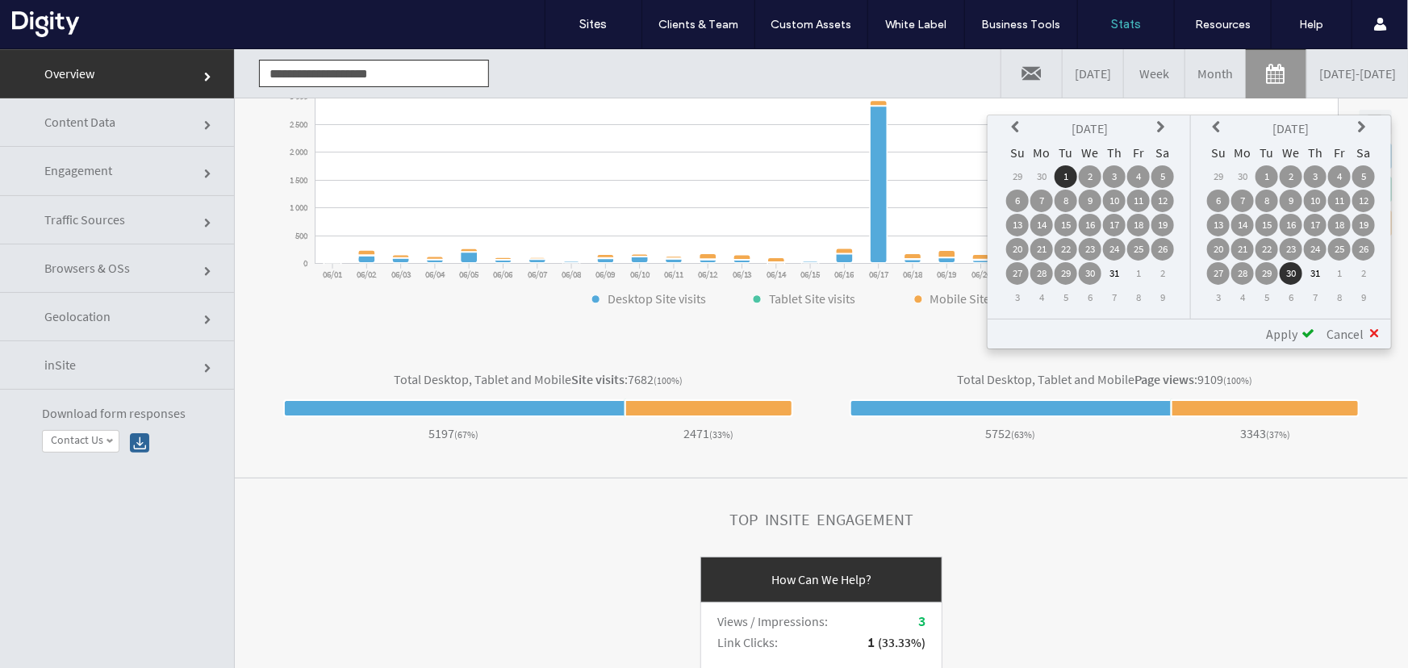
click at [1319, 274] on td "31" at bounding box center [1315, 272] width 23 height 23
click at [1310, 328] on span at bounding box center [1308, 332] width 13 height 13
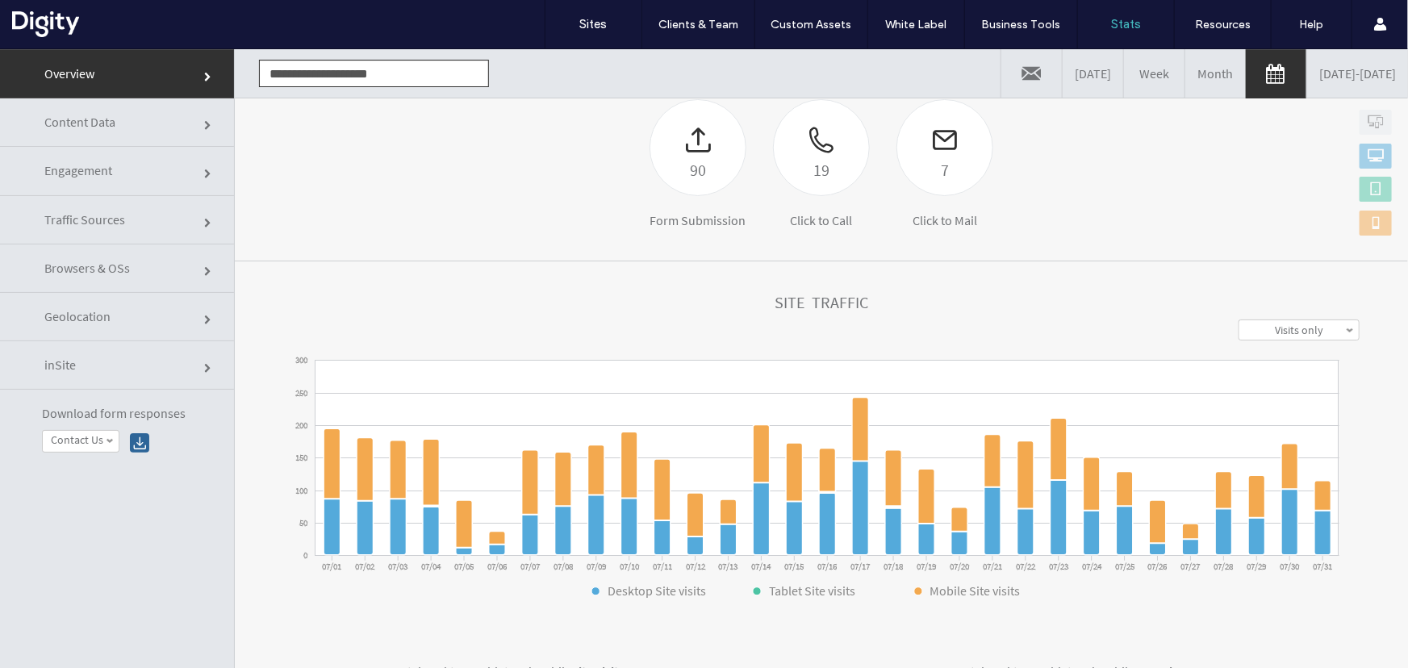
scroll to position [261, 0]
click at [1330, 66] on link "[DATE] - [DATE]" at bounding box center [1357, 72] width 101 height 48
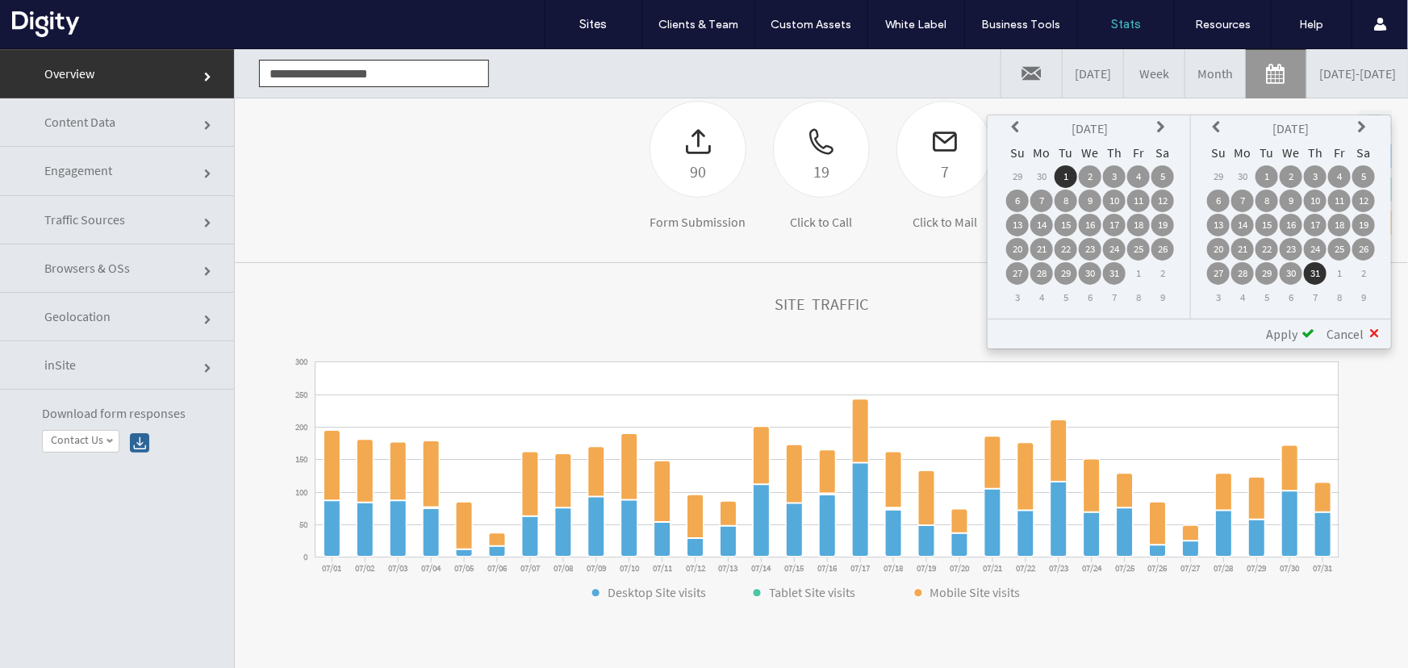
click at [1017, 121] on icon at bounding box center [1017, 126] width 13 height 13
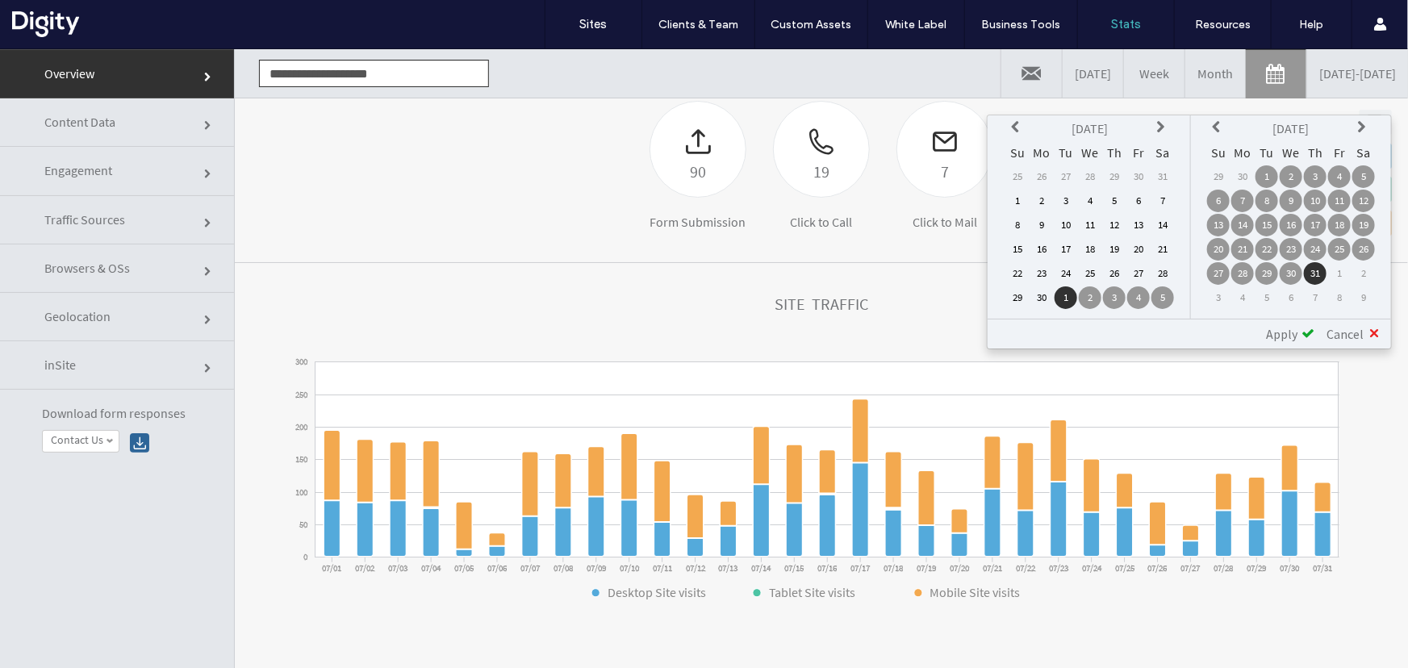
click at [1017, 198] on td "1" at bounding box center [1017, 200] width 23 height 23
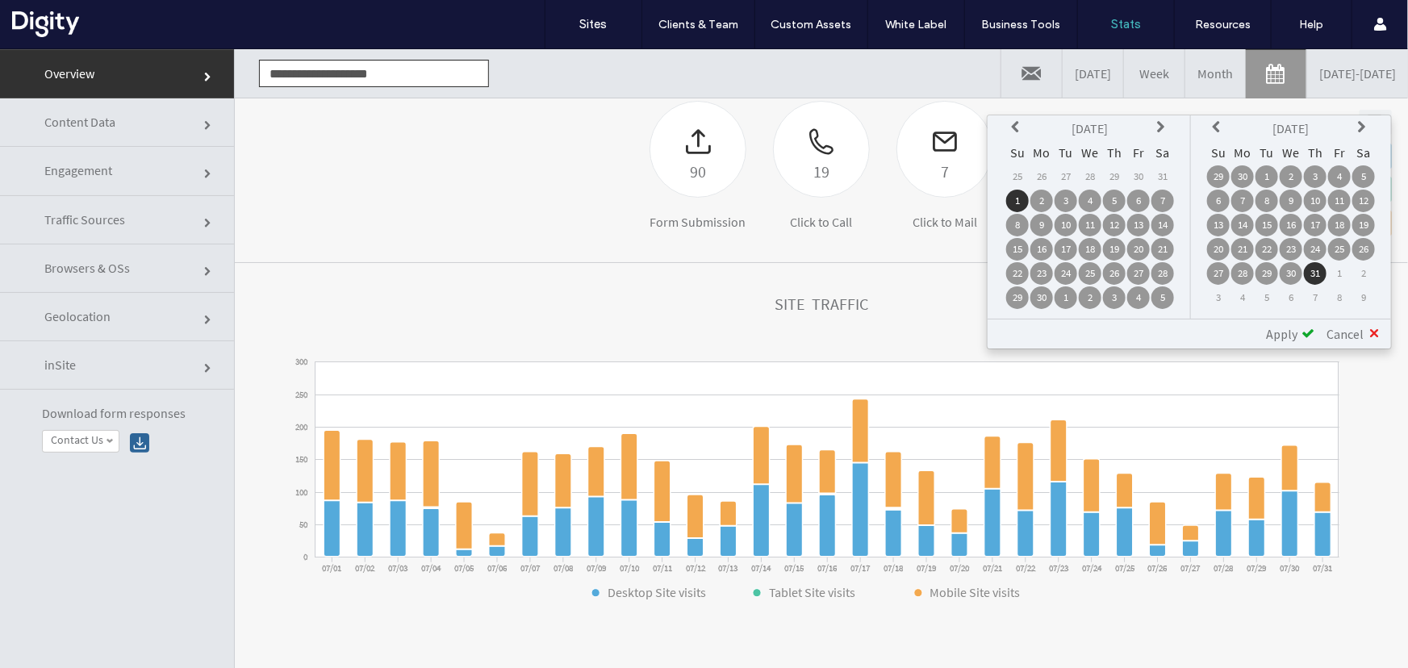
click at [1217, 132] on icon at bounding box center [1218, 126] width 13 height 13
click at [1249, 296] on td "30" at bounding box center [1242, 297] width 23 height 23
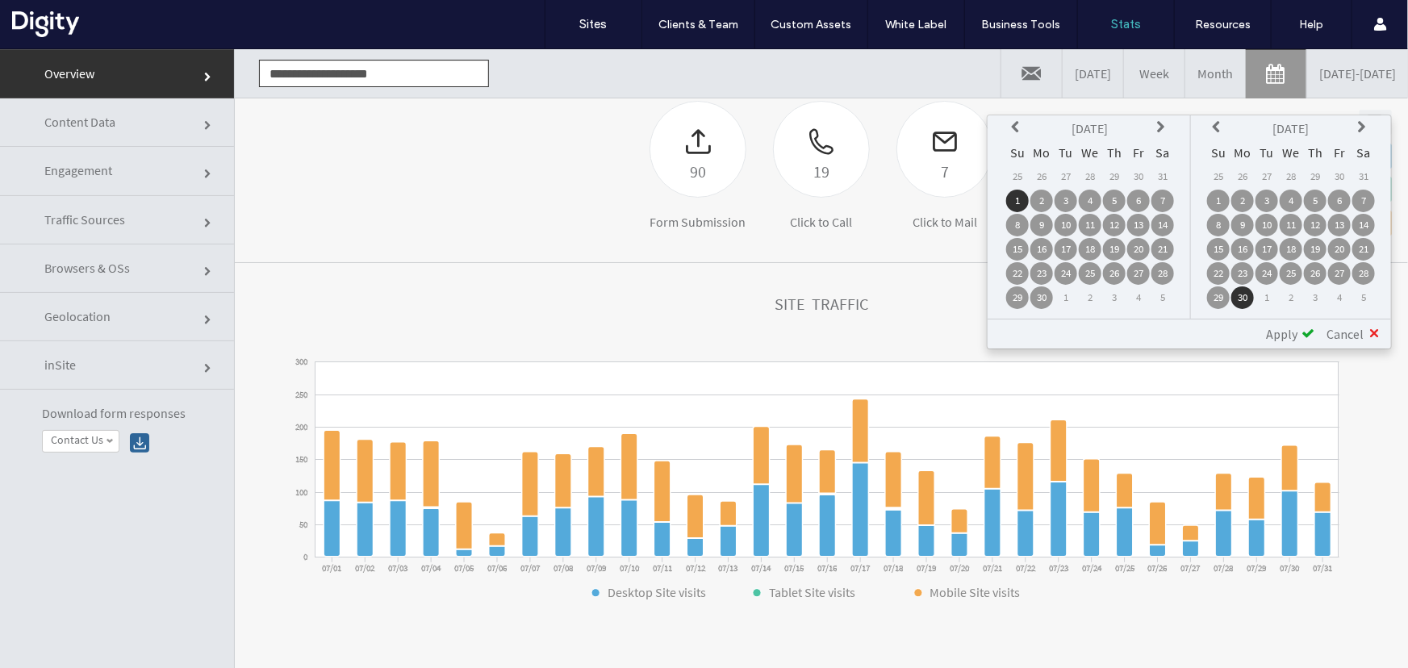
click at [1279, 329] on span "Apply" at bounding box center [1281, 333] width 31 height 16
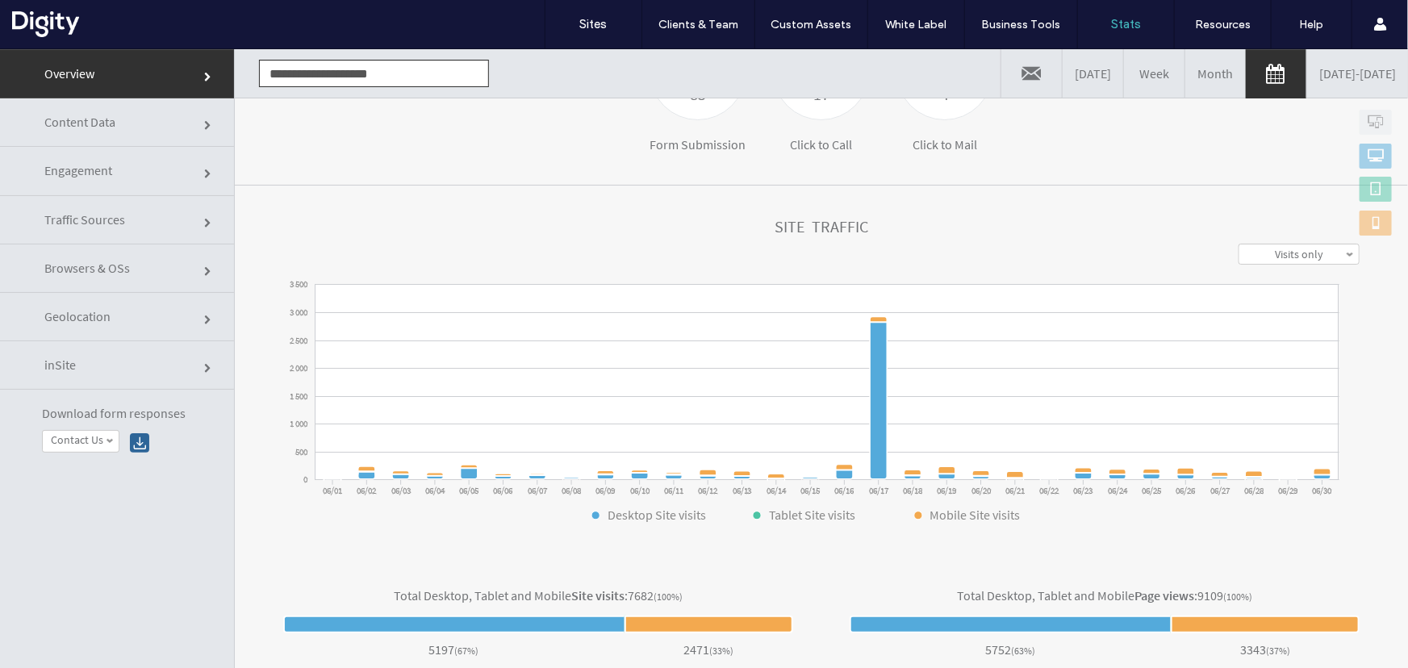
scroll to position [366, 0]
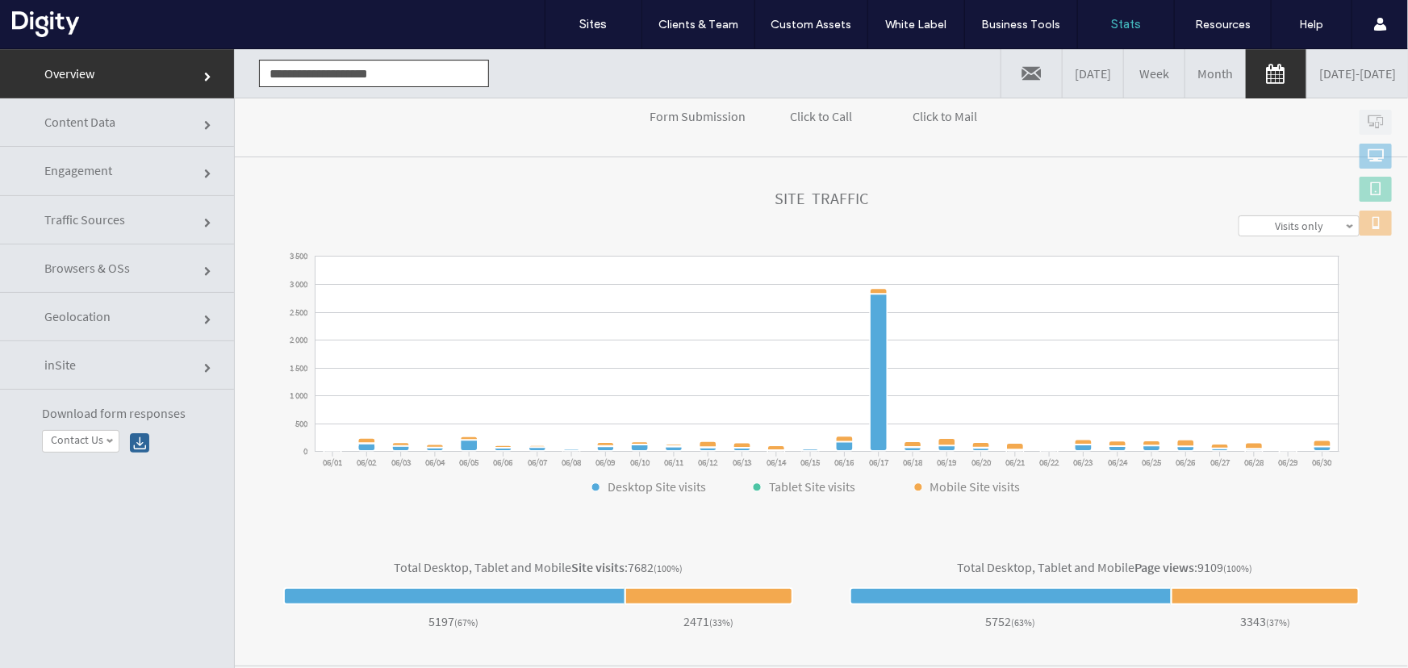
click at [204, 222] on span "Traffic Sources" at bounding box center [209, 223] width 10 height 10
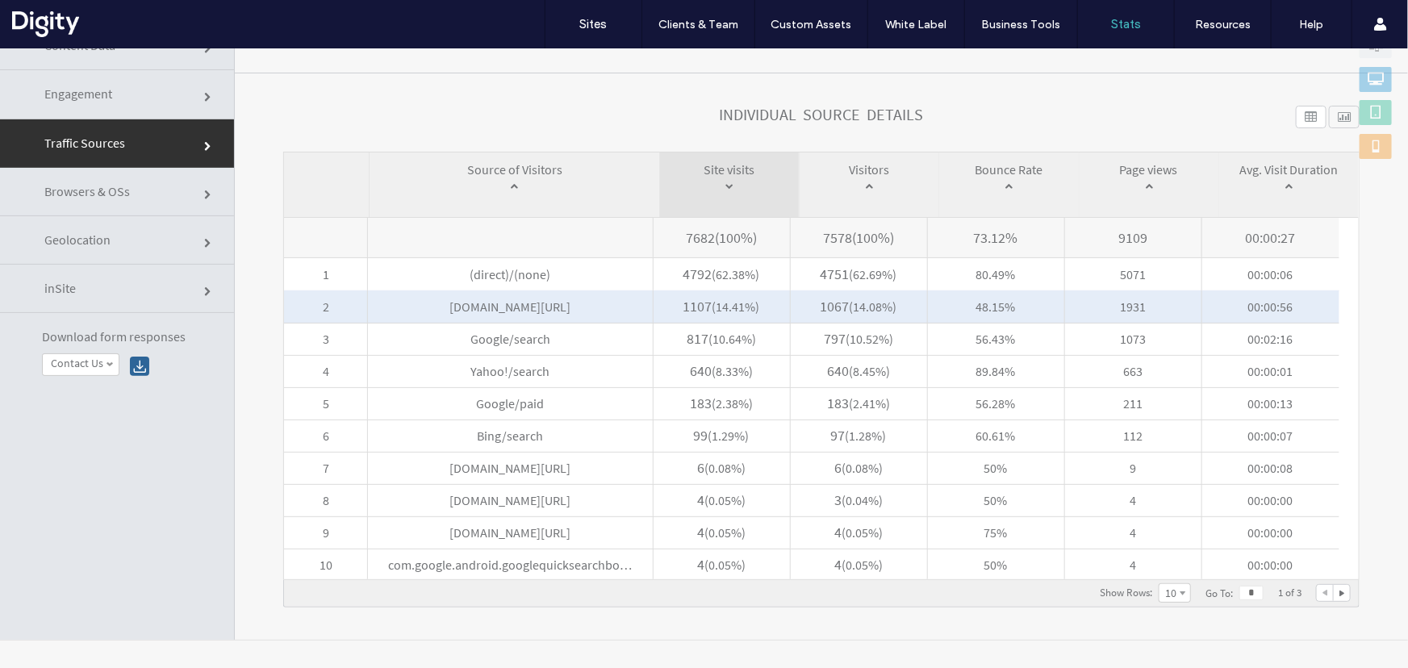
scroll to position [81, 0]
